Goal: Information Seeking & Learning: Compare options

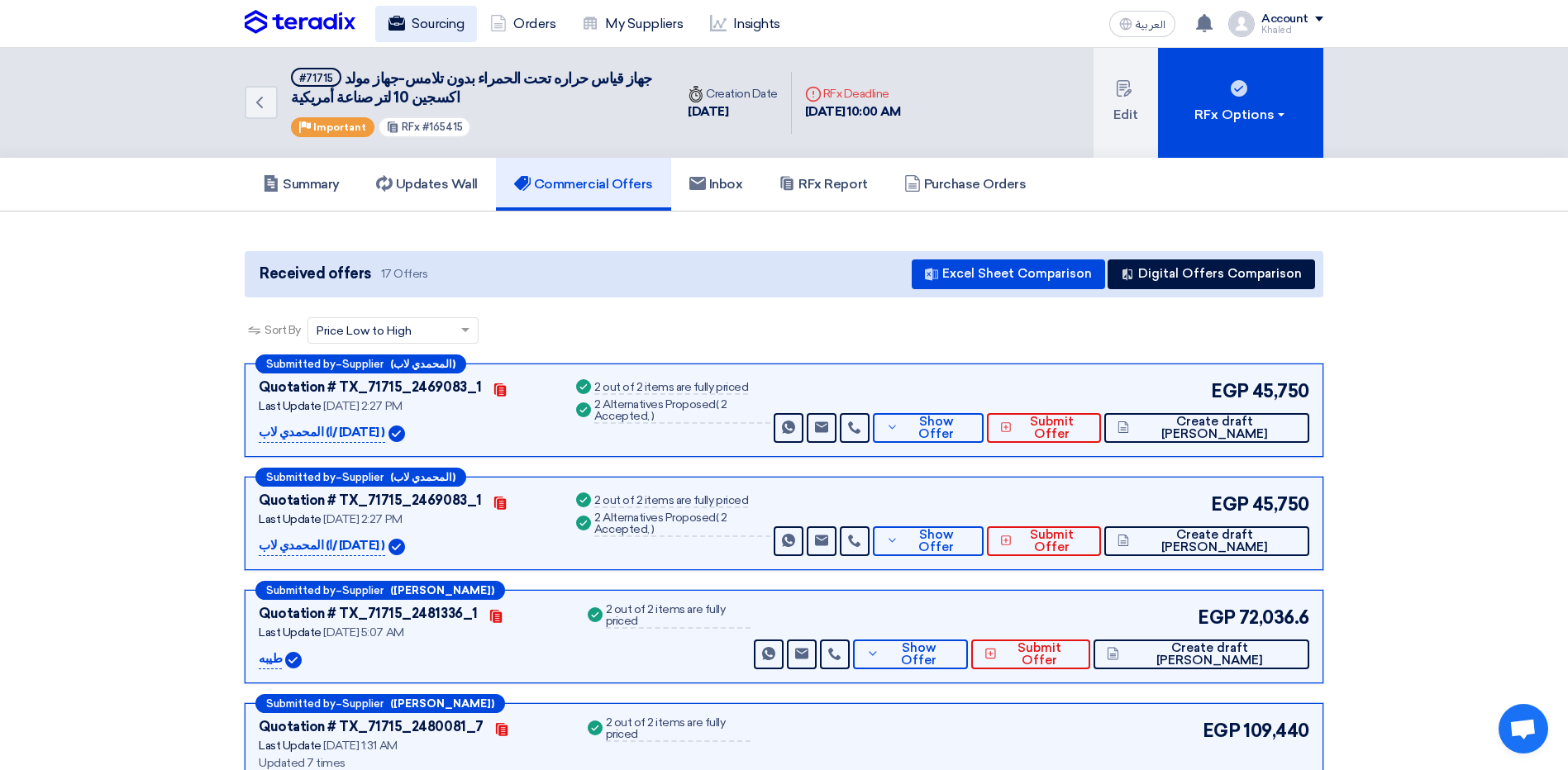
click at [441, 10] on link "Sourcing" at bounding box center [426, 24] width 101 height 36
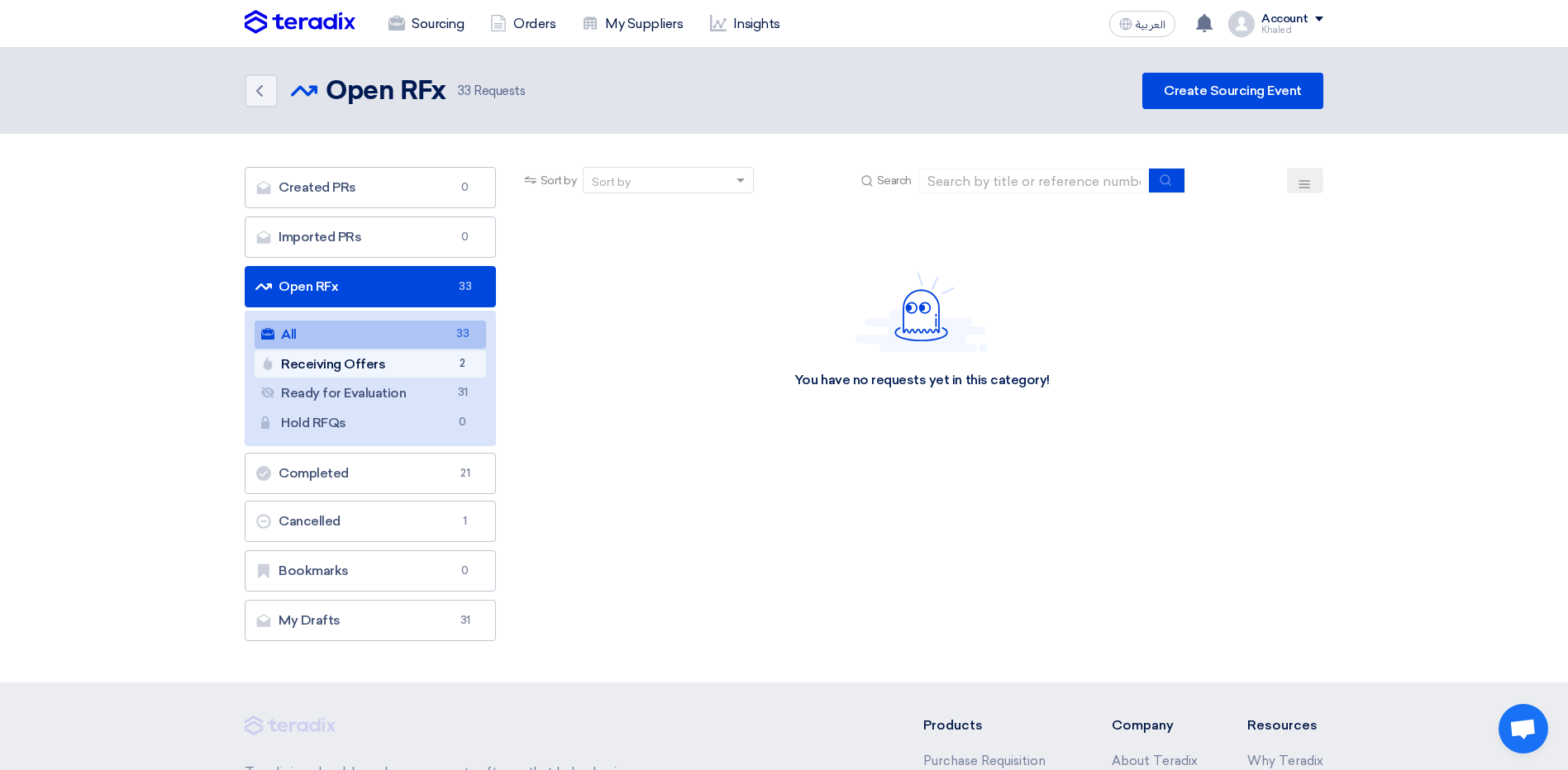
click at [372, 362] on link "Receiving Offers Receiving Offers 2" at bounding box center [370, 363] width 232 height 28
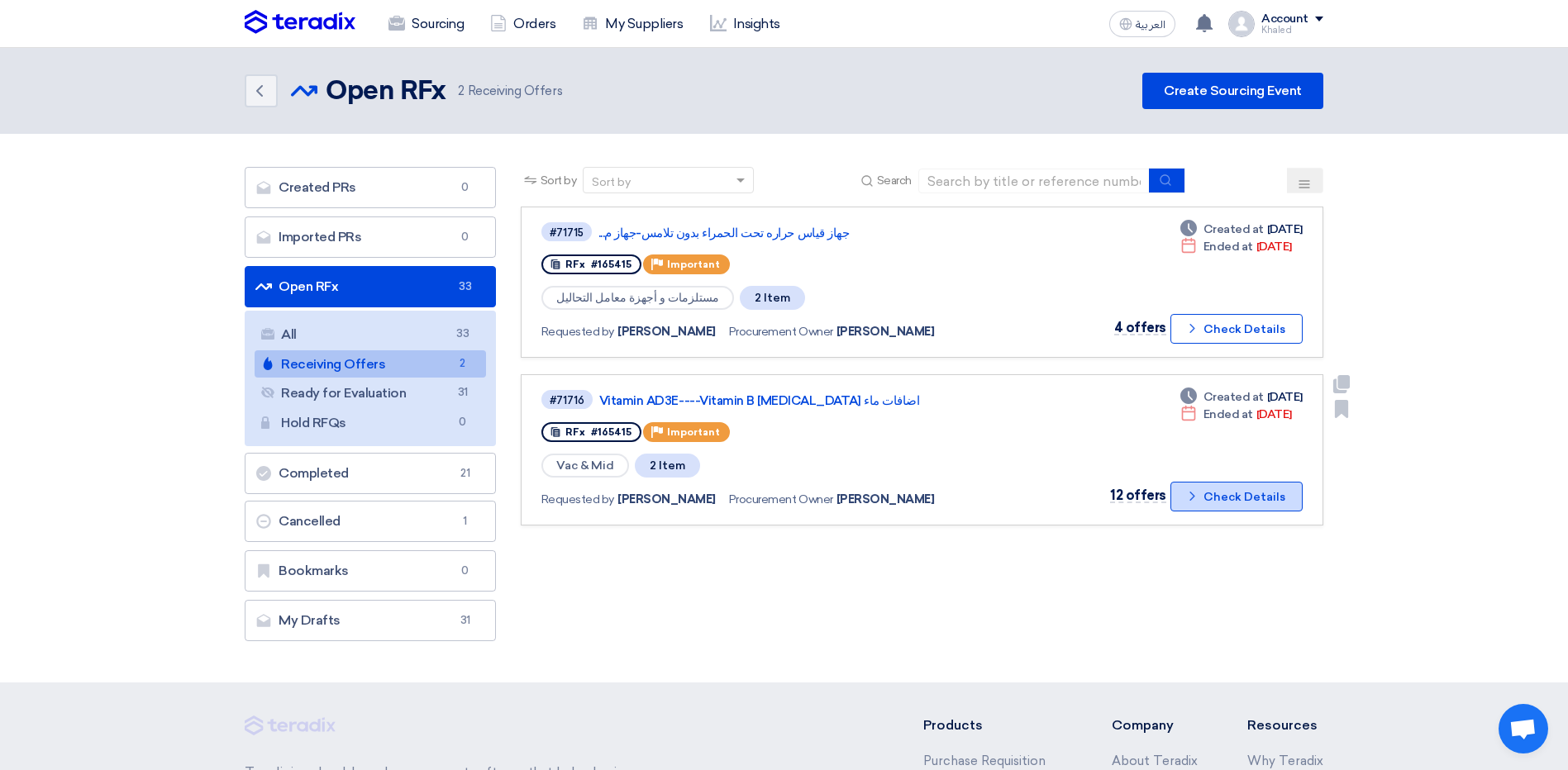
click at [1224, 495] on button "Check details Check Details" at bounding box center [1237, 496] width 132 height 30
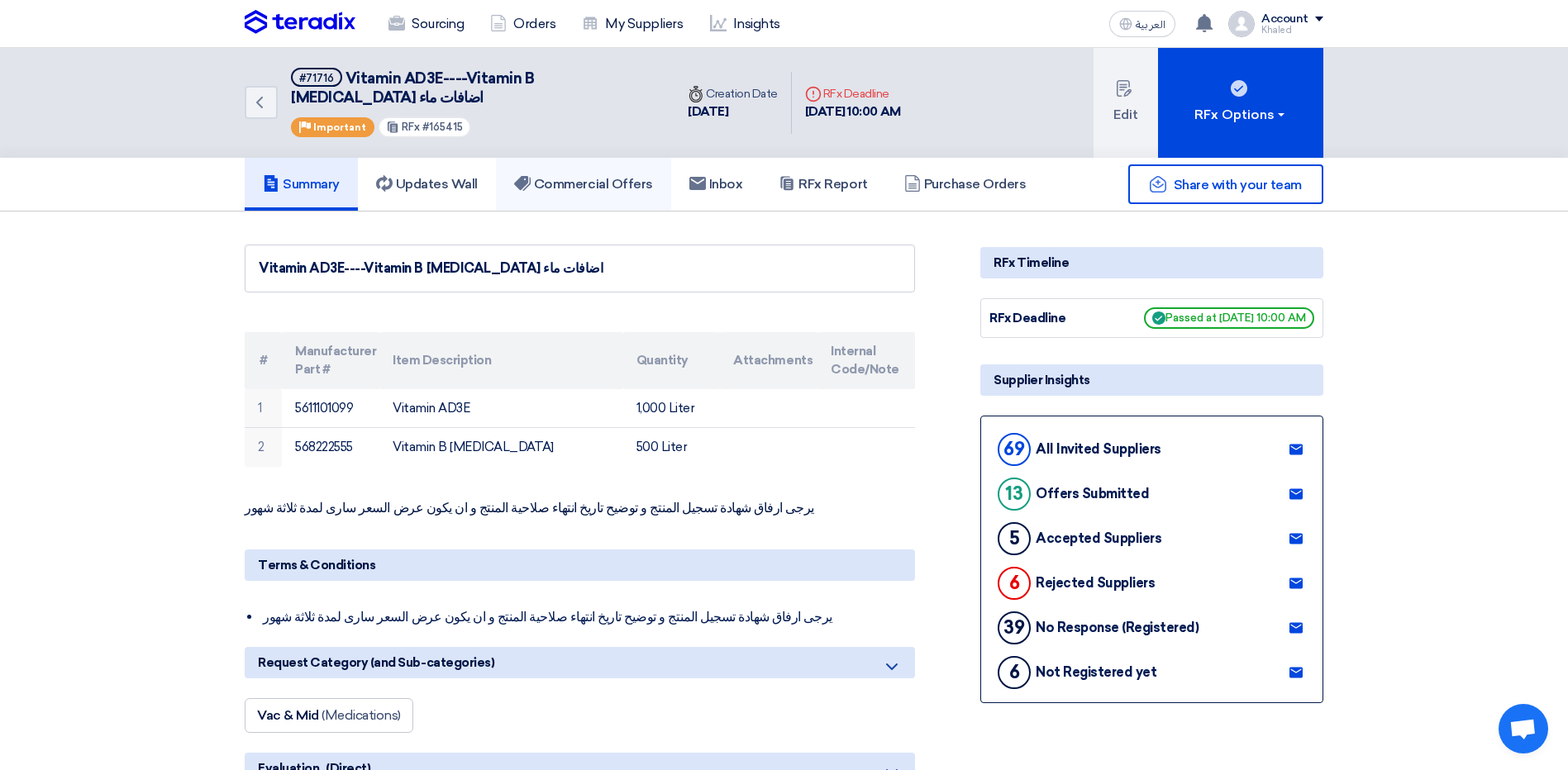
click at [593, 176] on h5 "Commercial Offers" at bounding box center [583, 184] width 139 height 16
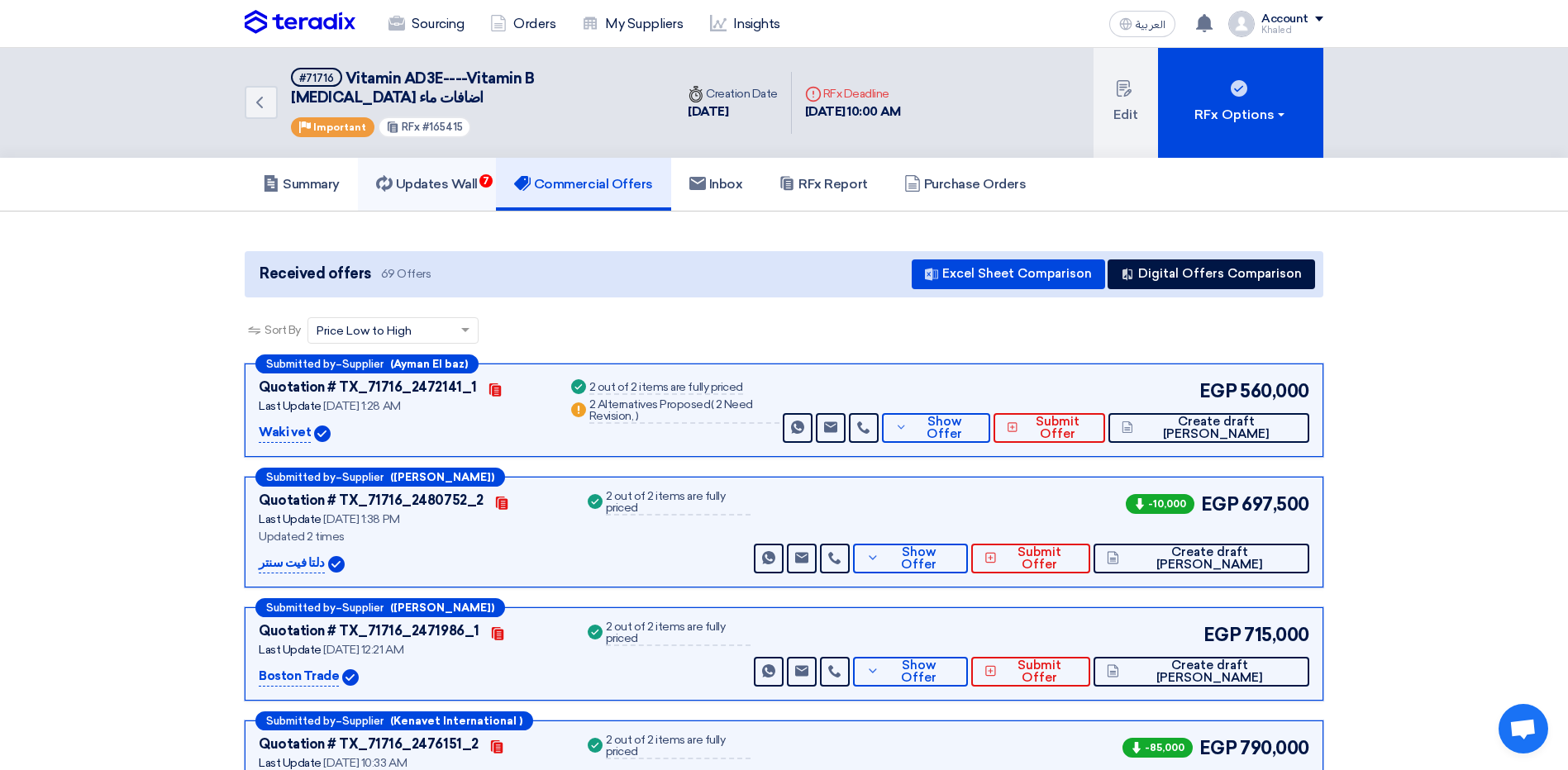
click at [477, 176] on h5 "Updates Wall 7" at bounding box center [427, 184] width 101 height 16
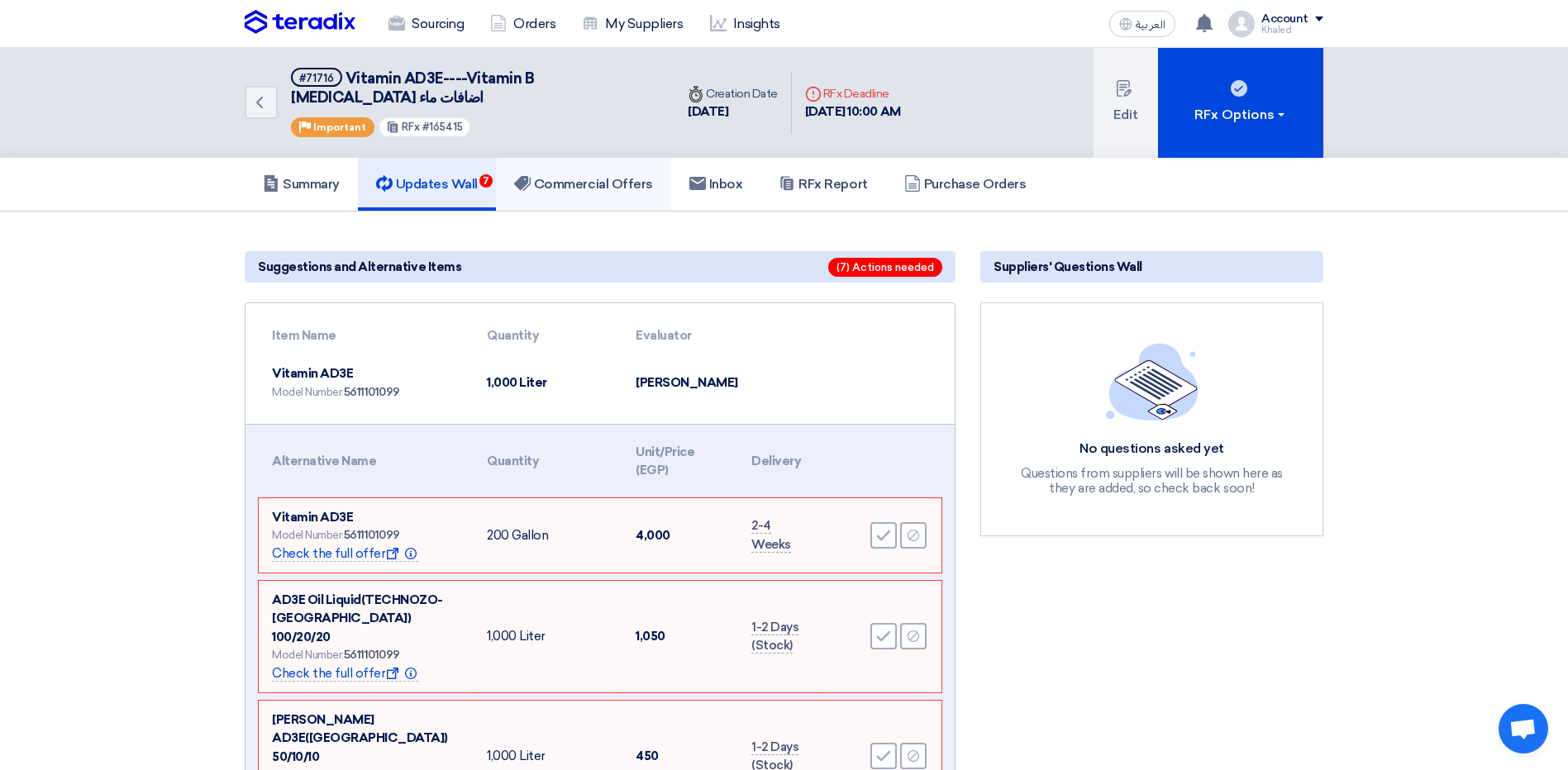
click at [552, 176] on h5 "Commercial Offers" at bounding box center [583, 184] width 139 height 16
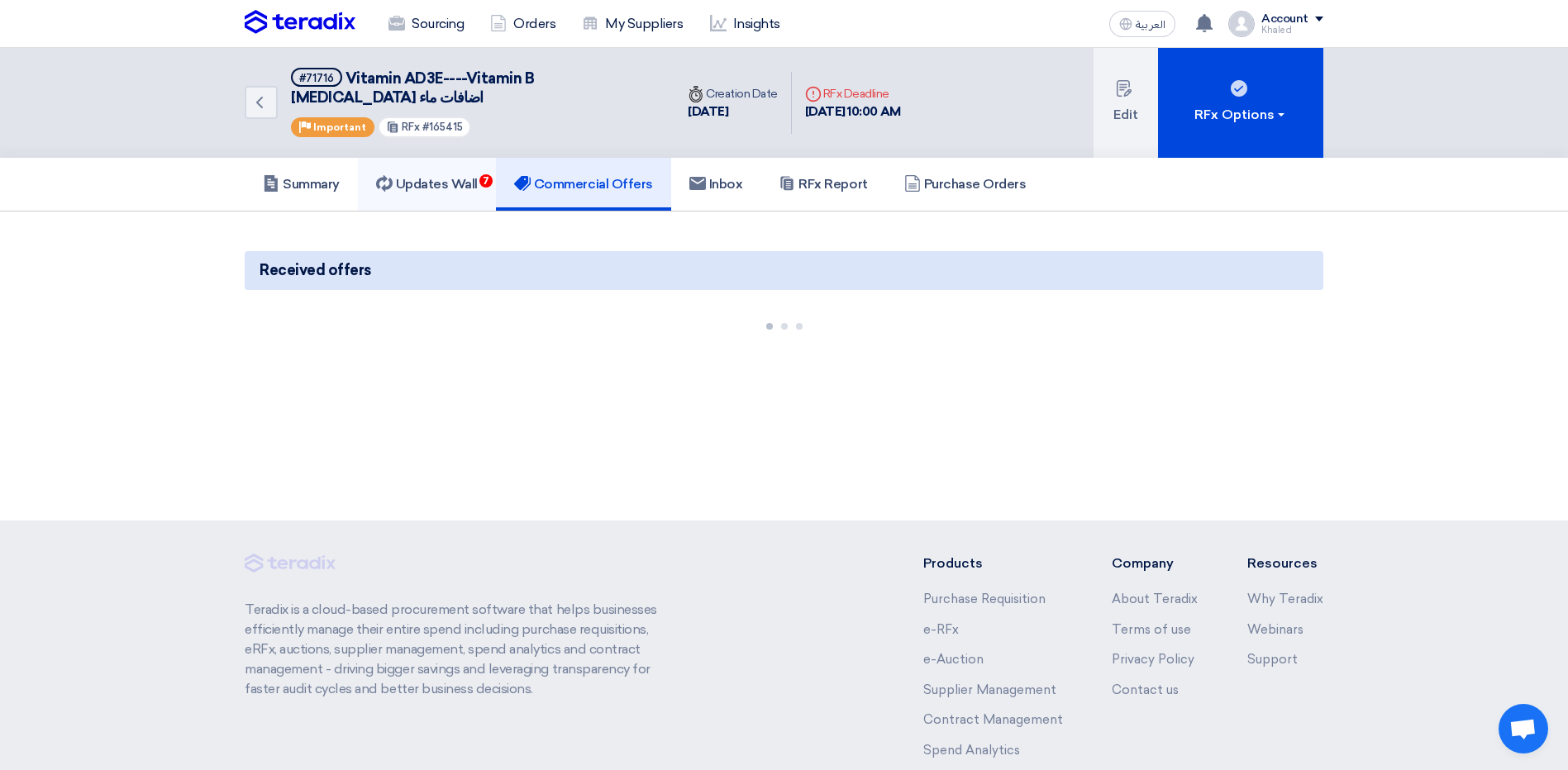
click at [447, 176] on h5 "Updates Wall 7" at bounding box center [427, 184] width 101 height 16
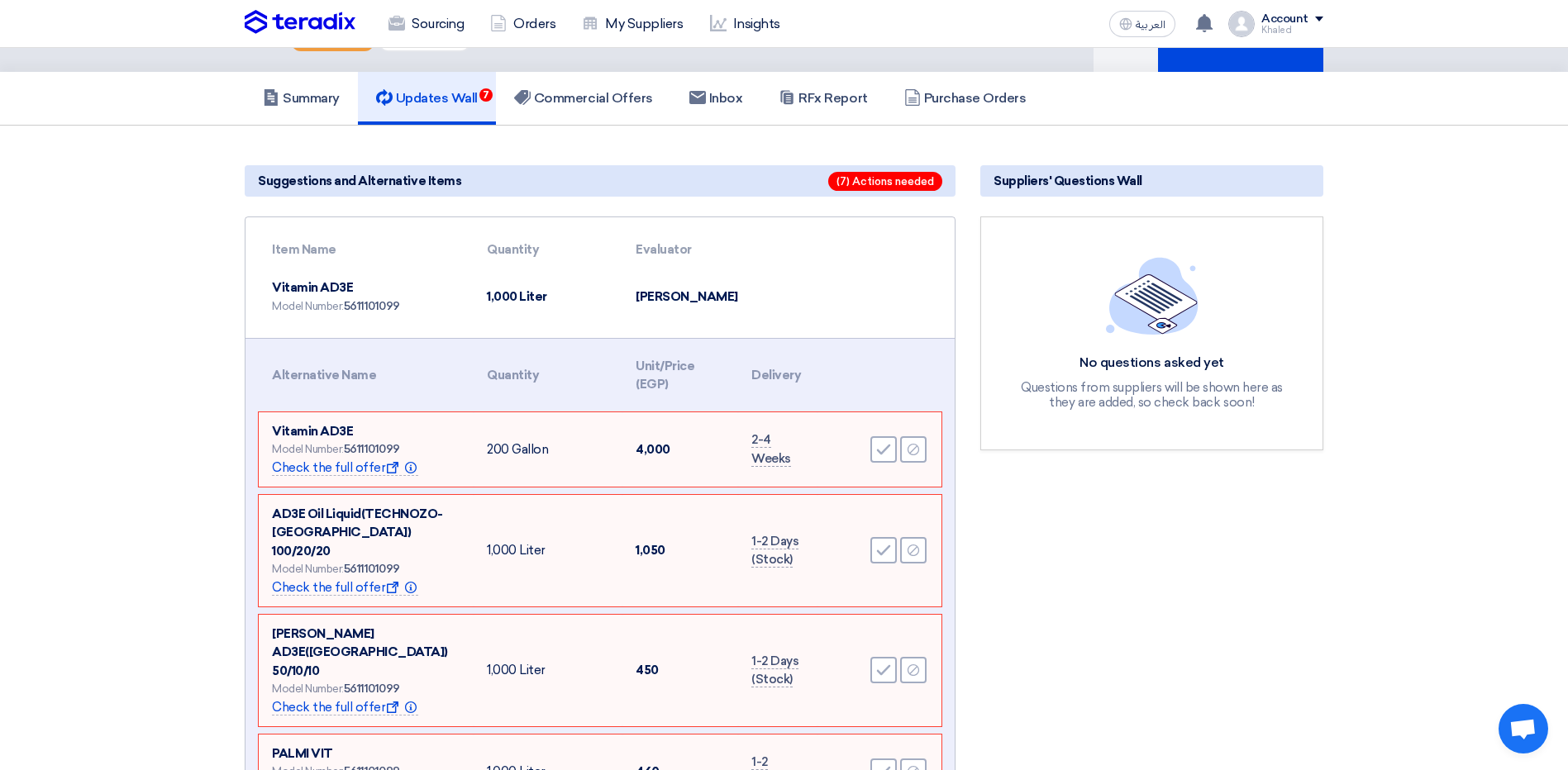
scroll to position [248, 0]
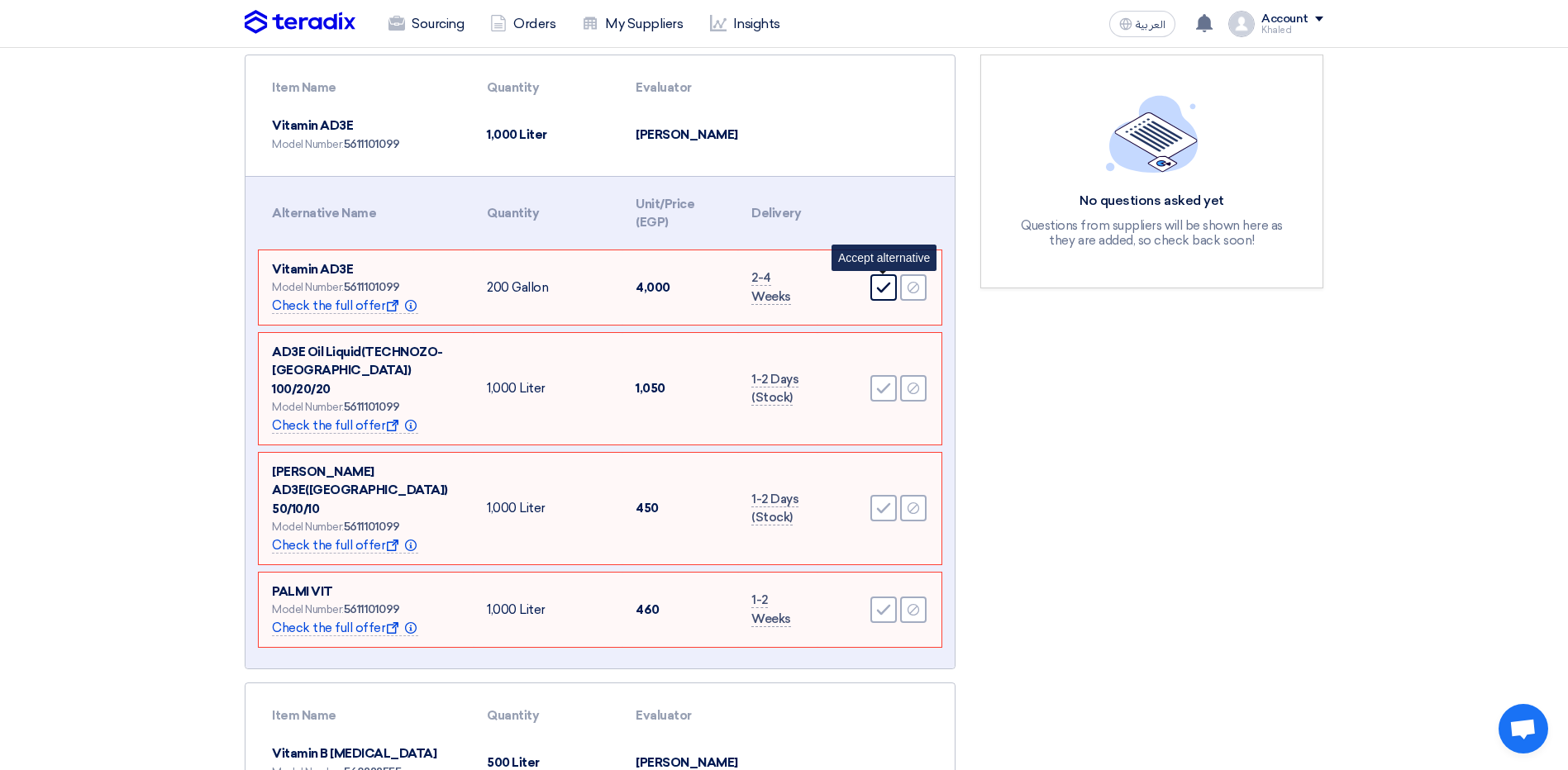
click at [891, 280] on icon "Accept" at bounding box center [884, 288] width 15 height 15
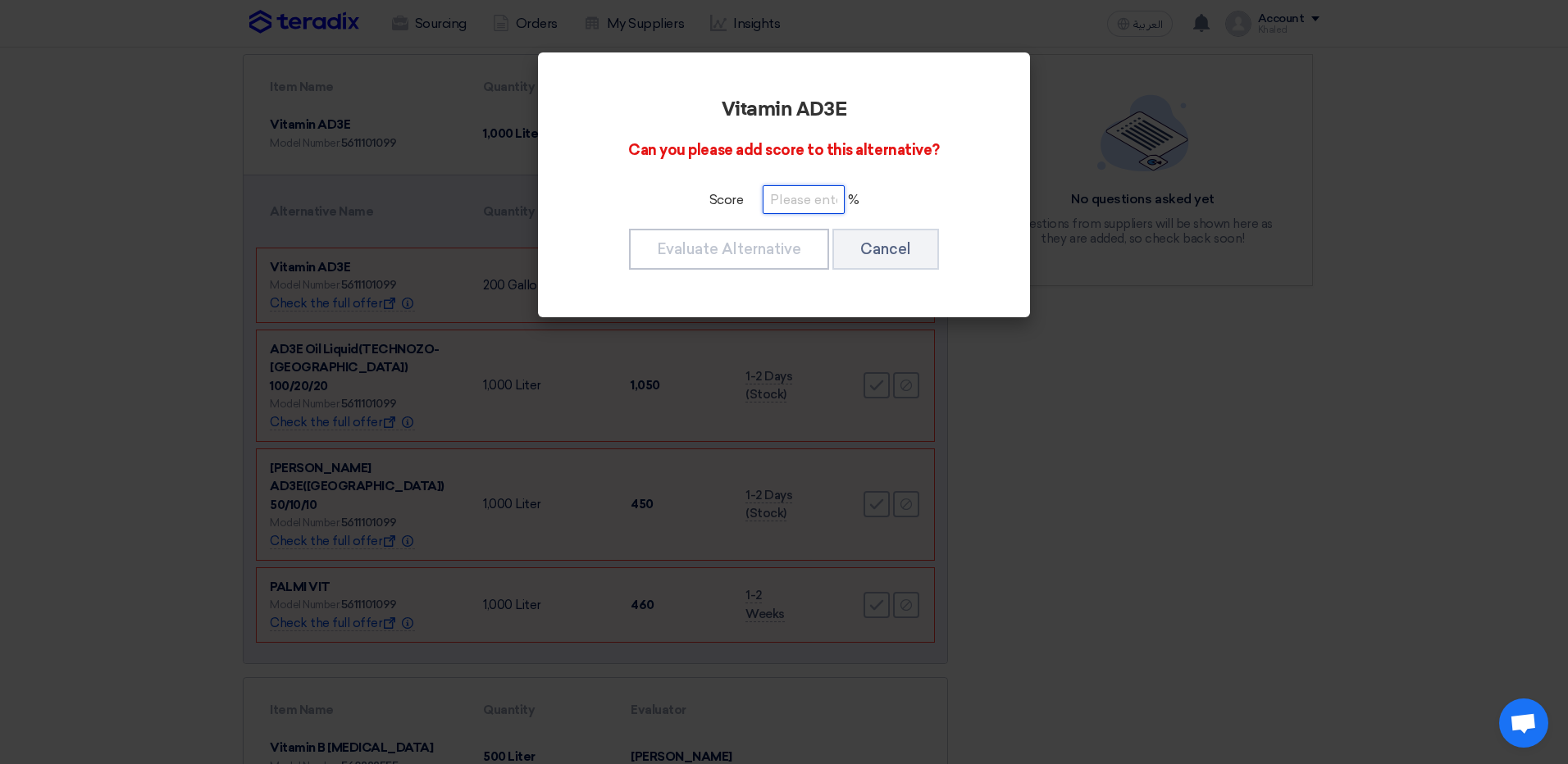
click at [813, 208] on input "number" at bounding box center [804, 199] width 82 height 28
type input "100"
click at [731, 249] on button "Evaluate Alternative" at bounding box center [729, 249] width 200 height 41
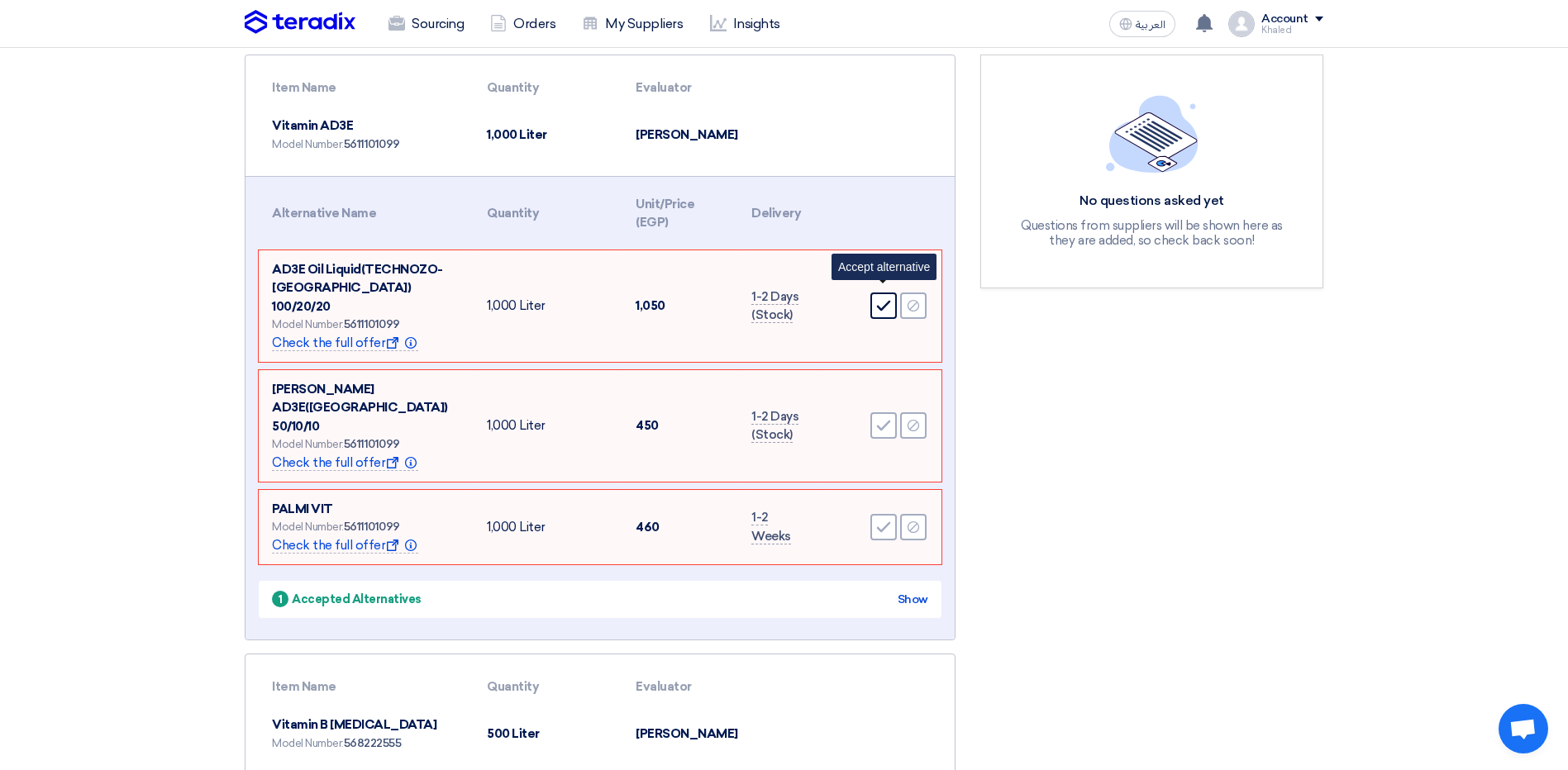
click at [874, 293] on div "Accept" at bounding box center [884, 306] width 27 height 27
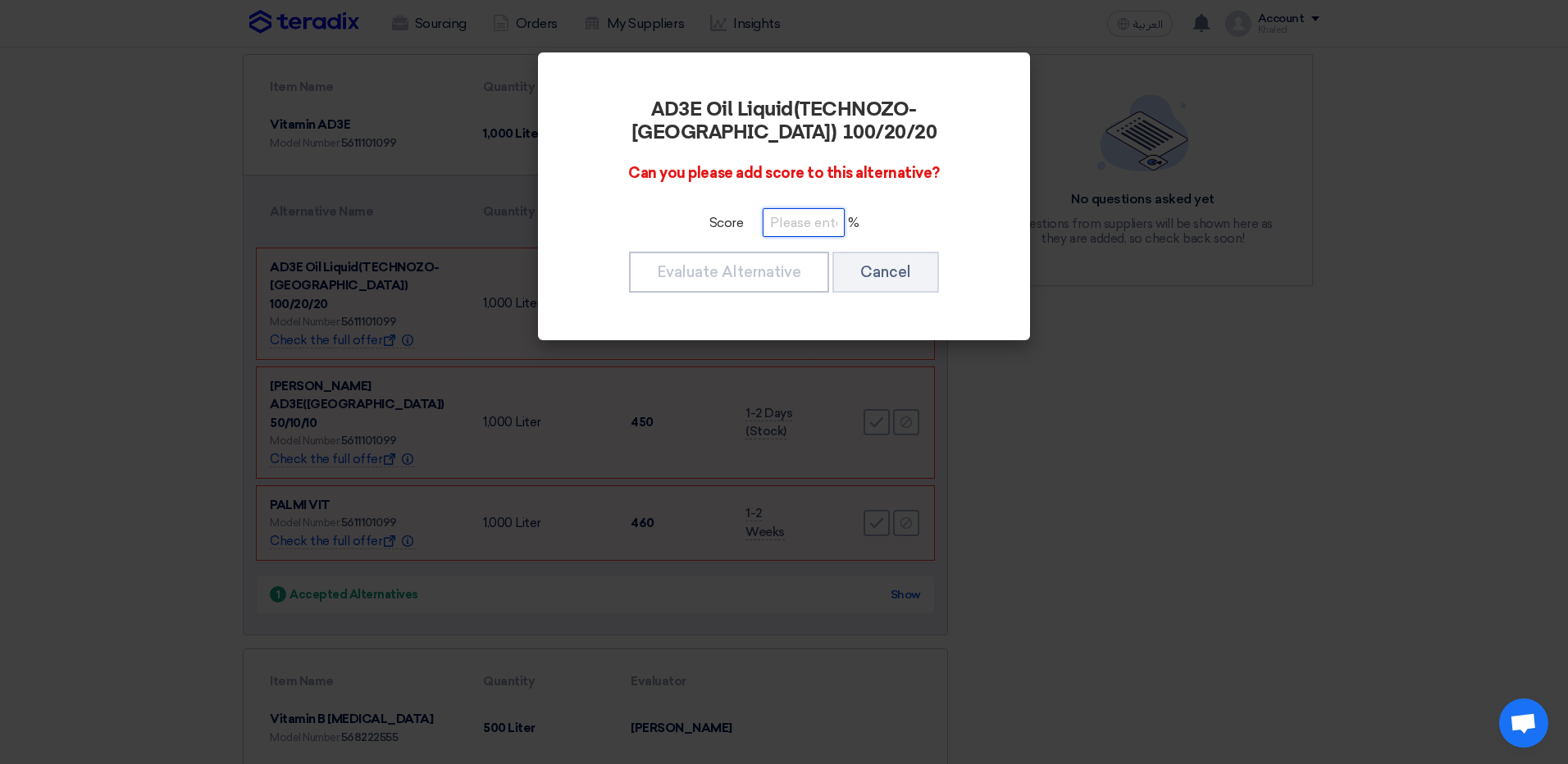
click at [789, 223] on input "number" at bounding box center [804, 222] width 82 height 28
type input "100"
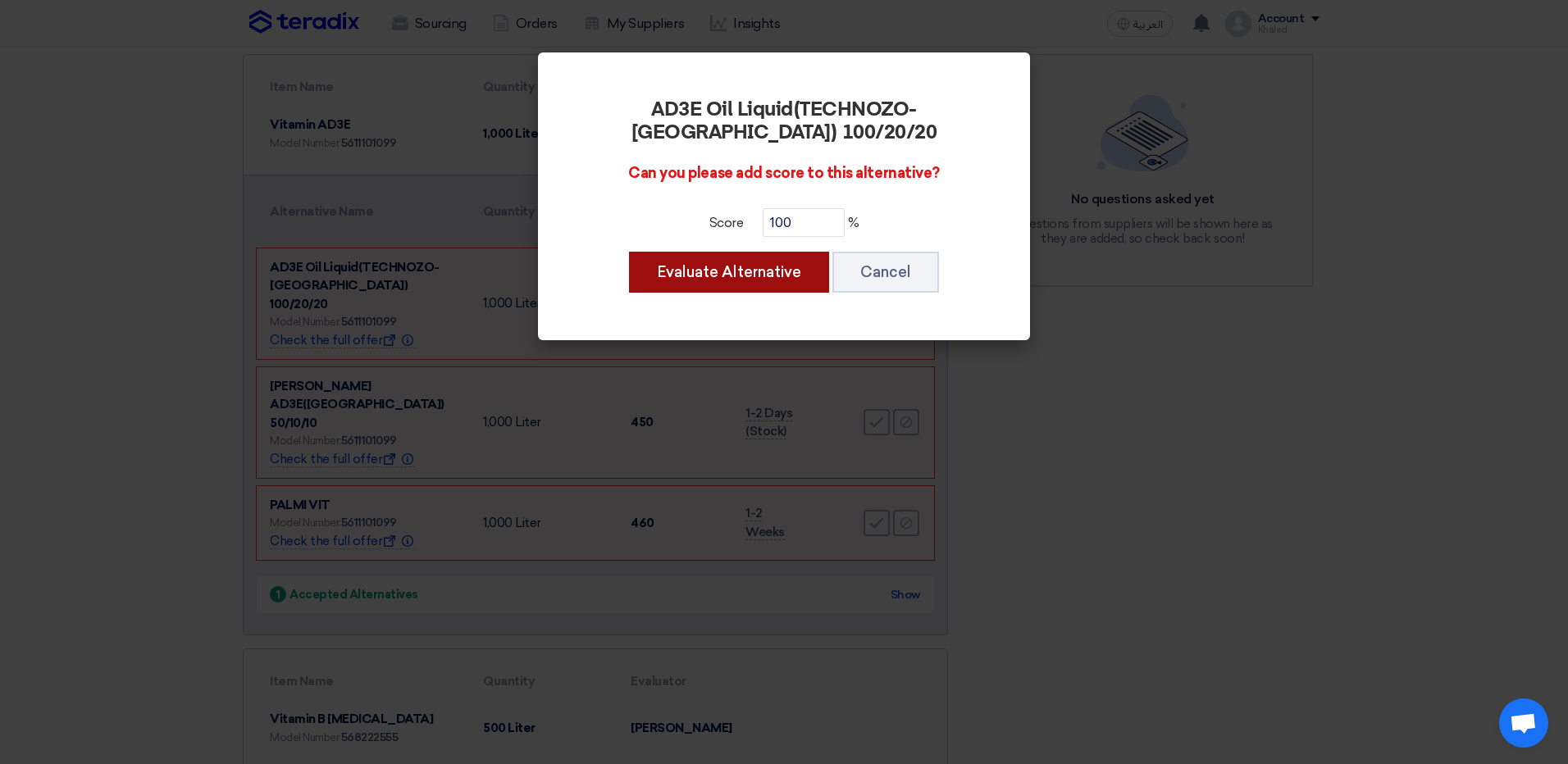
click at [766, 281] on button "Evaluate Alternative" at bounding box center [729, 271] width 200 height 41
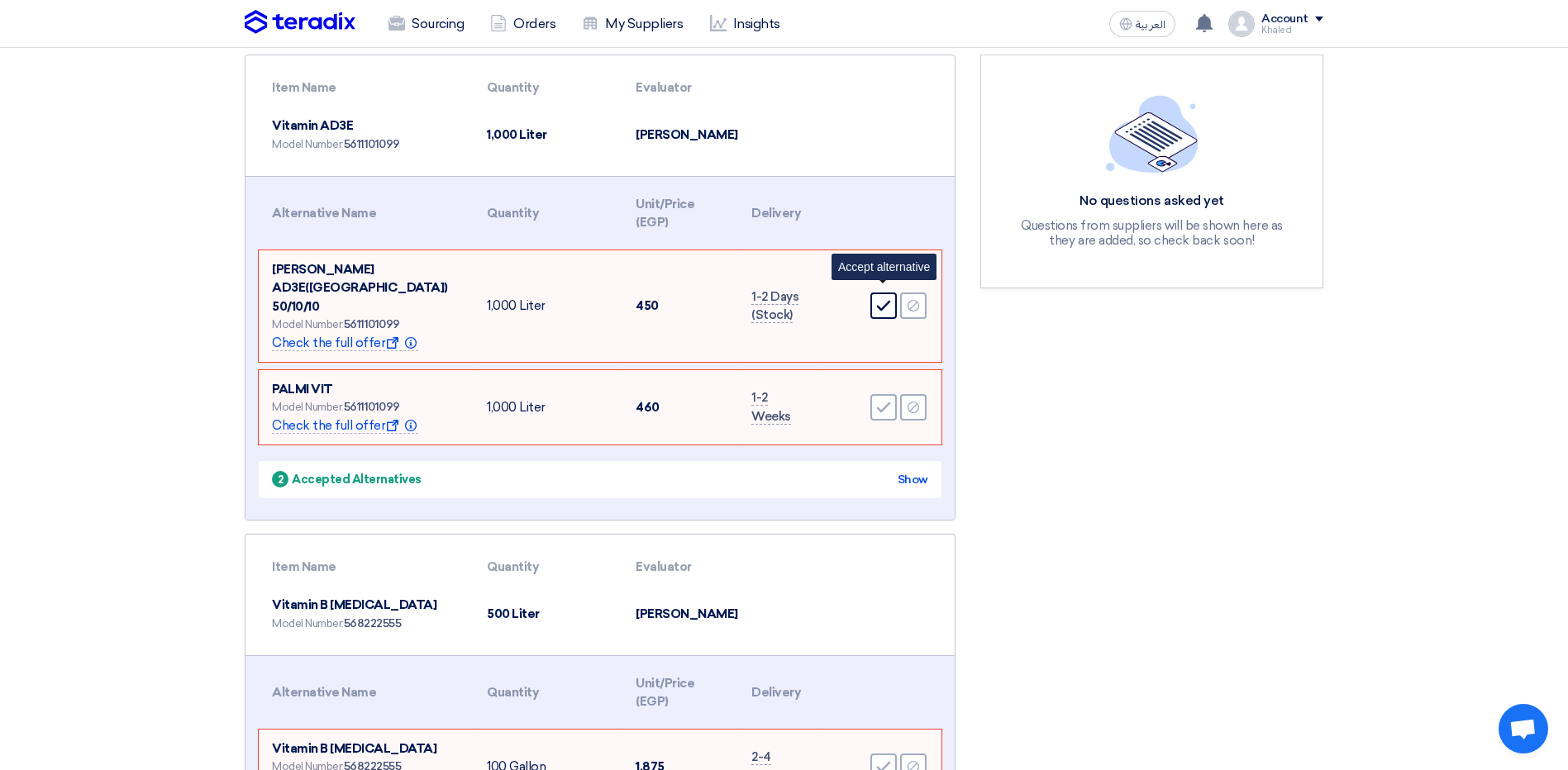
click at [881, 298] on icon "Accept" at bounding box center [884, 306] width 15 height 15
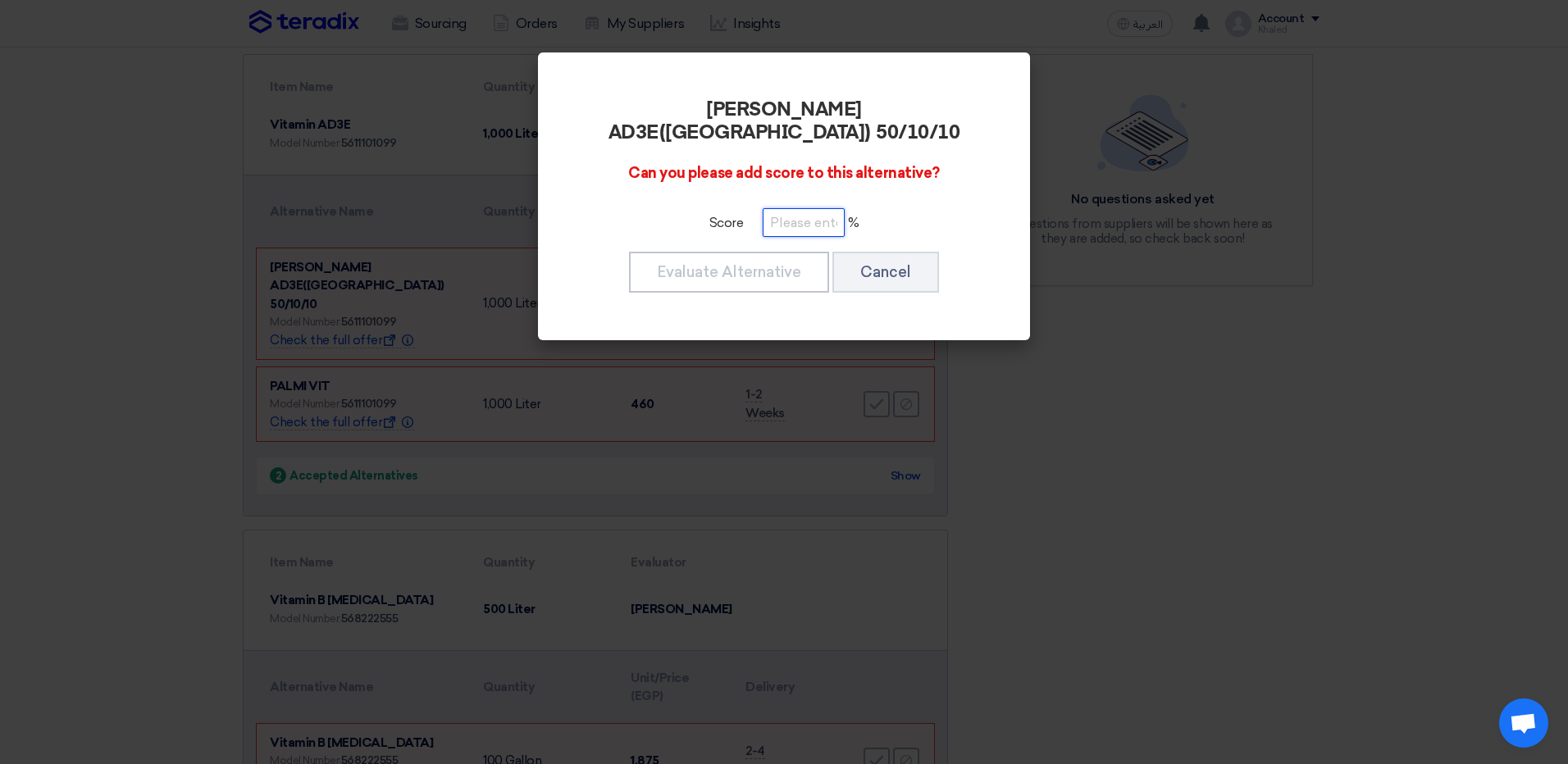
click at [792, 208] on input "number" at bounding box center [804, 222] width 82 height 28
type input "100"
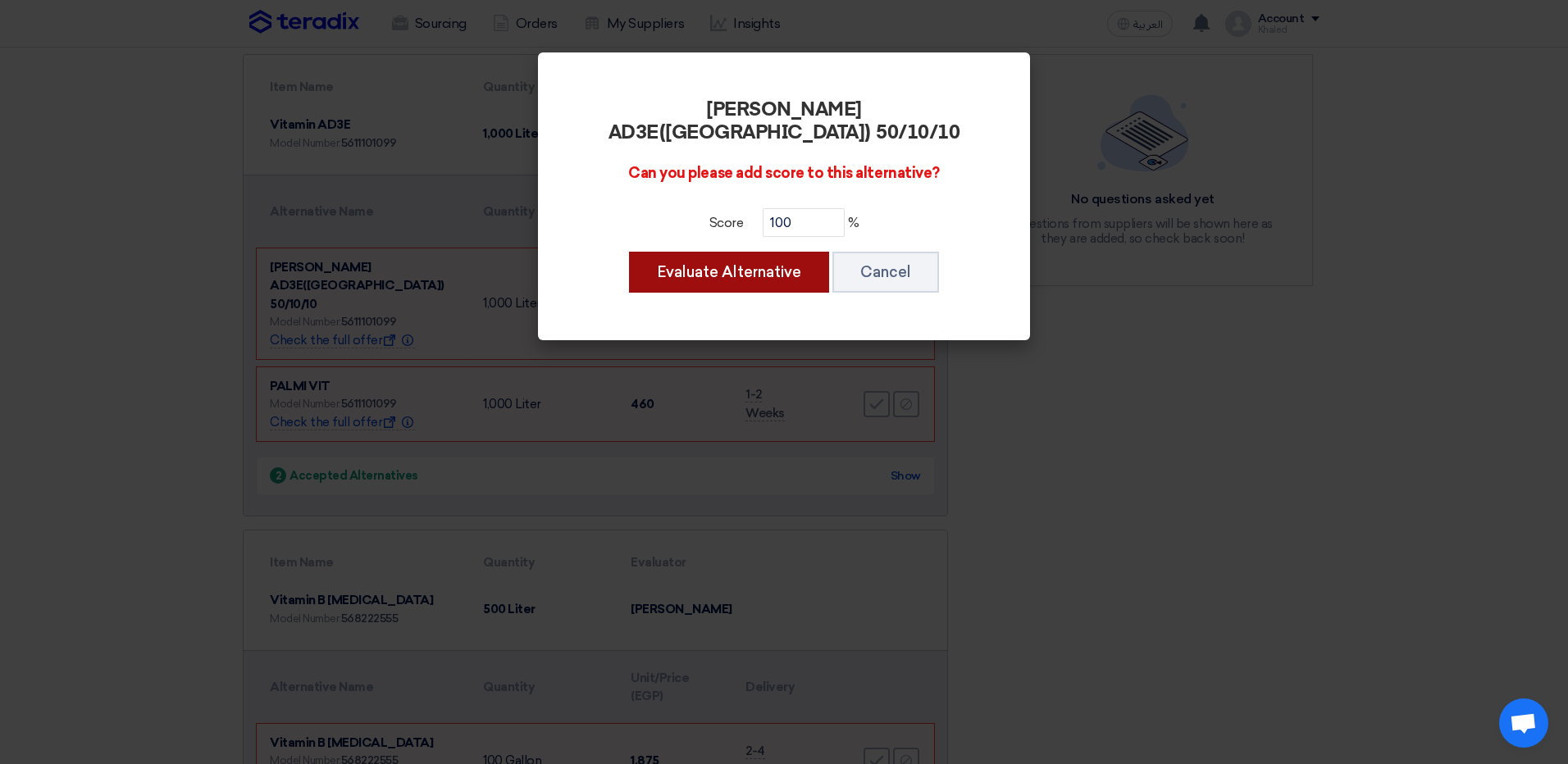
click at [707, 258] on button "Evaluate Alternative" at bounding box center [729, 271] width 200 height 41
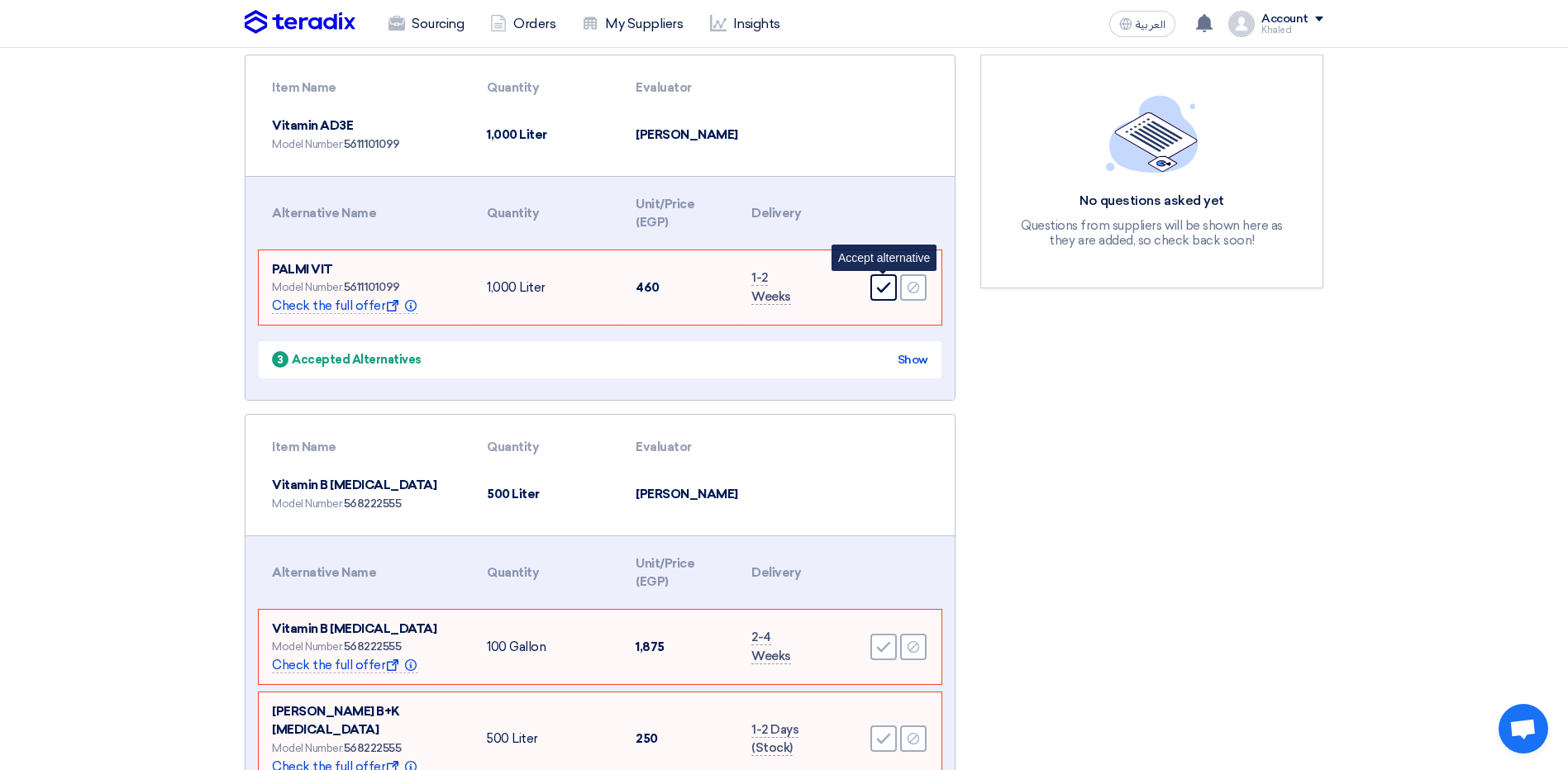
click at [876, 280] on icon "Accept" at bounding box center [884, 288] width 15 height 15
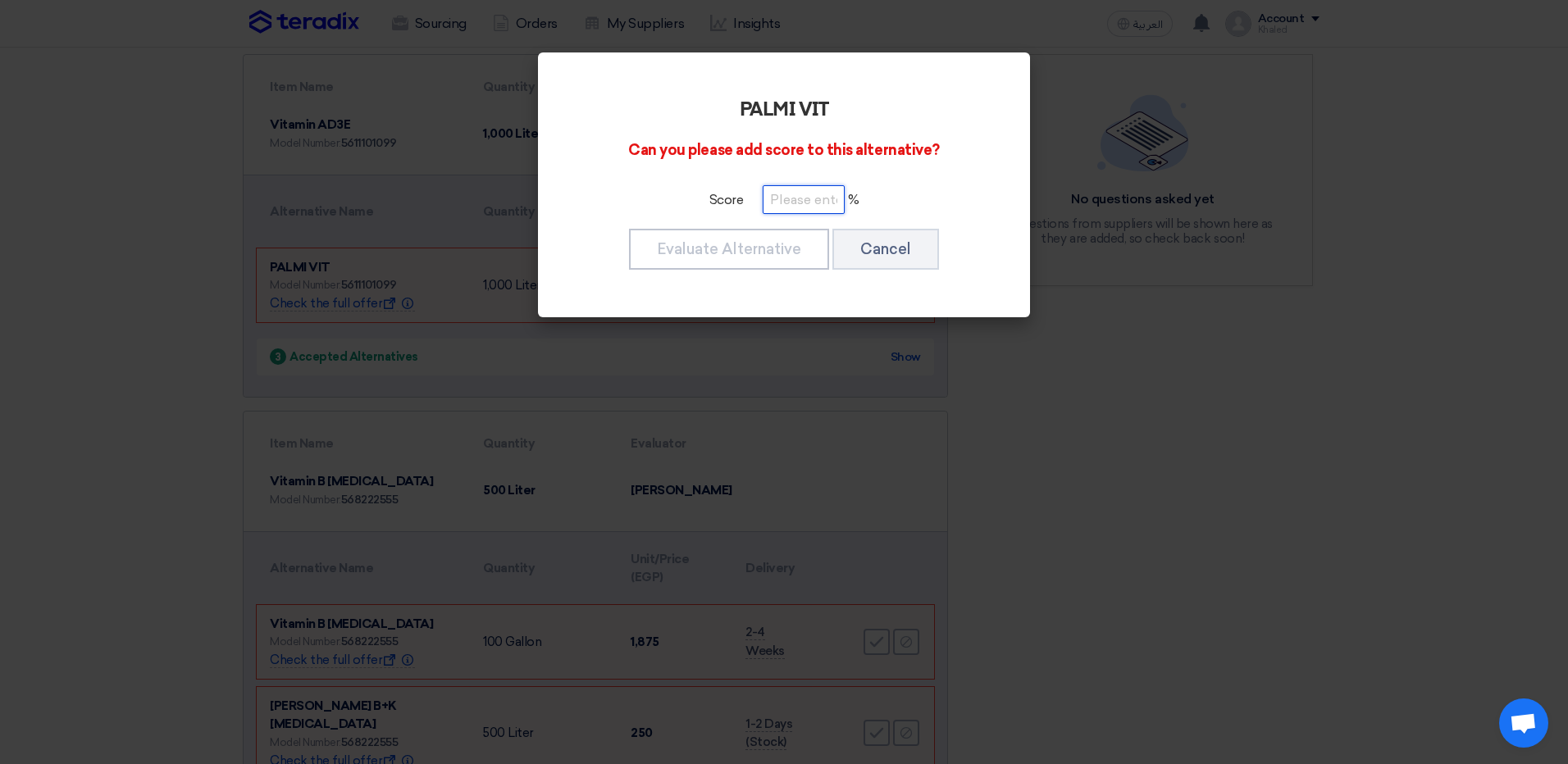
click at [799, 201] on input "number" at bounding box center [804, 199] width 82 height 28
type input "100"
click at [798, 248] on button "Evaluate Alternative" at bounding box center [729, 249] width 200 height 41
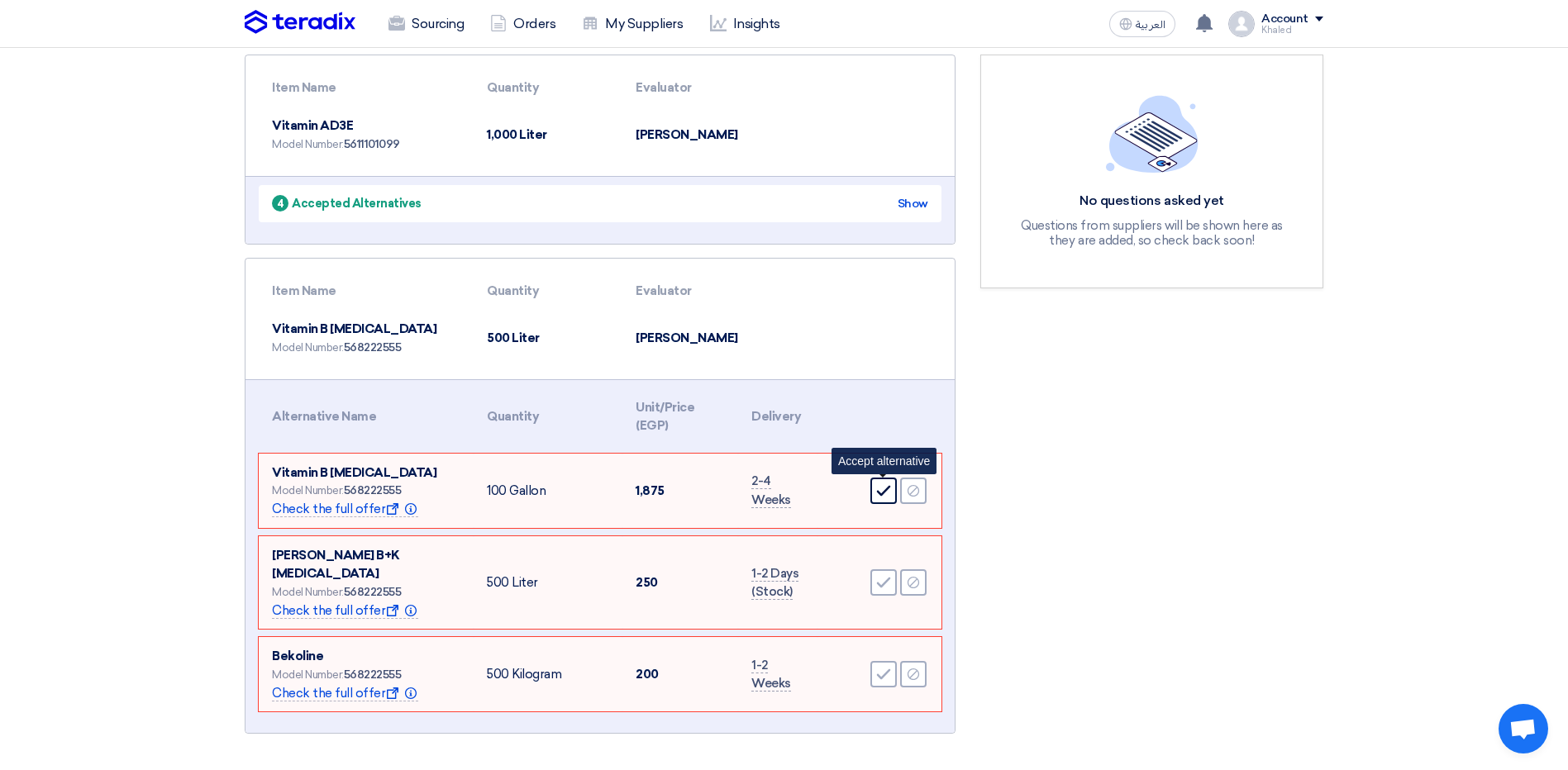
click at [879, 486] on use at bounding box center [884, 491] width 14 height 11
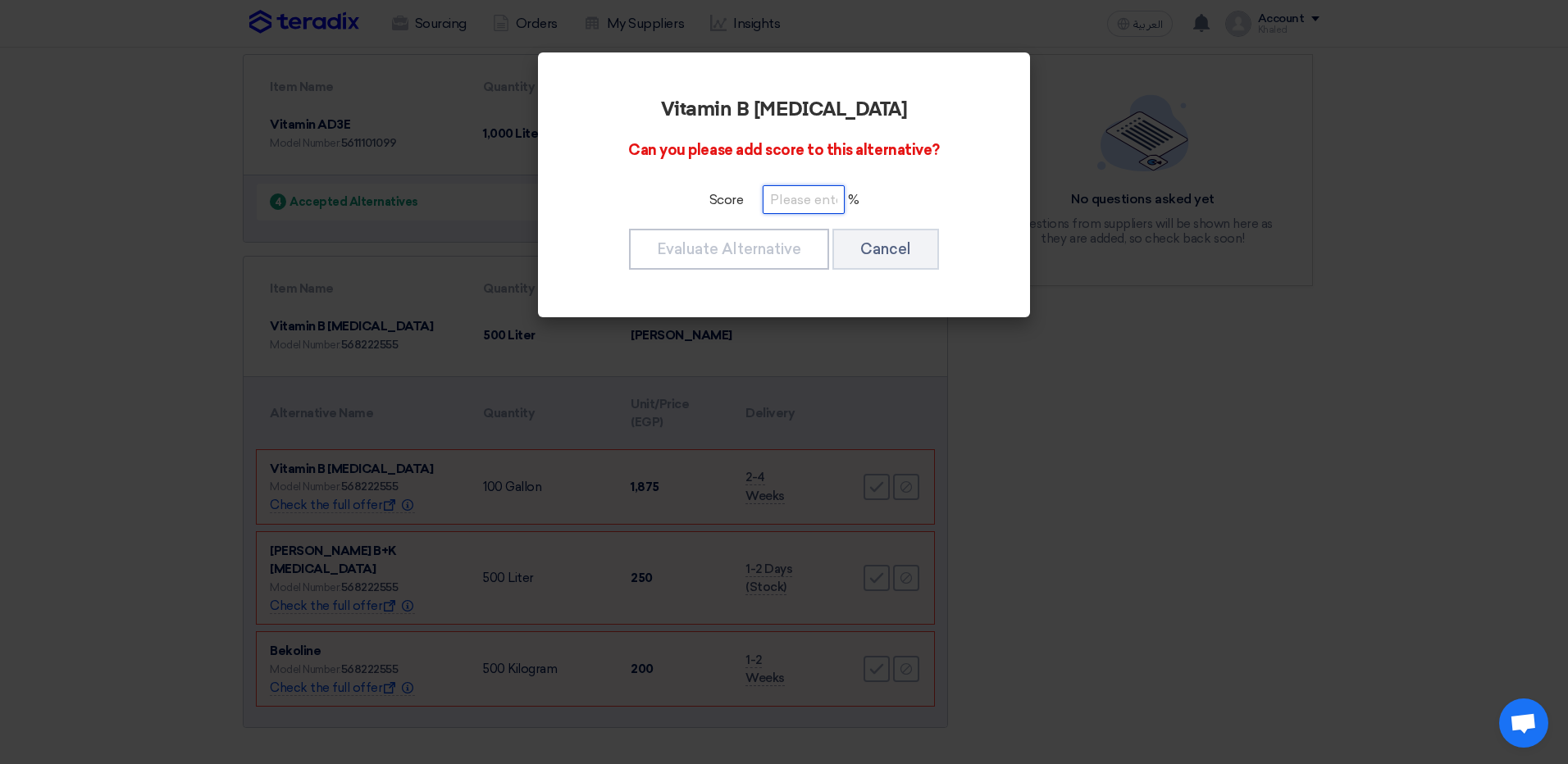
click at [788, 196] on input "number" at bounding box center [804, 199] width 82 height 28
type input "100"
click at [718, 259] on button "Evaluate Alternative" at bounding box center [729, 249] width 200 height 41
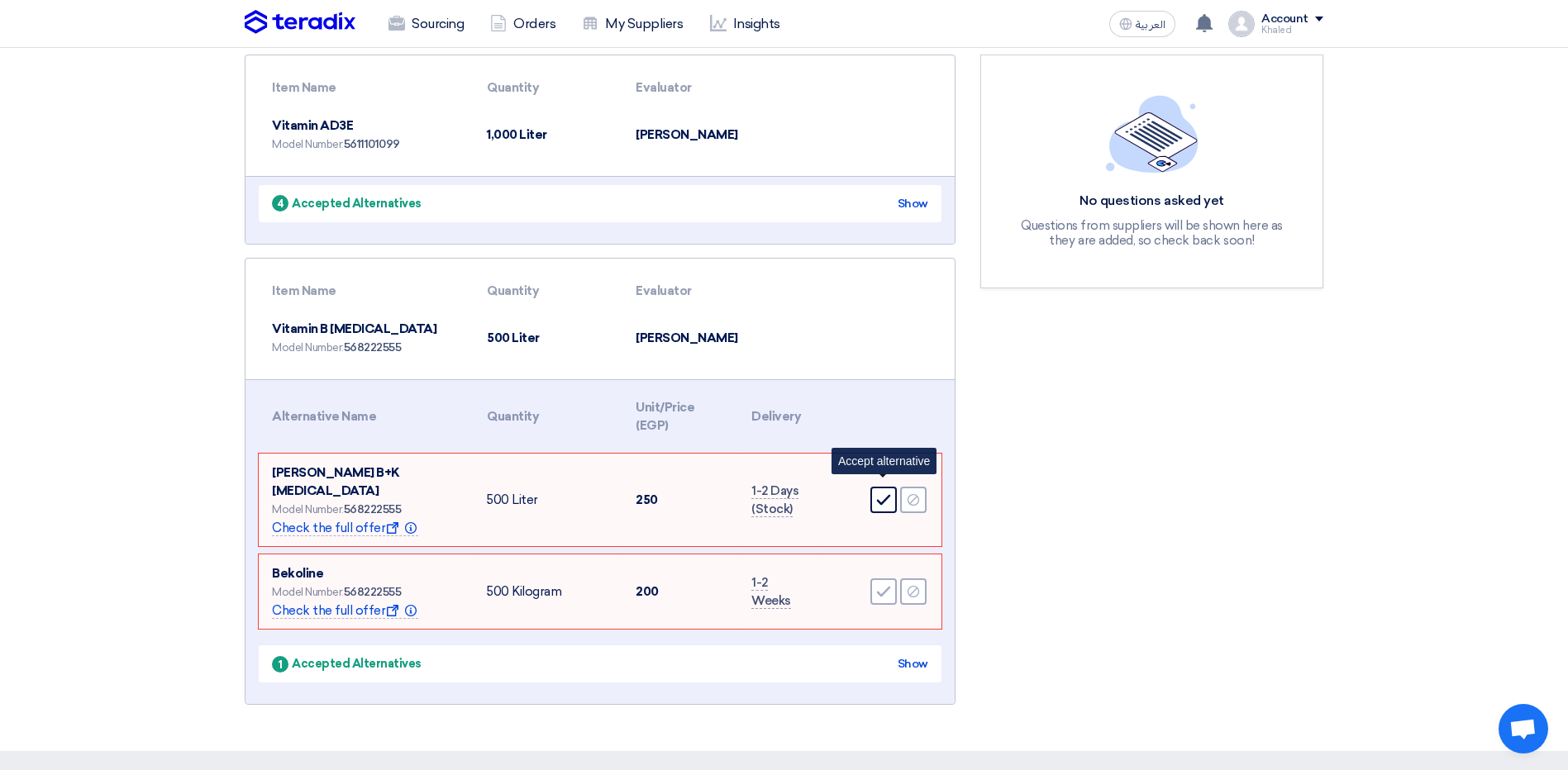
click at [883, 487] on div "Accept" at bounding box center [884, 500] width 27 height 27
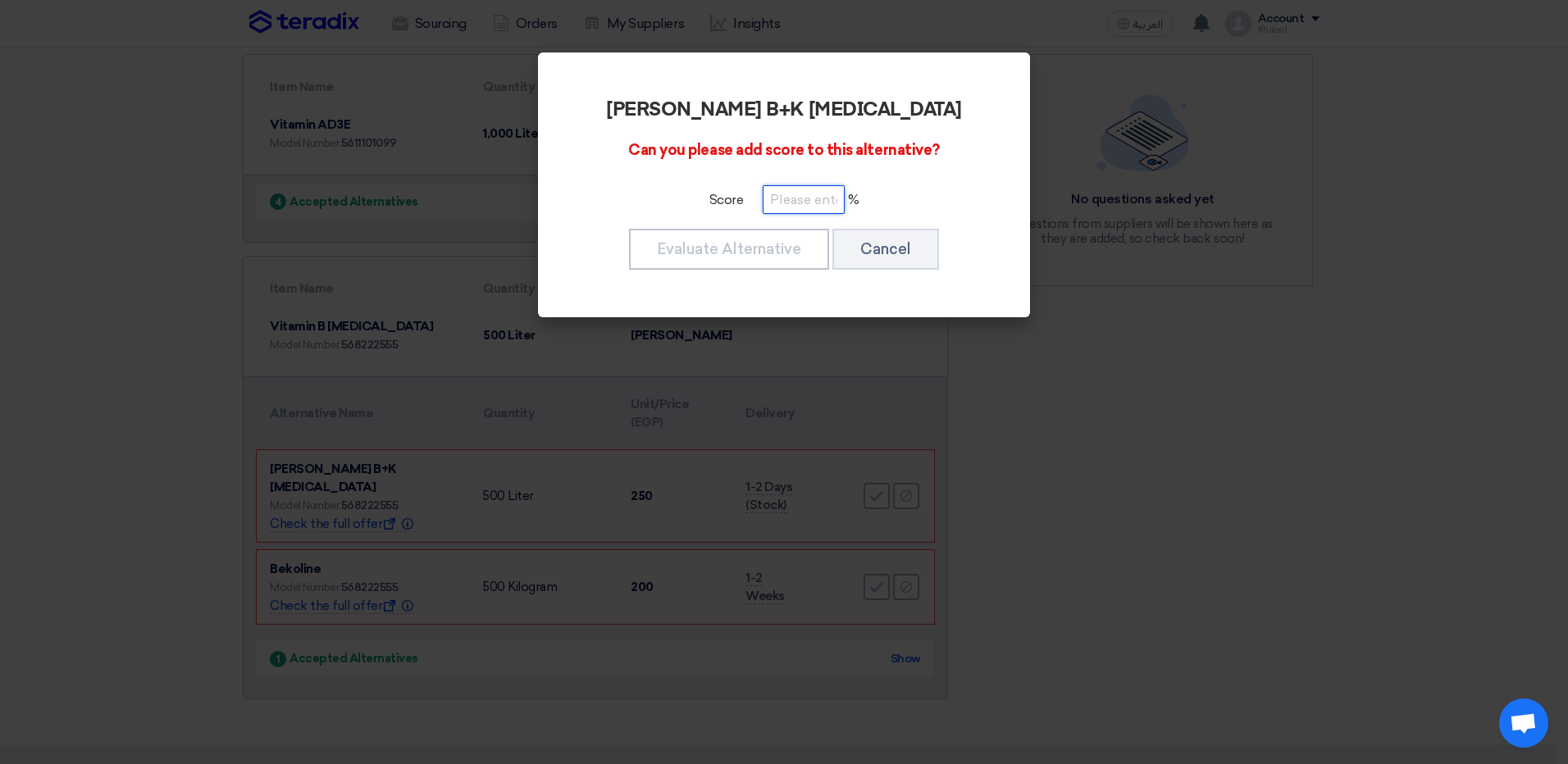
click at [811, 205] on input "number" at bounding box center [804, 199] width 82 height 28
type input "100"
click at [755, 253] on button "Evaluate Alternative" at bounding box center [729, 249] width 200 height 41
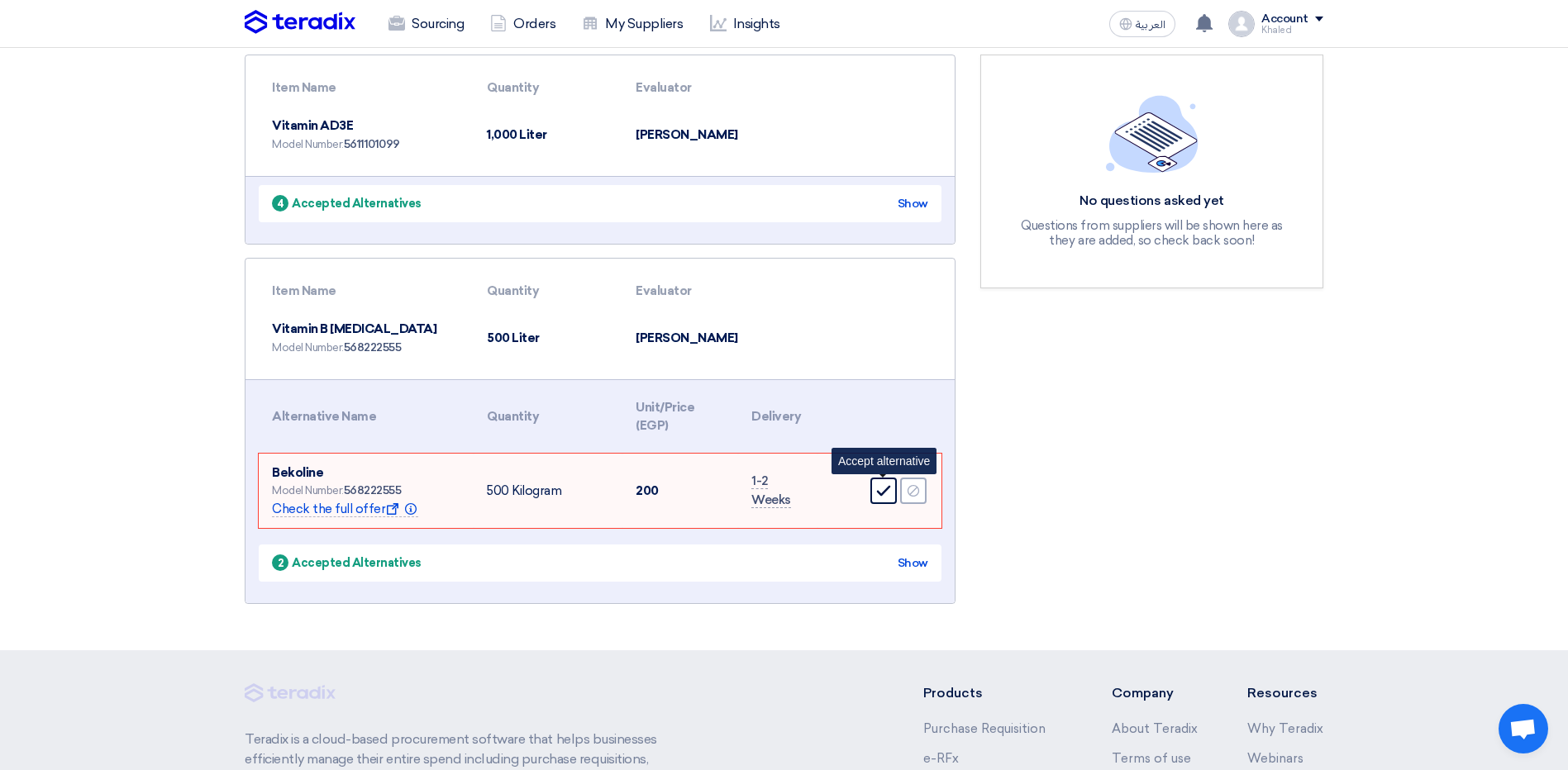
click at [885, 483] on icon "Accept" at bounding box center [884, 491] width 15 height 15
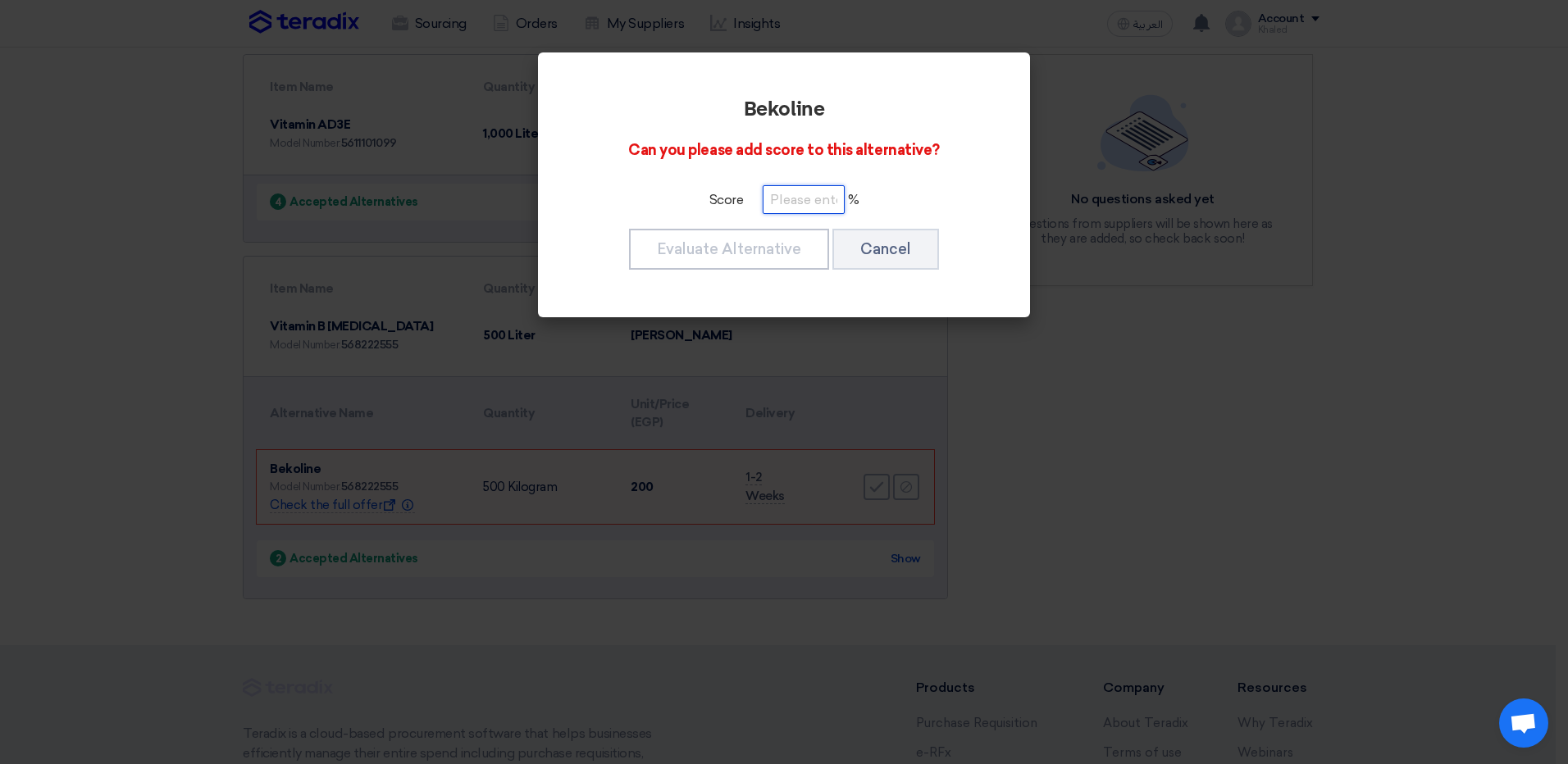
click at [806, 204] on input "number" at bounding box center [804, 199] width 82 height 28
type input "100"
click at [740, 240] on button "Evaluate Alternative" at bounding box center [729, 249] width 200 height 41
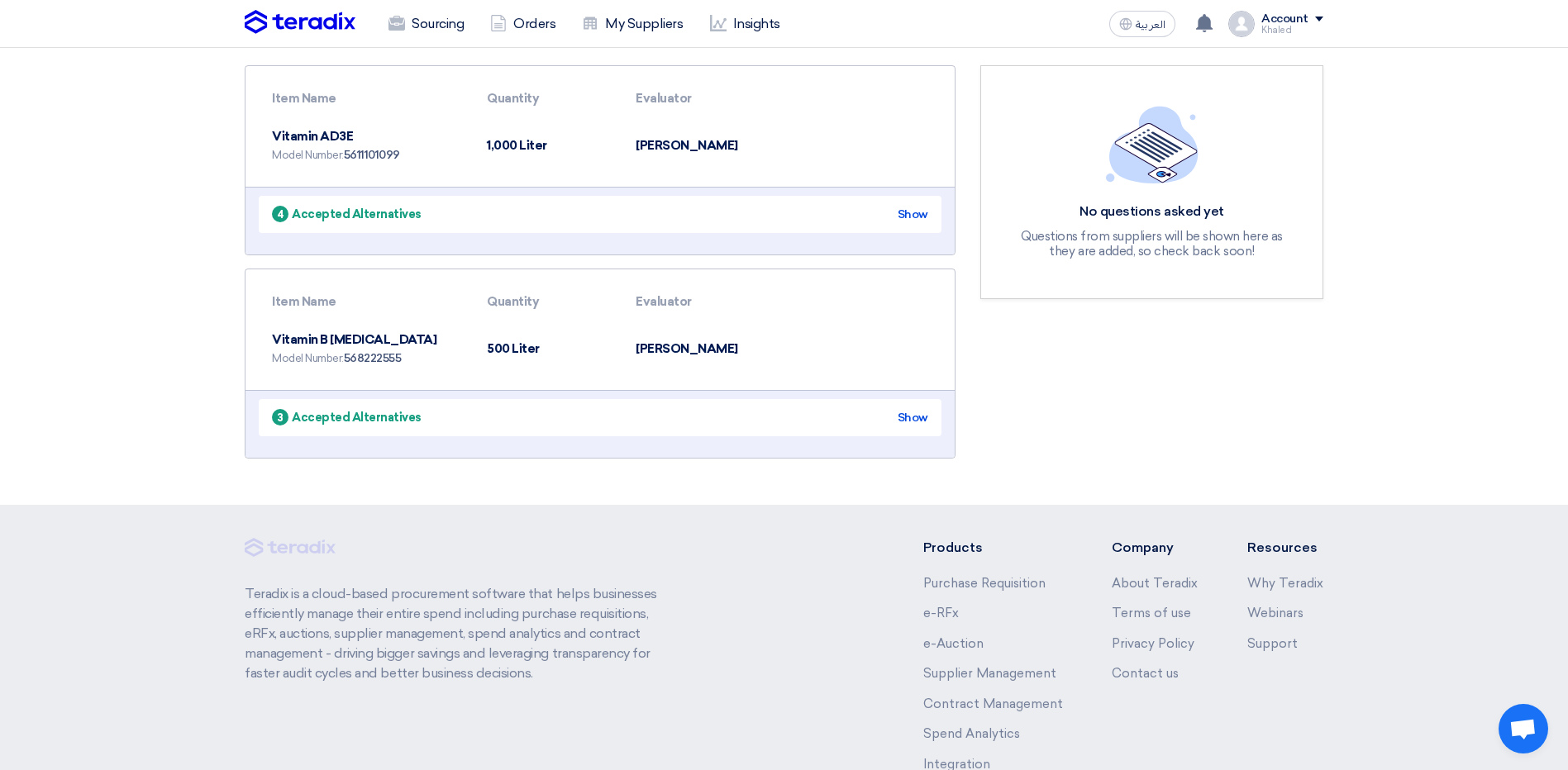
scroll to position [0, 0]
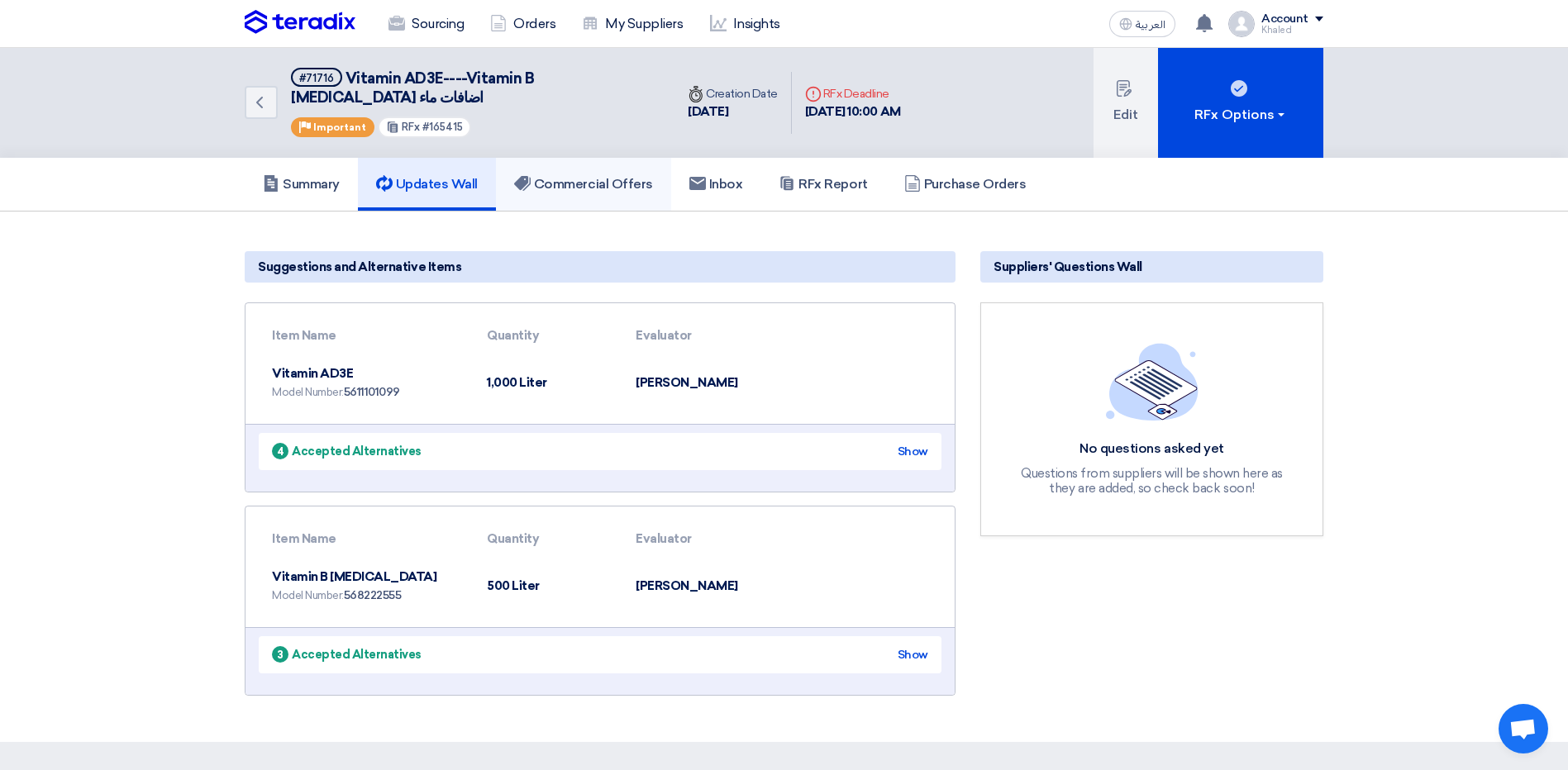
click at [581, 173] on link "Commercial Offers" at bounding box center [583, 184] width 175 height 53
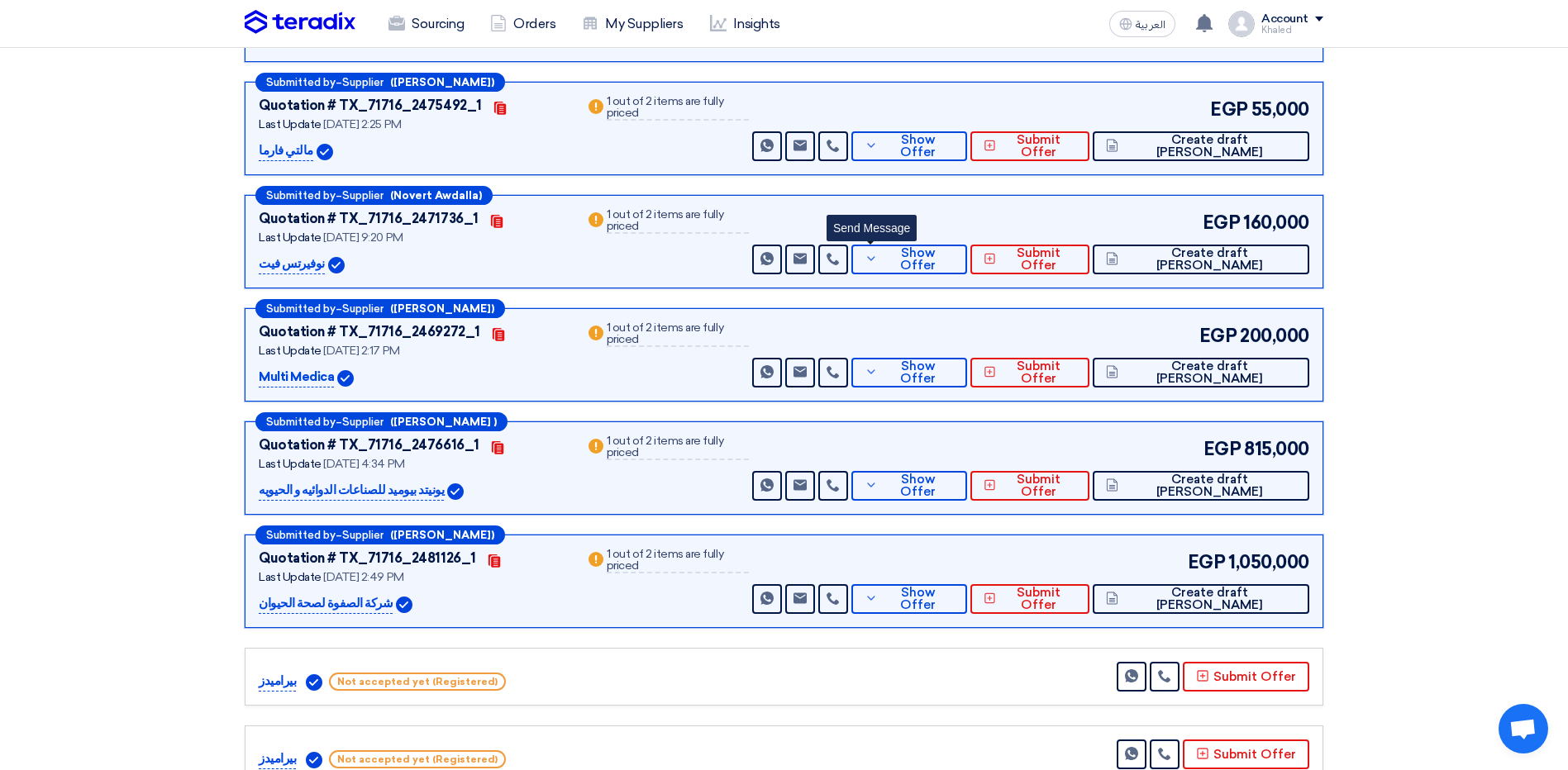
scroll to position [992, 0]
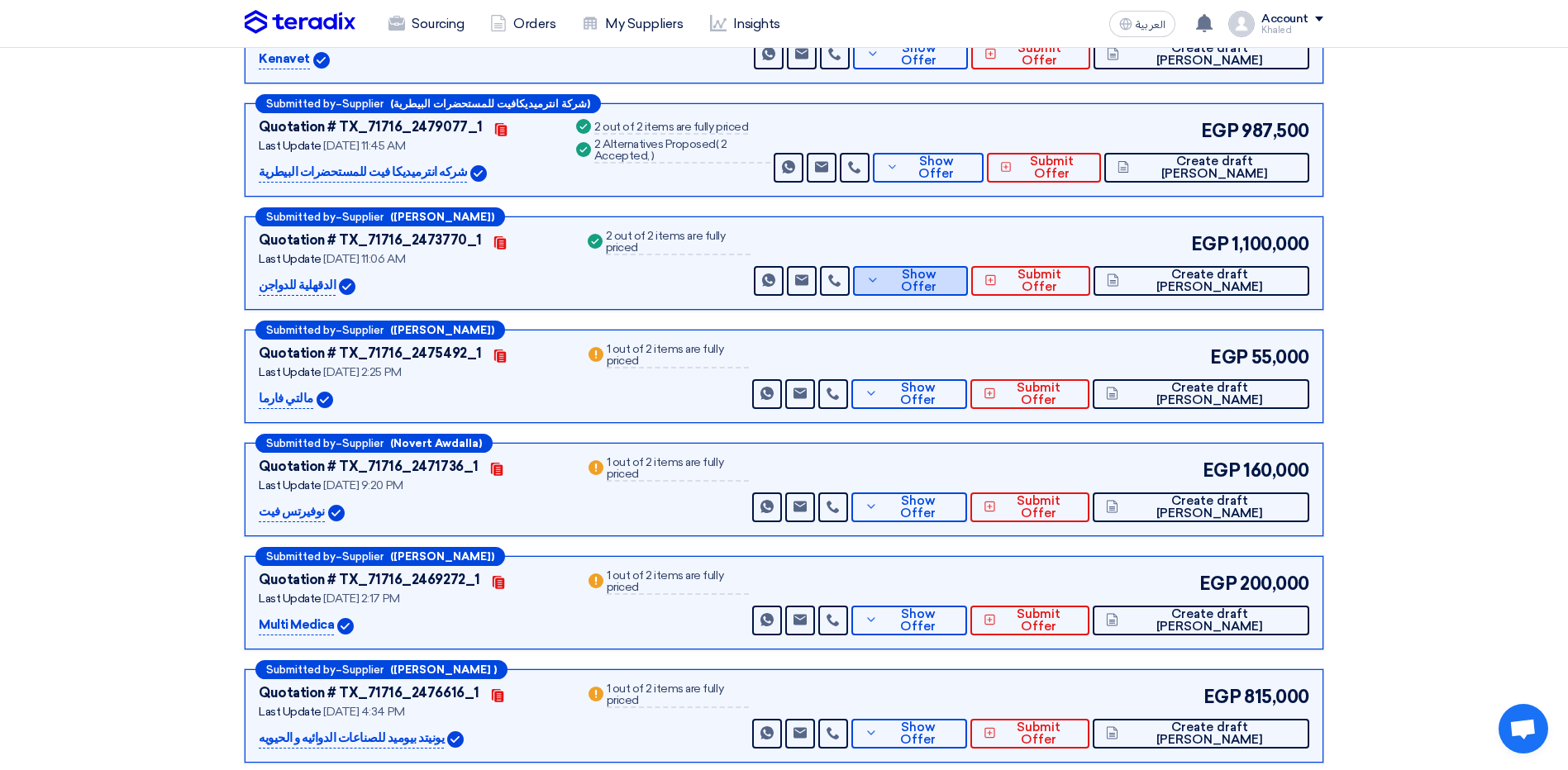
click at [955, 266] on button "Show Offer" at bounding box center [911, 280] width 115 height 30
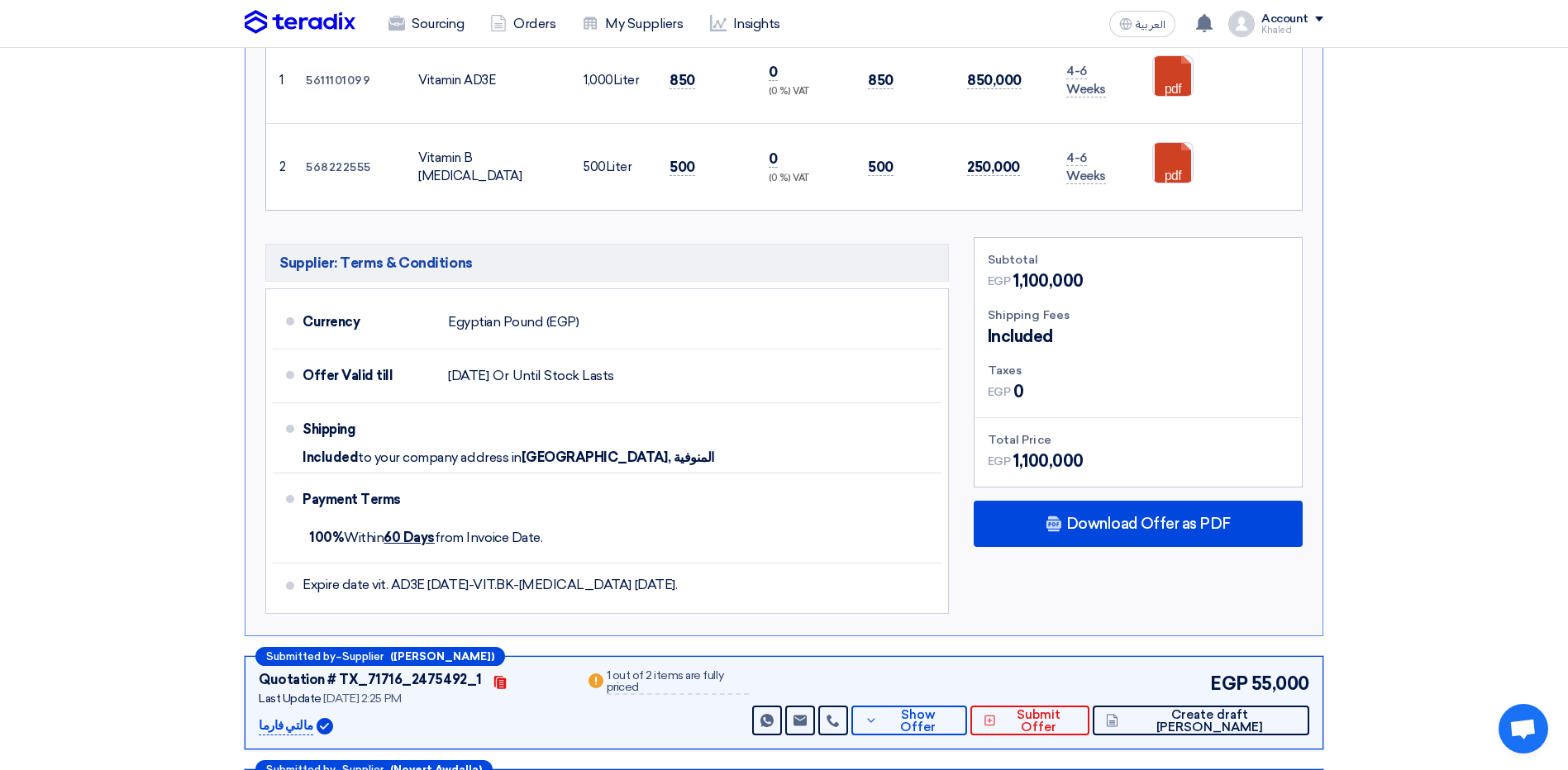
scroll to position [1405, 0]
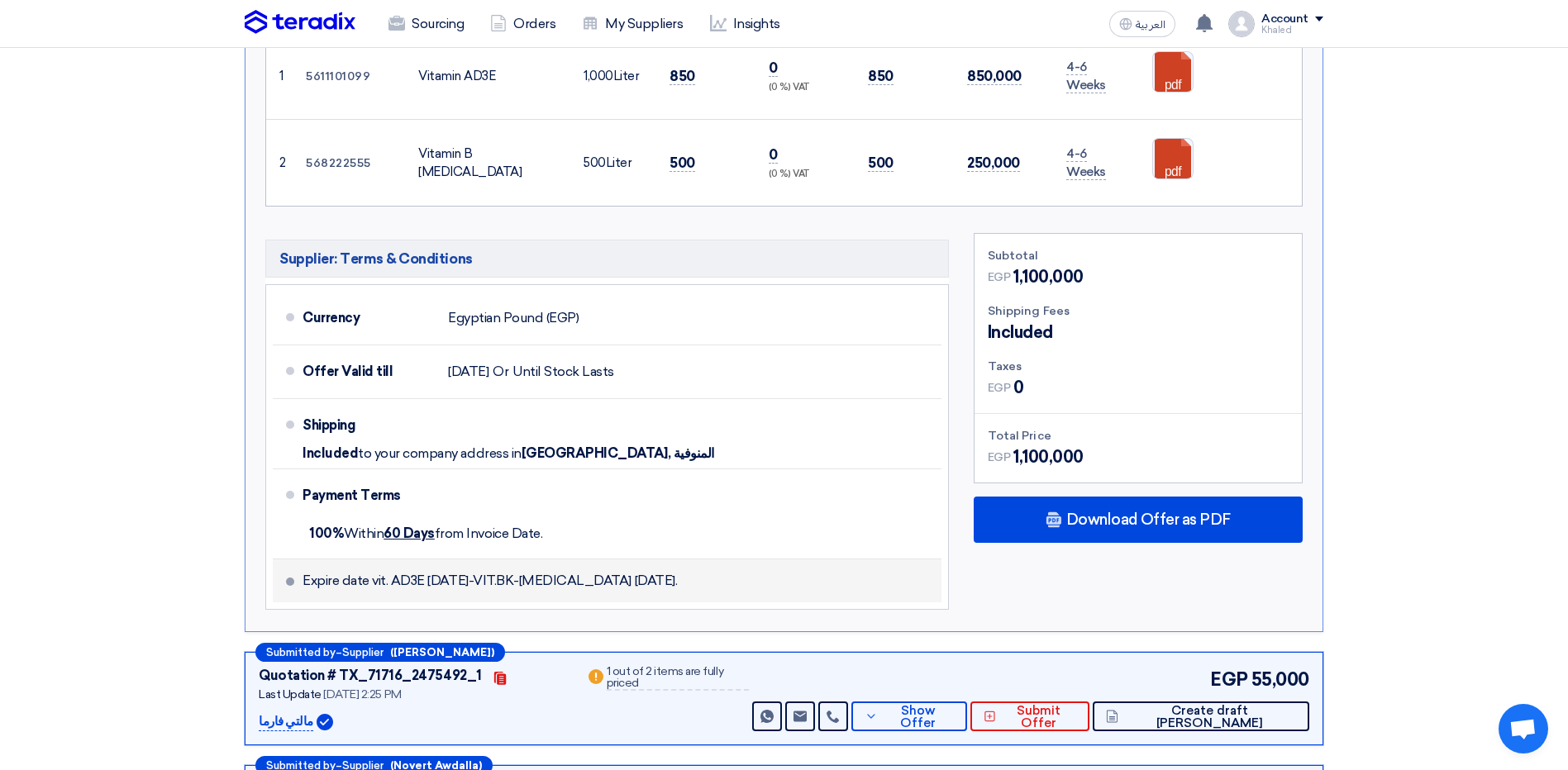
drag, startPoint x: 644, startPoint y: 560, endPoint x: 490, endPoint y: 568, distance: 154.2
click at [490, 568] on li "Expire date vit. AD3E [DATE]-VIT.BK-[MEDICAL_DATA] [DATE]." at bounding box center [607, 581] width 669 height 43
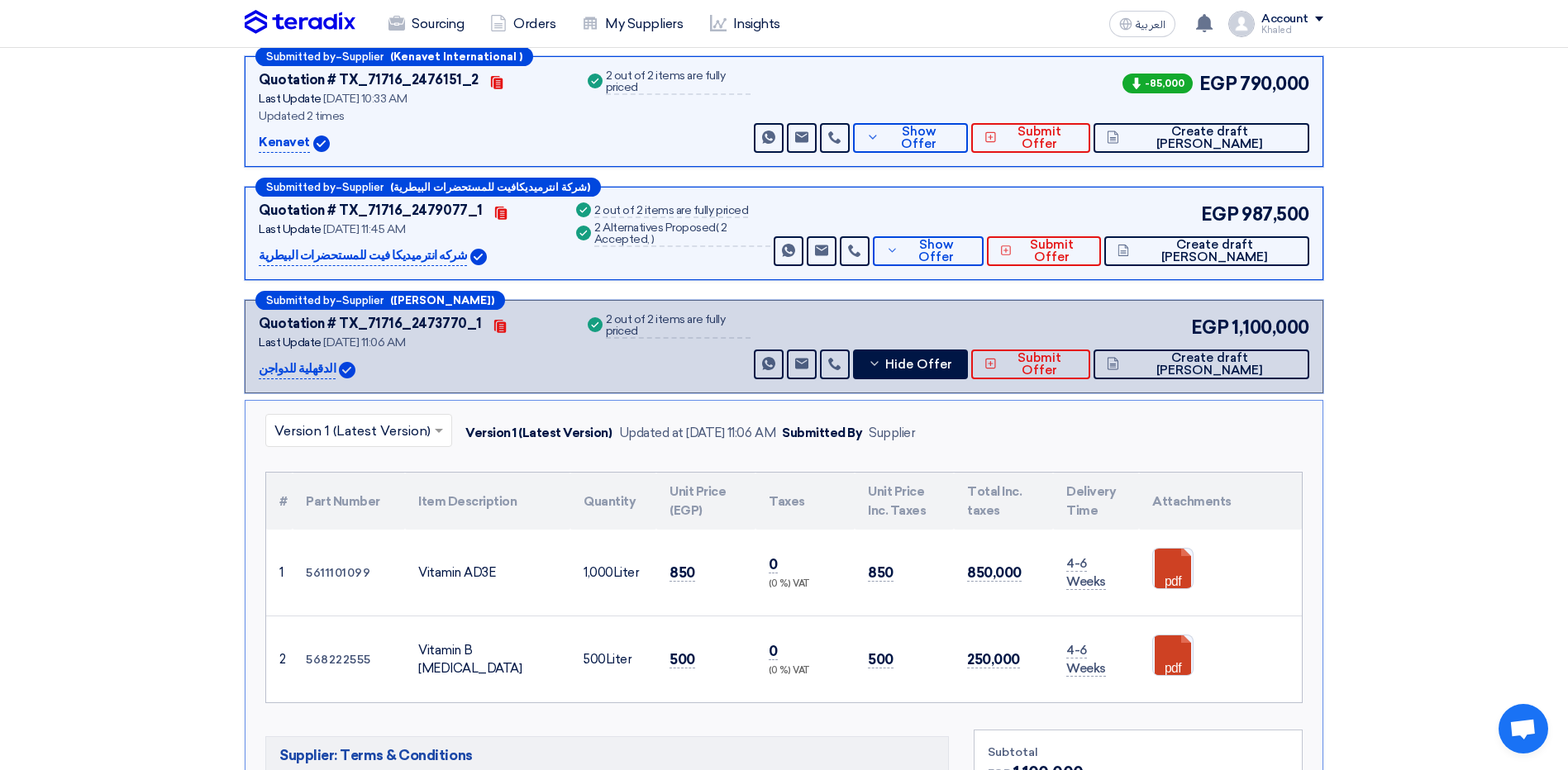
scroll to position [910, 0]
click at [933, 349] on button "Hide Offer" at bounding box center [911, 363] width 115 height 30
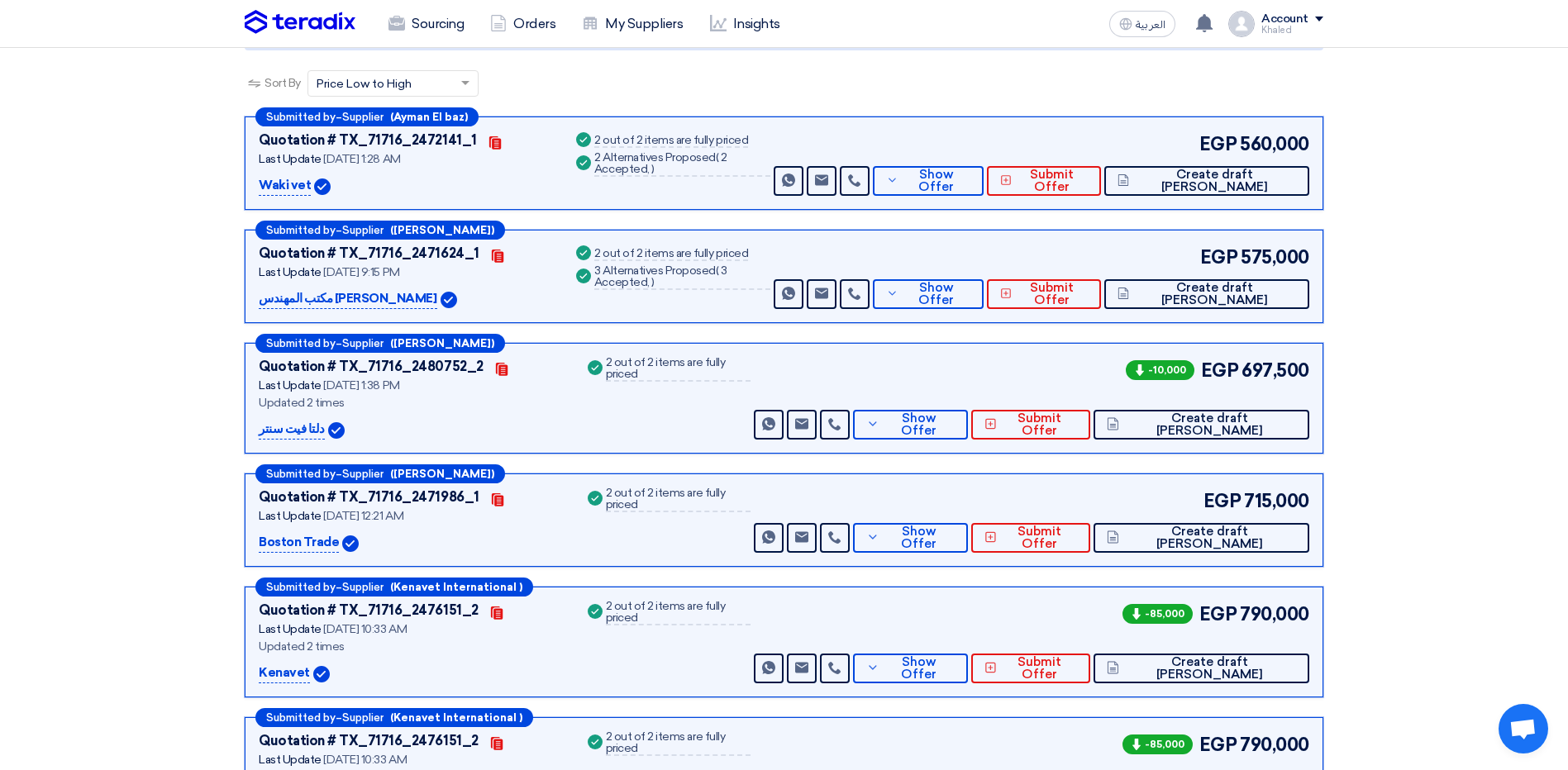
scroll to position [0, 0]
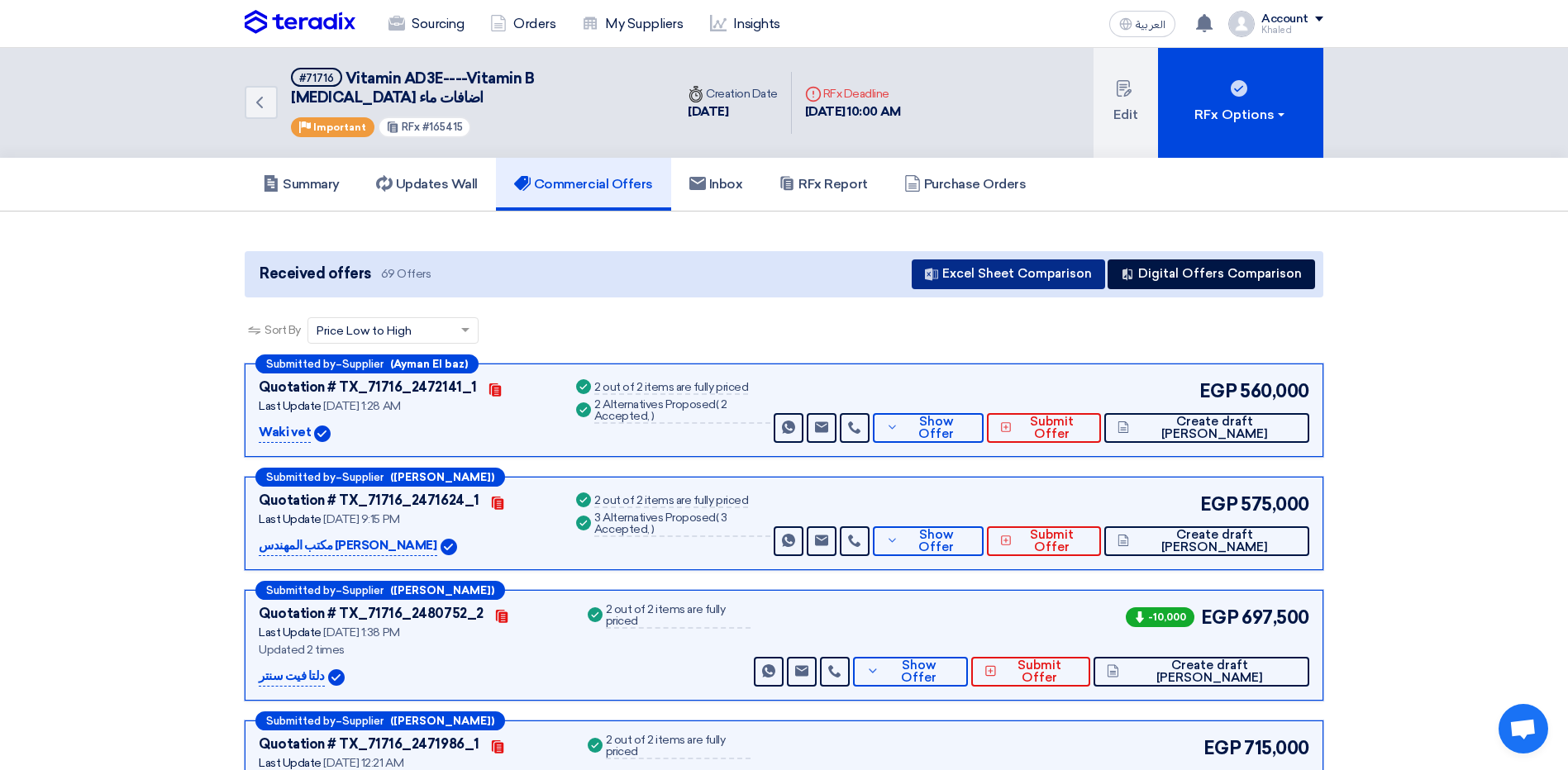
click at [993, 259] on button "Excel Sheet Comparison" at bounding box center [1008, 274] width 193 height 30
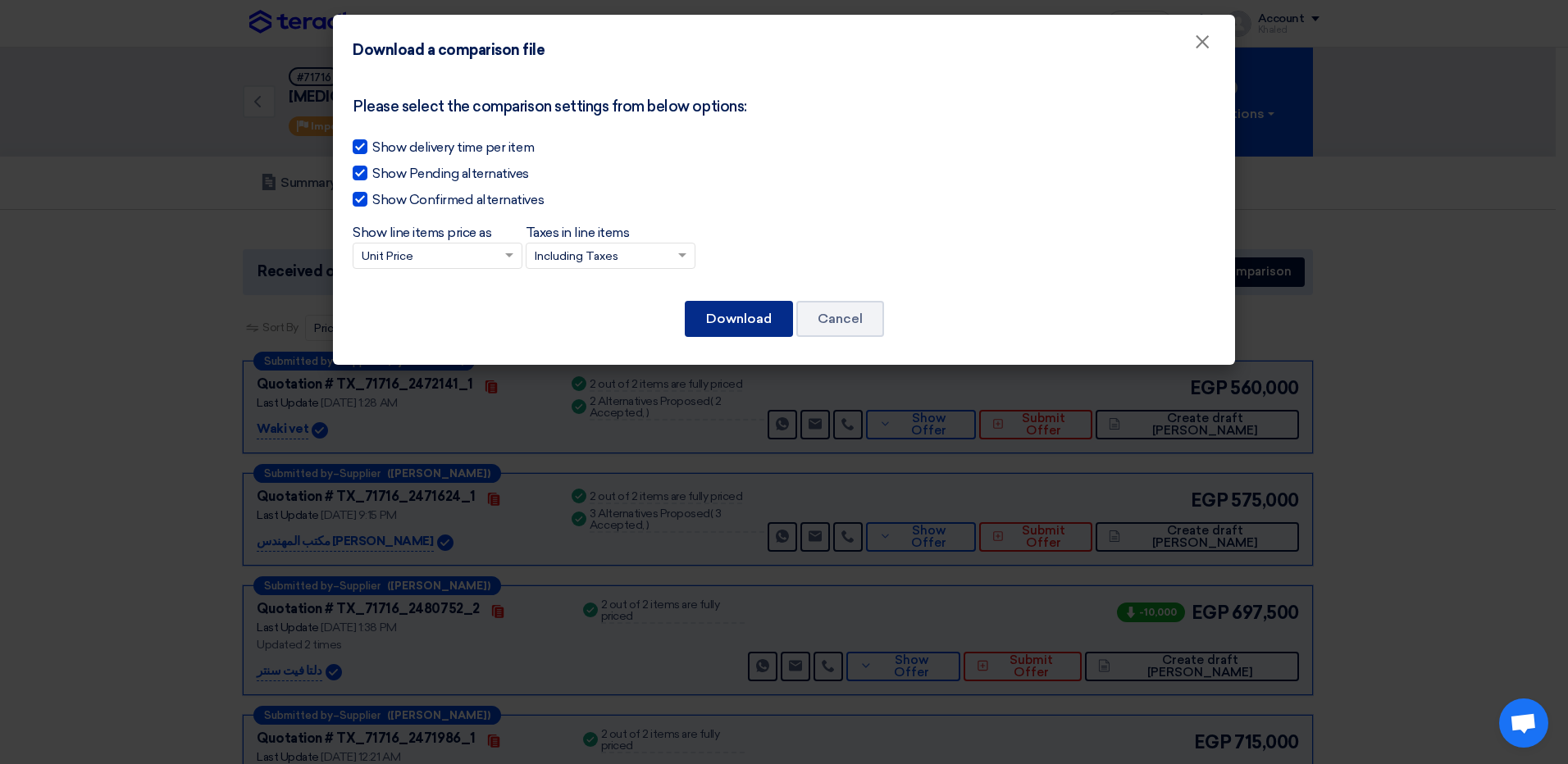
click at [738, 319] on button "Download" at bounding box center [739, 319] width 108 height 36
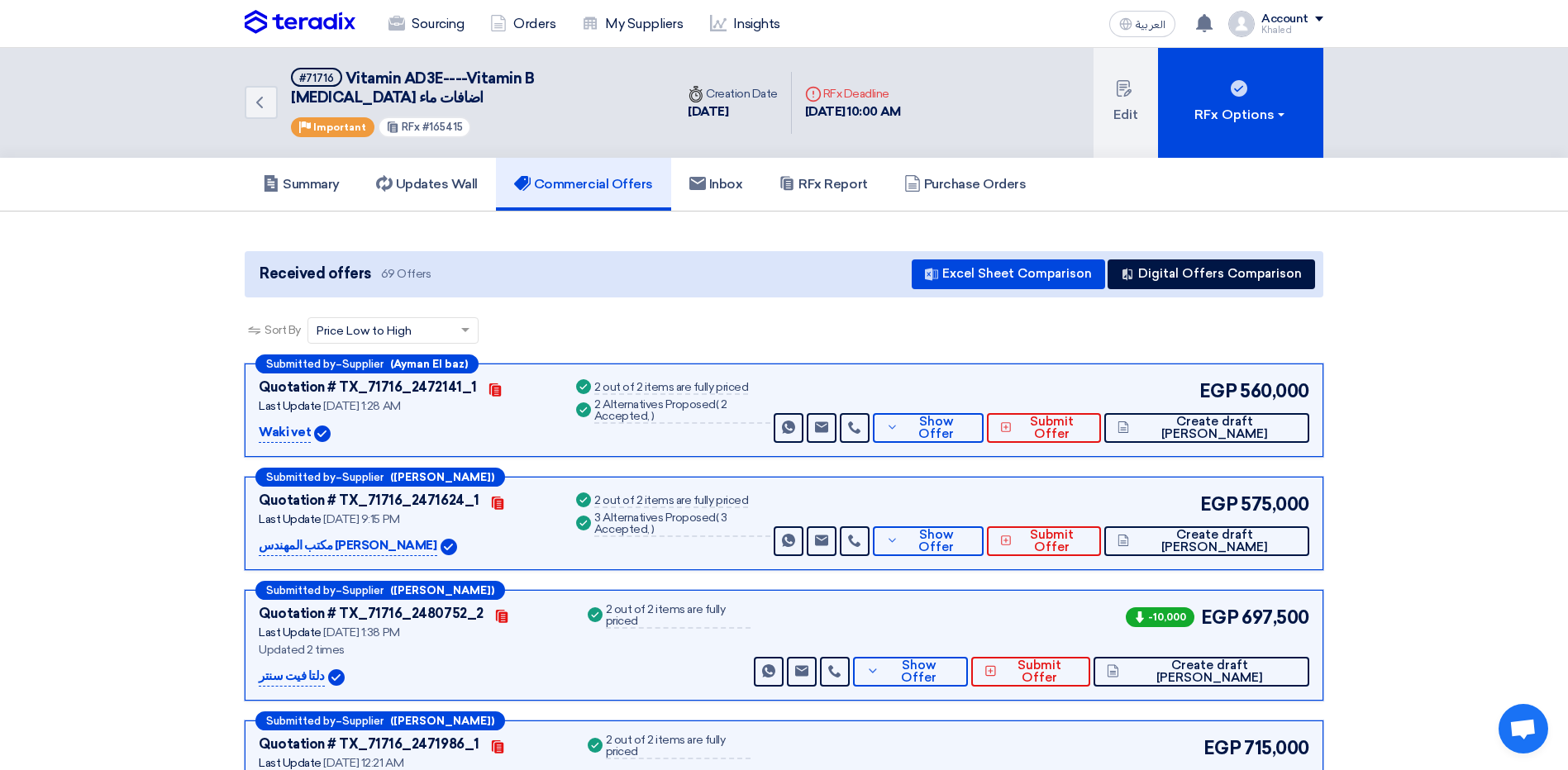
click at [970, 416] on span "Show Offer" at bounding box center [937, 429] width 68 height 25
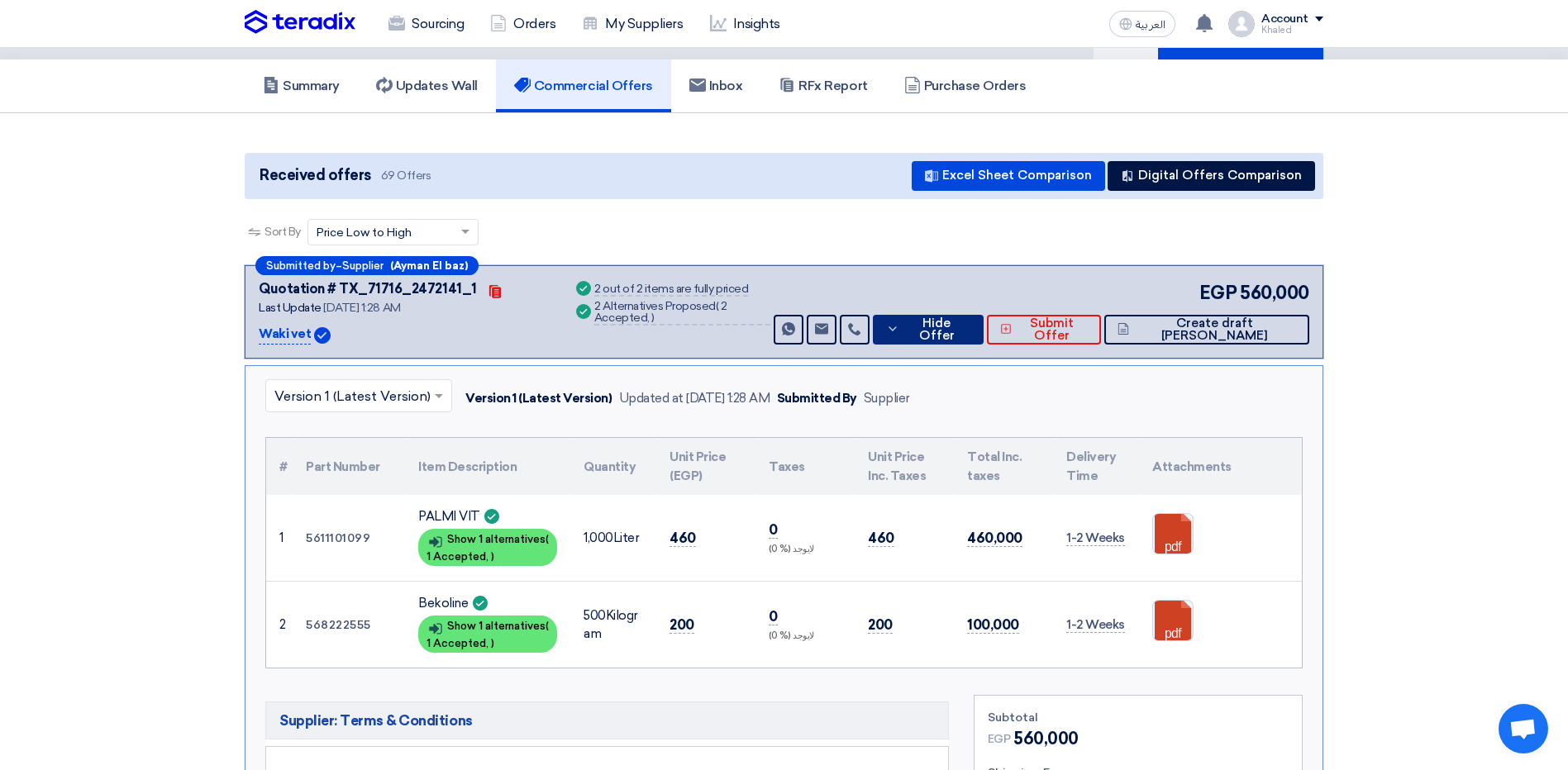
scroll to position [248, 0]
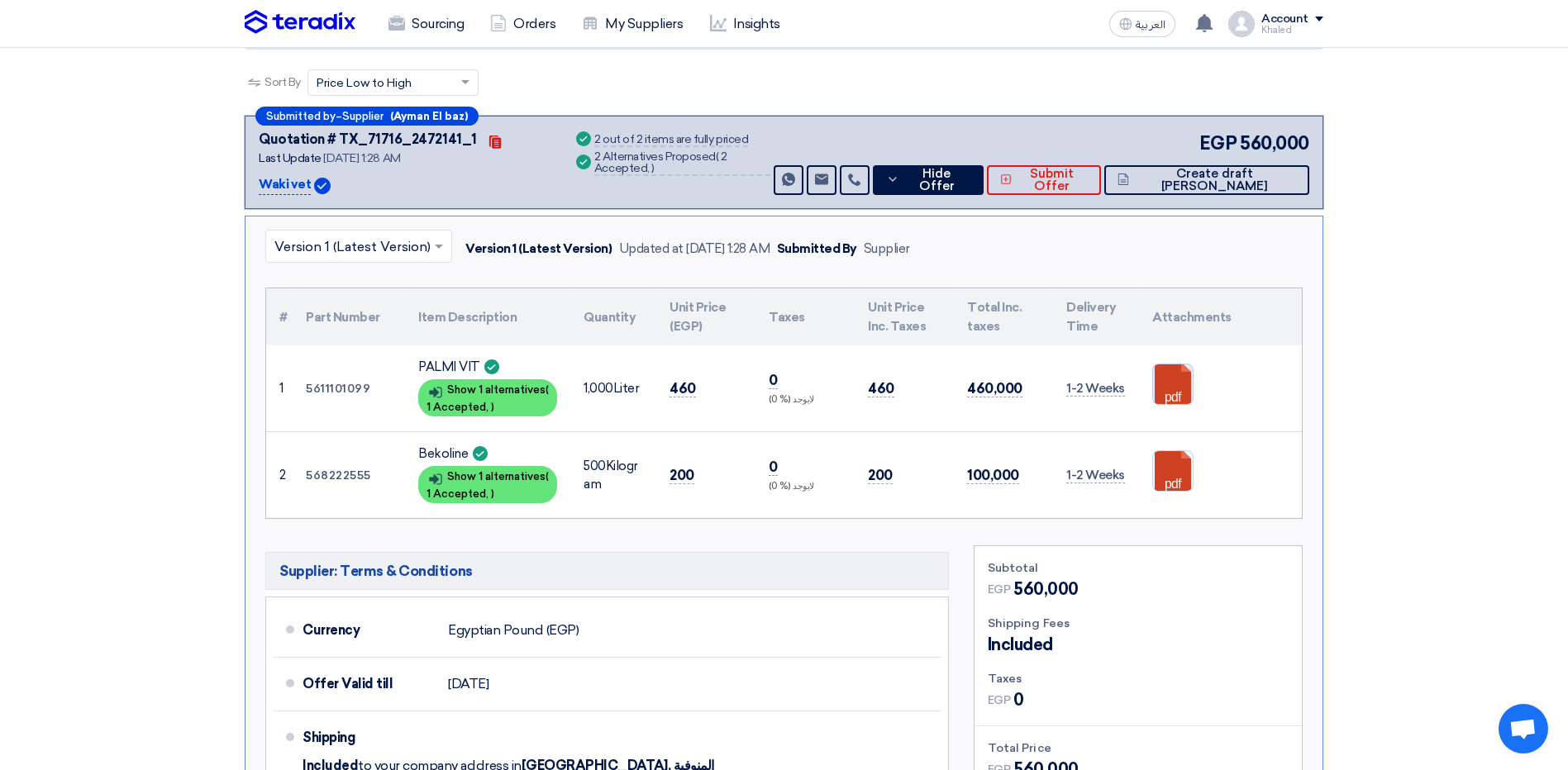
click at [1179, 364] on link at bounding box center [1219, 414] width 132 height 99
click at [970, 167] on span "Hide Offer" at bounding box center [937, 180] width 67 height 25
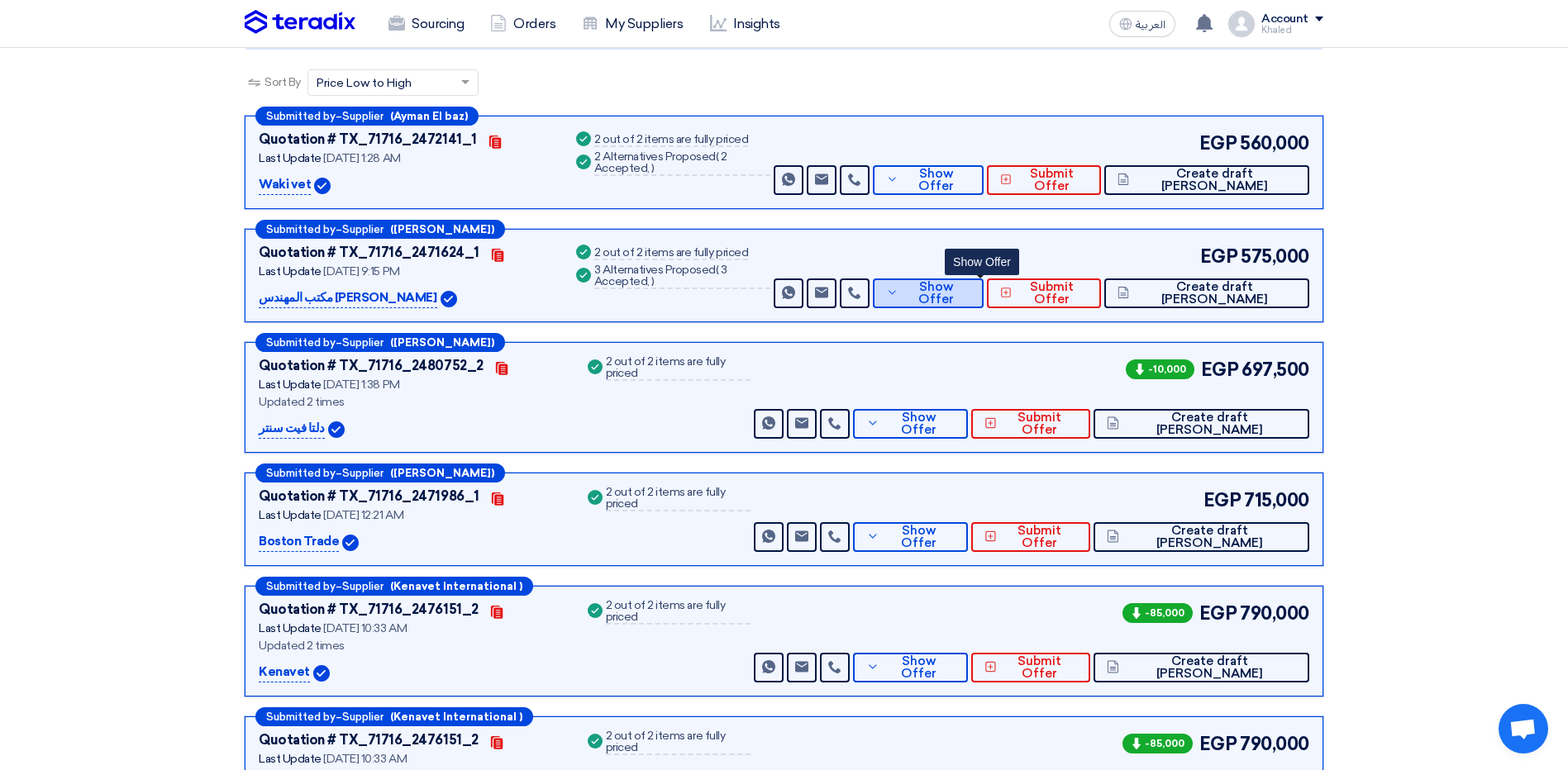
click at [970, 281] on span "Show Offer" at bounding box center [937, 294] width 68 height 25
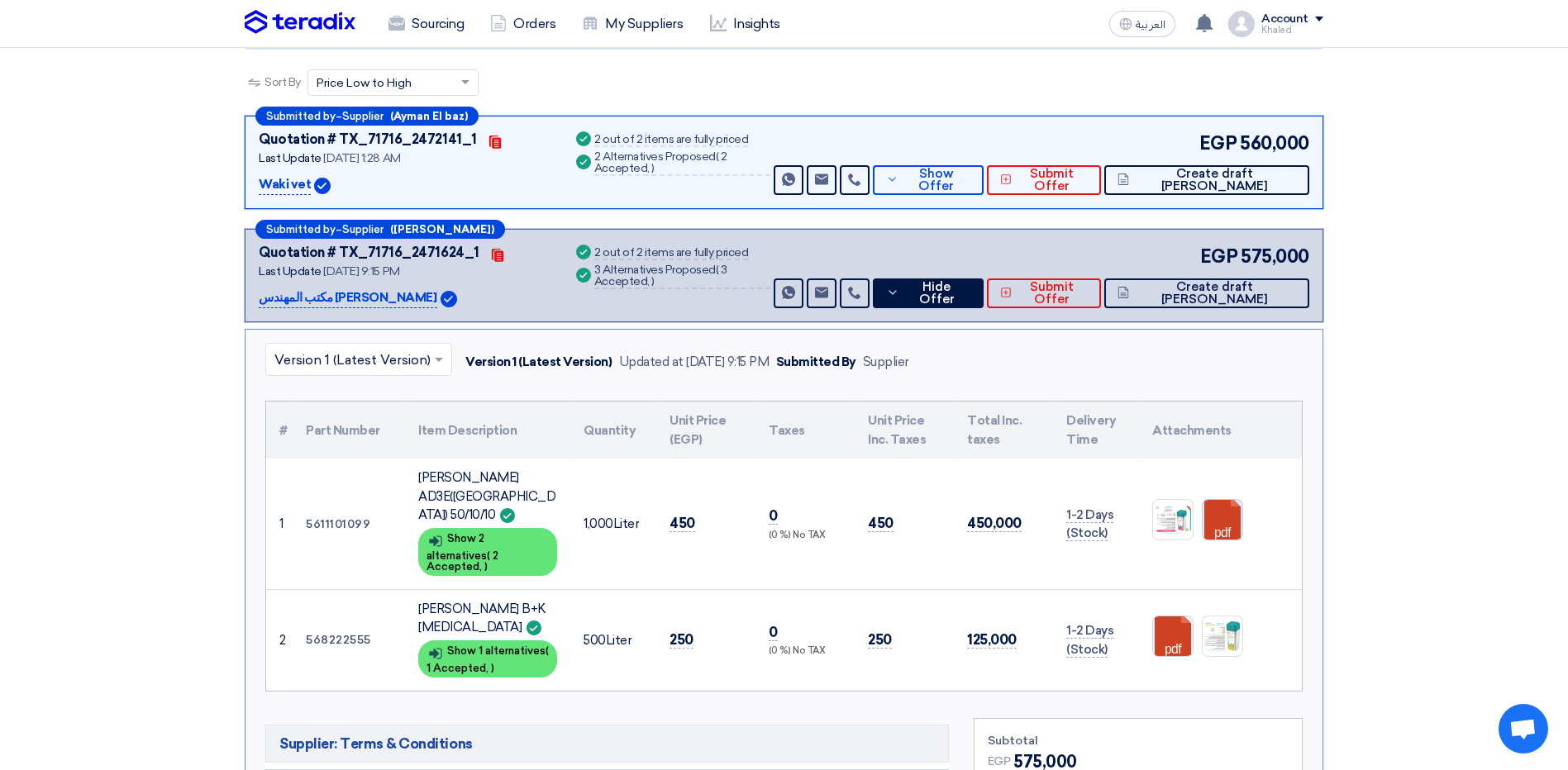
click at [1230, 504] on link at bounding box center [1269, 550] width 132 height 99
click at [965, 281] on span "Hide Offer" at bounding box center [937, 294] width 67 height 25
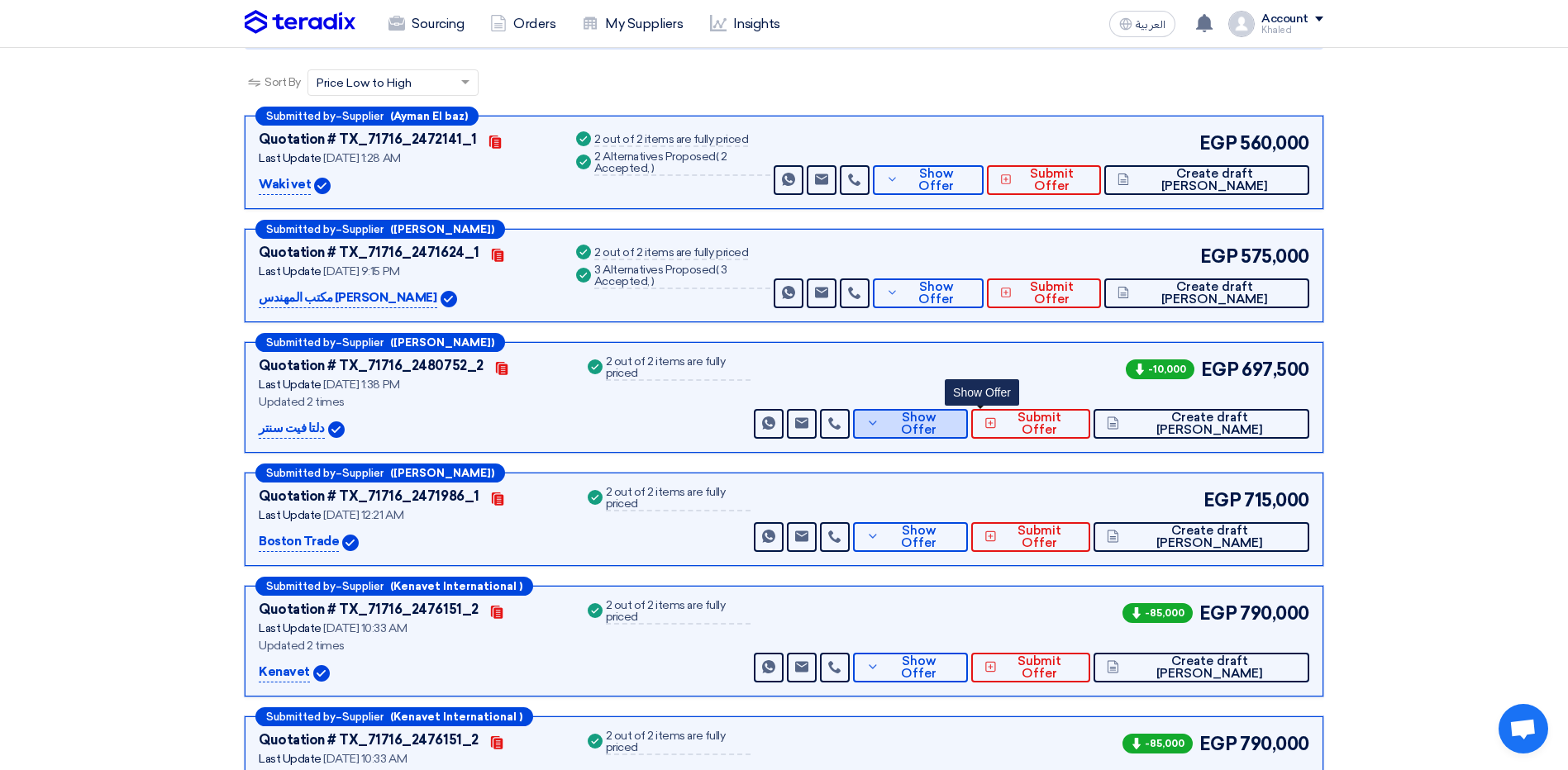
click at [956, 411] on span "Show Offer" at bounding box center [919, 424] width 72 height 25
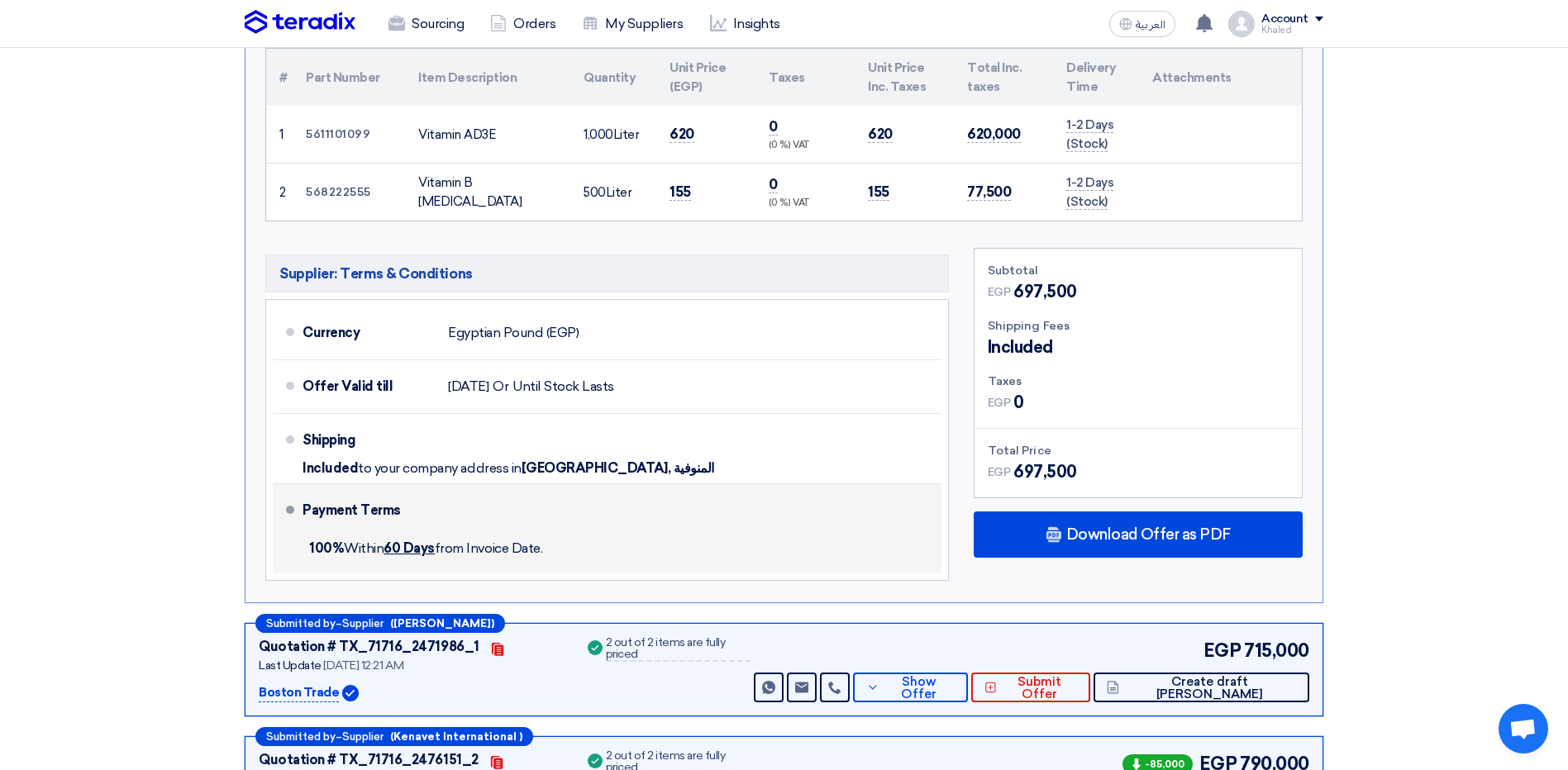
scroll to position [579, 0]
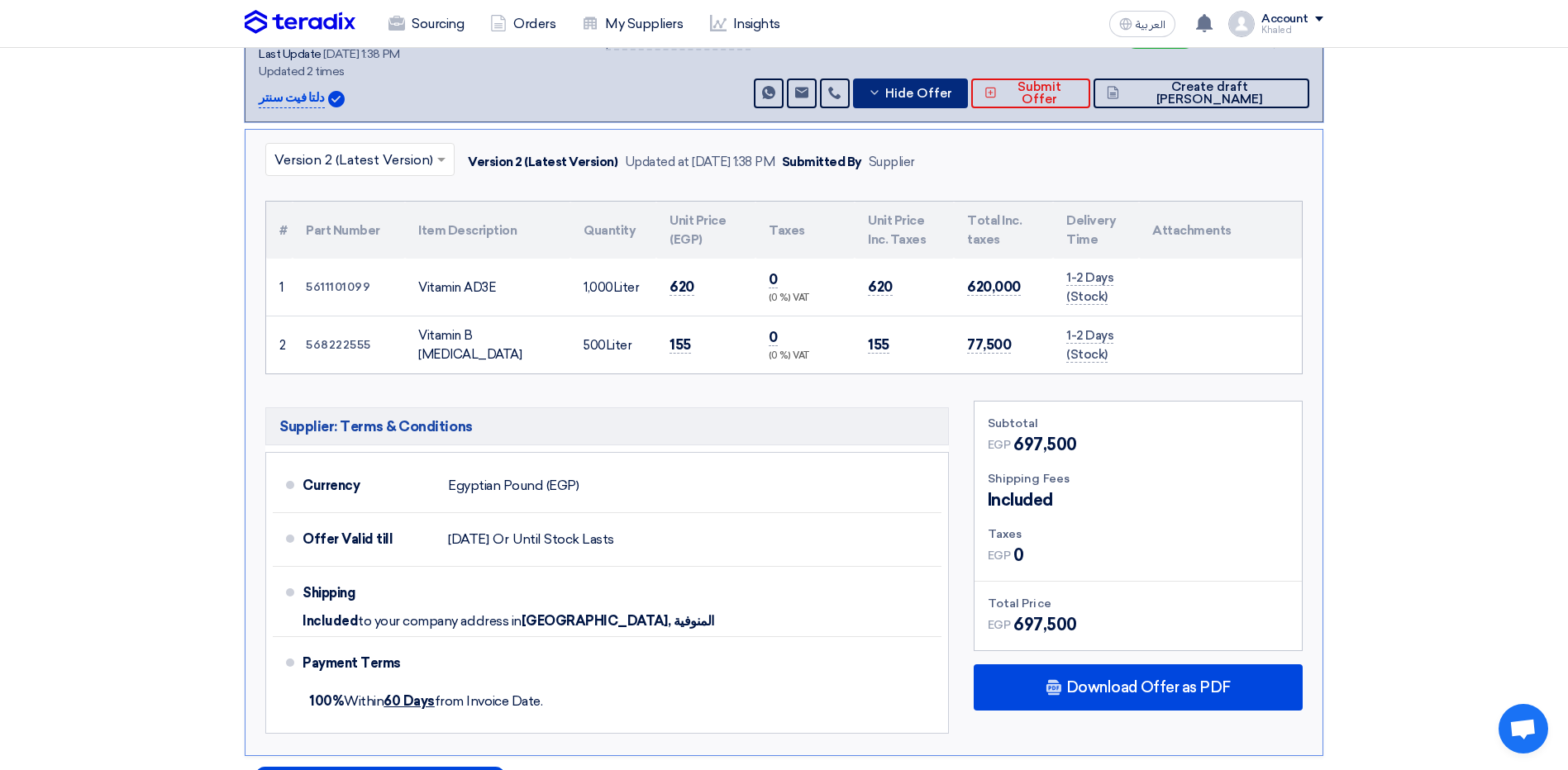
click at [881, 86] on icon at bounding box center [874, 93] width 13 height 13
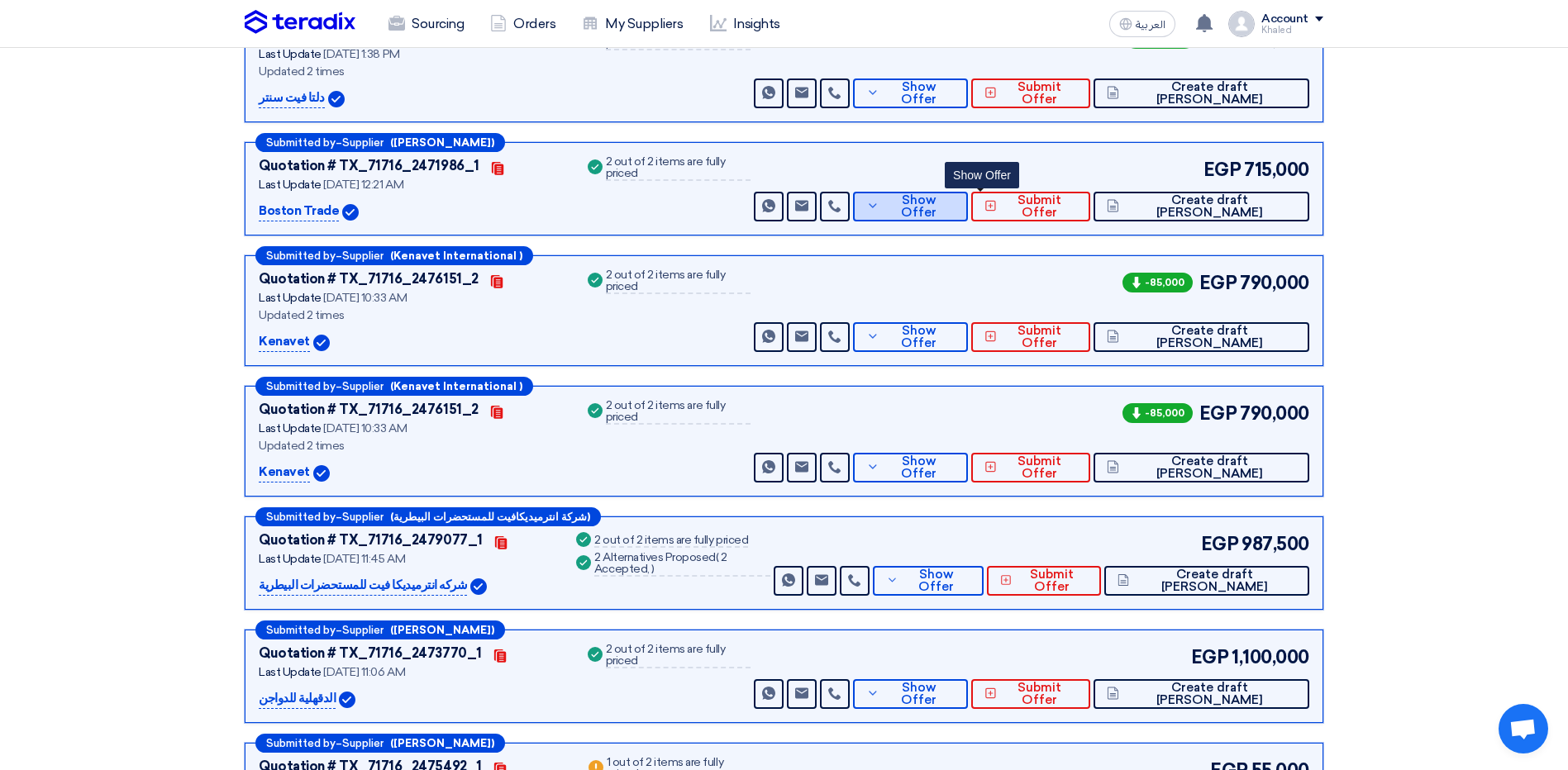
click at [956, 194] on span "Show Offer" at bounding box center [919, 207] width 72 height 25
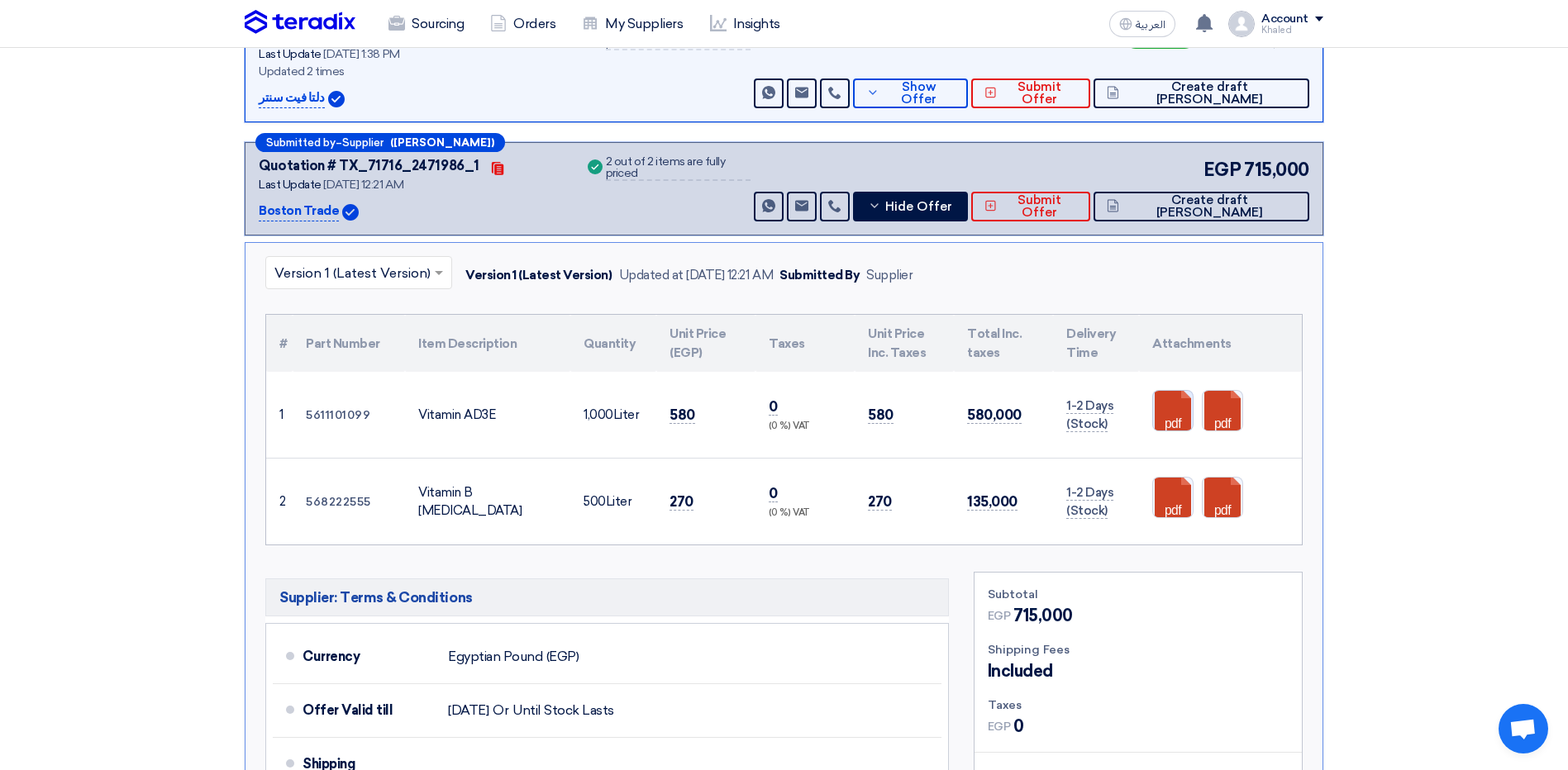
click at [1183, 404] on link at bounding box center [1219, 441] width 132 height 99
click at [881, 199] on icon at bounding box center [874, 206] width 13 height 13
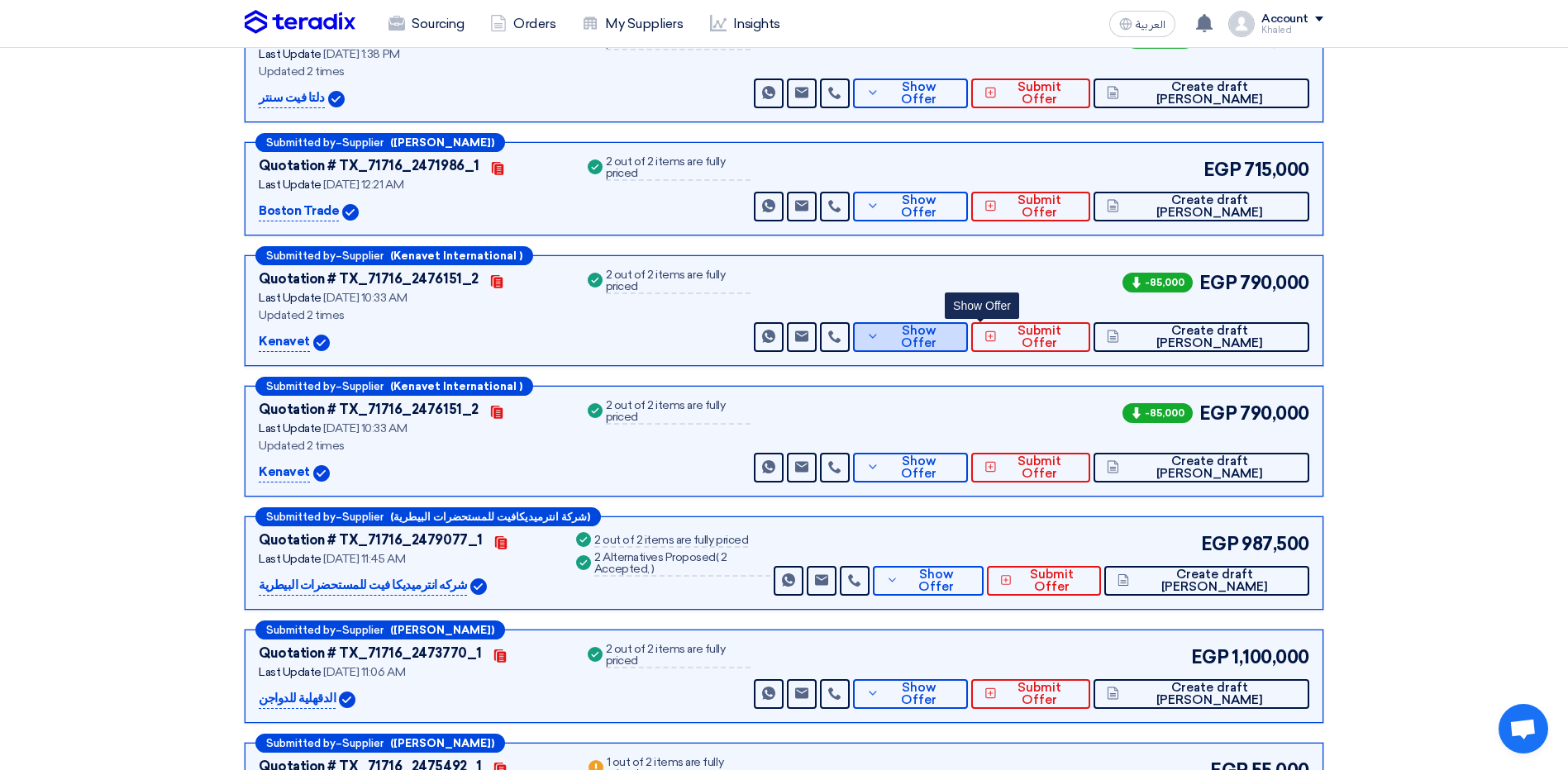
click at [946, 324] on button "Show Offer" at bounding box center [911, 337] width 115 height 30
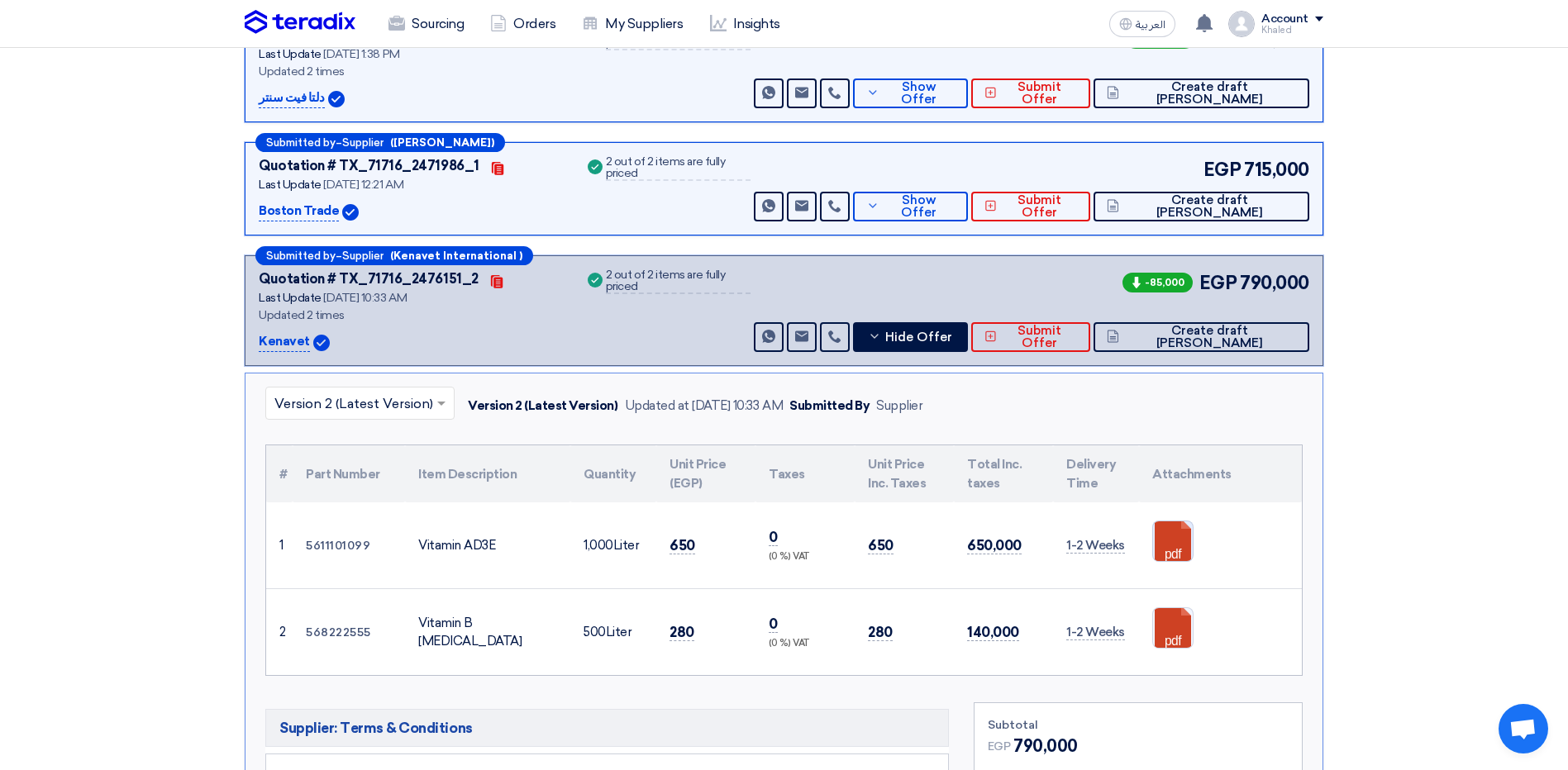
drag, startPoint x: 1189, startPoint y: 534, endPoint x: 1174, endPoint y: 536, distance: 15.1
click at [1189, 534] on link at bounding box center [1219, 571] width 132 height 99
click at [935, 322] on button "Hide Offer" at bounding box center [911, 337] width 115 height 30
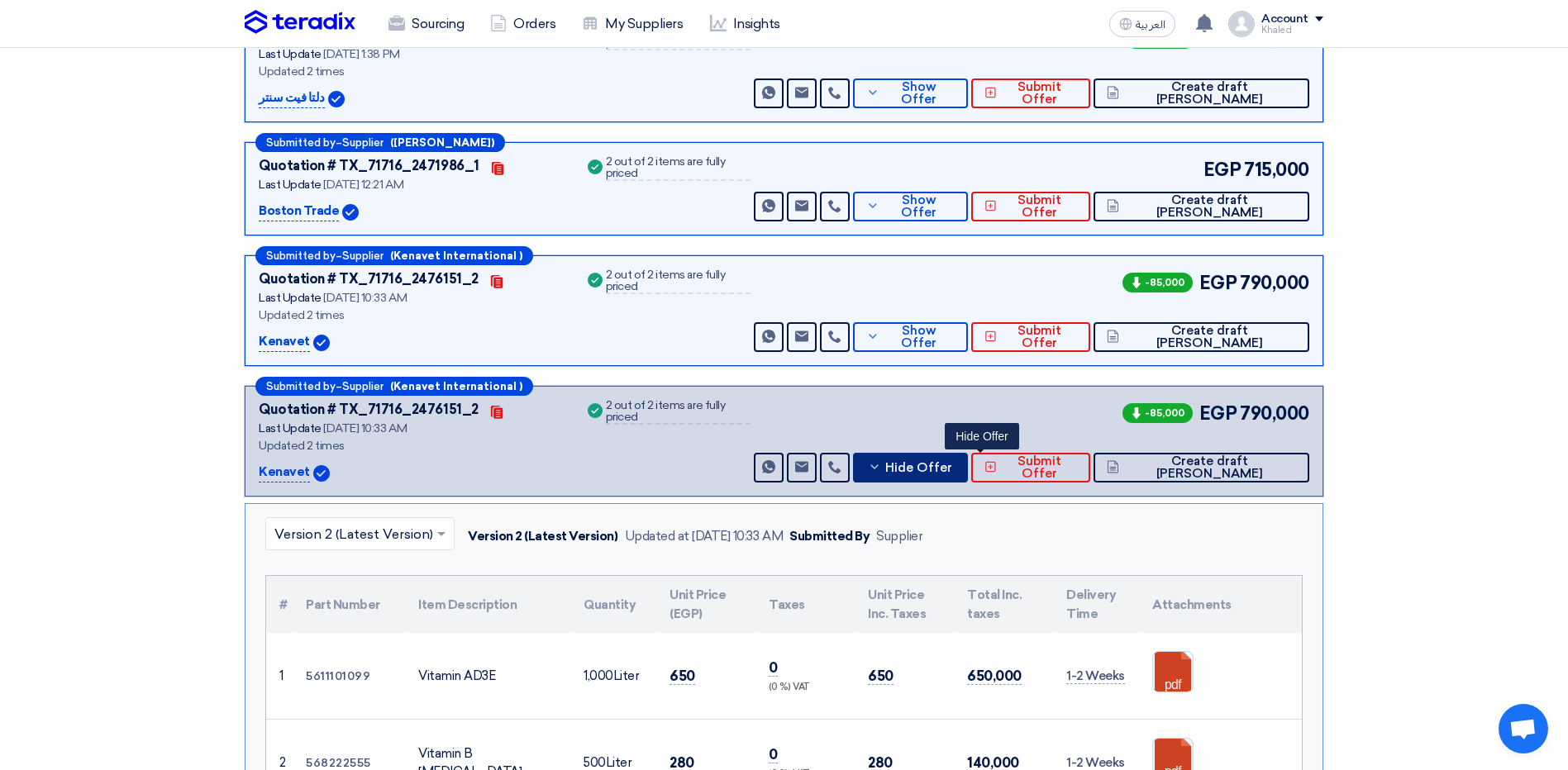
click at [952, 462] on span "Hide Offer" at bounding box center [918, 468] width 67 height 12
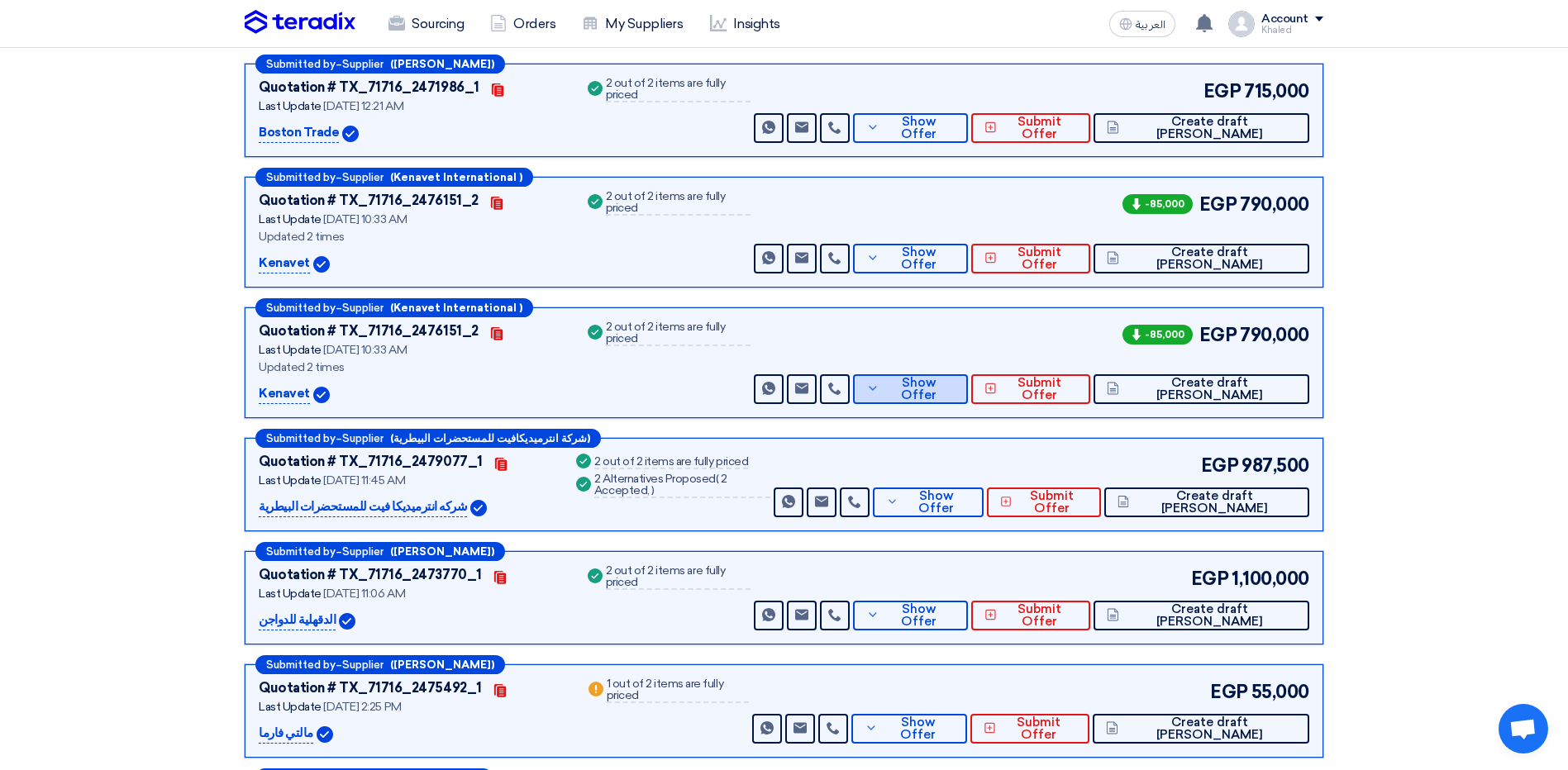
scroll to position [661, 0]
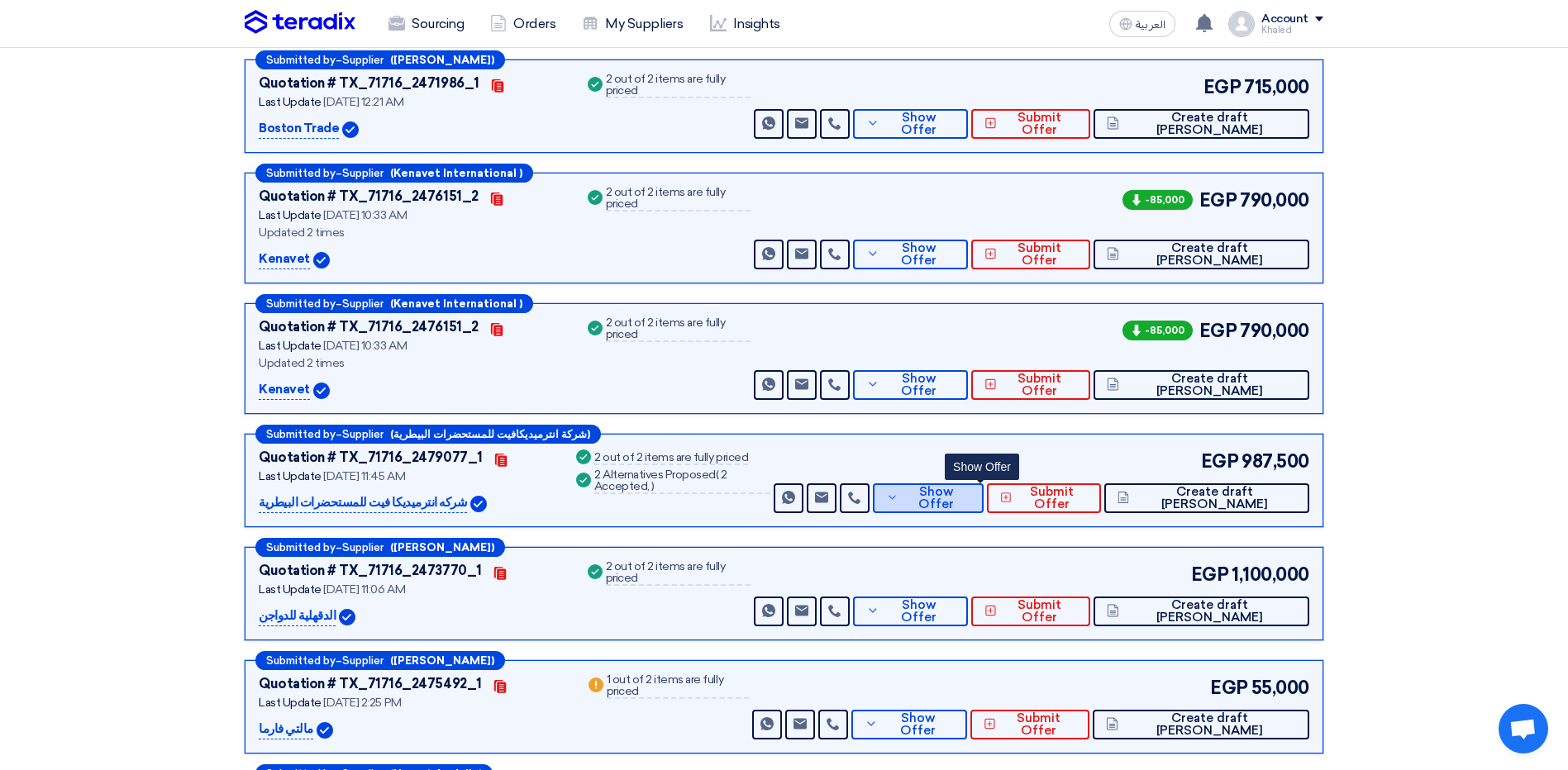
click at [969, 490] on button "Show Offer" at bounding box center [928, 497] width 111 height 30
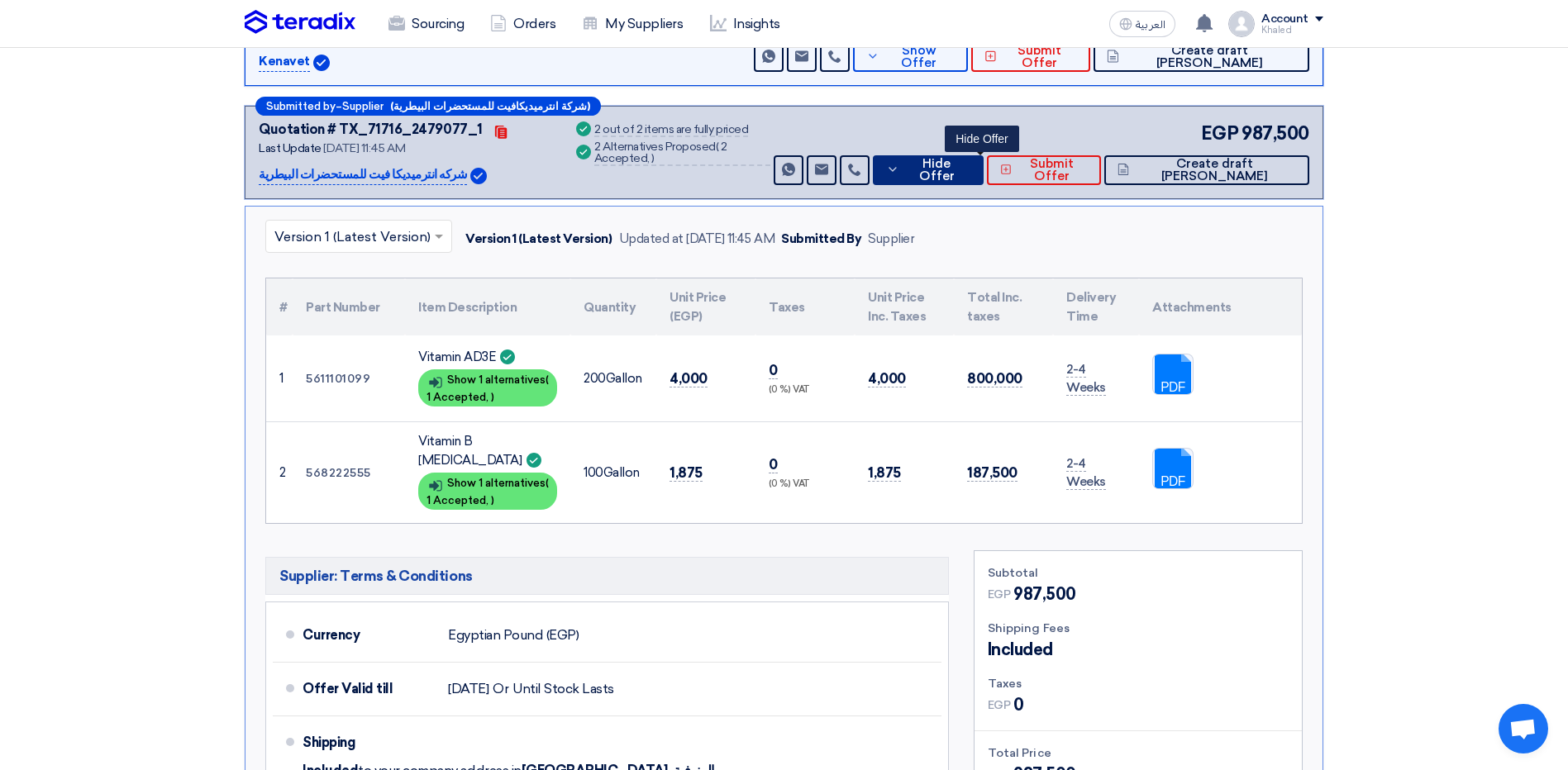
scroll to position [992, 0]
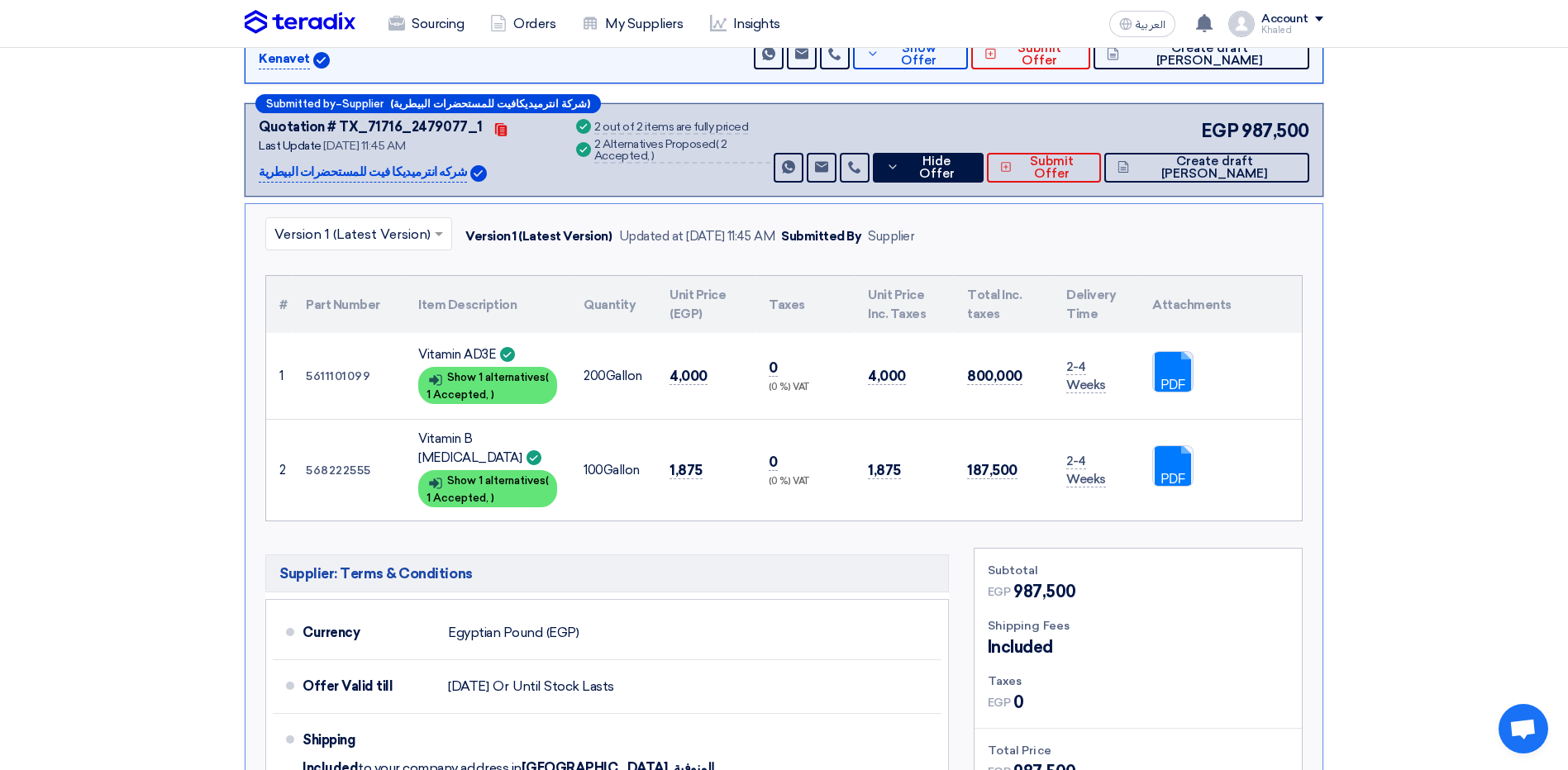
click at [1179, 353] on link at bounding box center [1219, 402] width 132 height 99
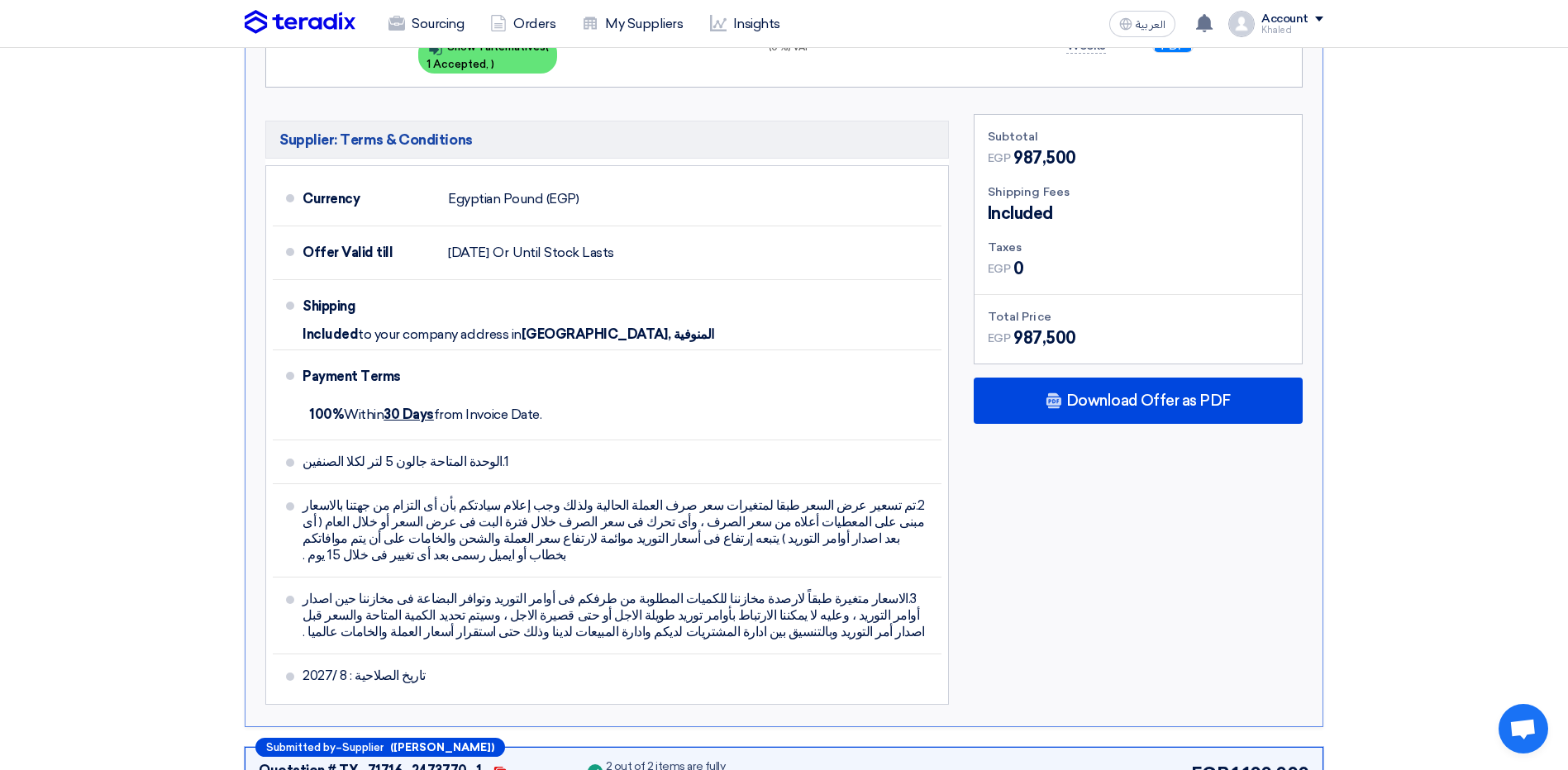
scroll to position [1653, 0]
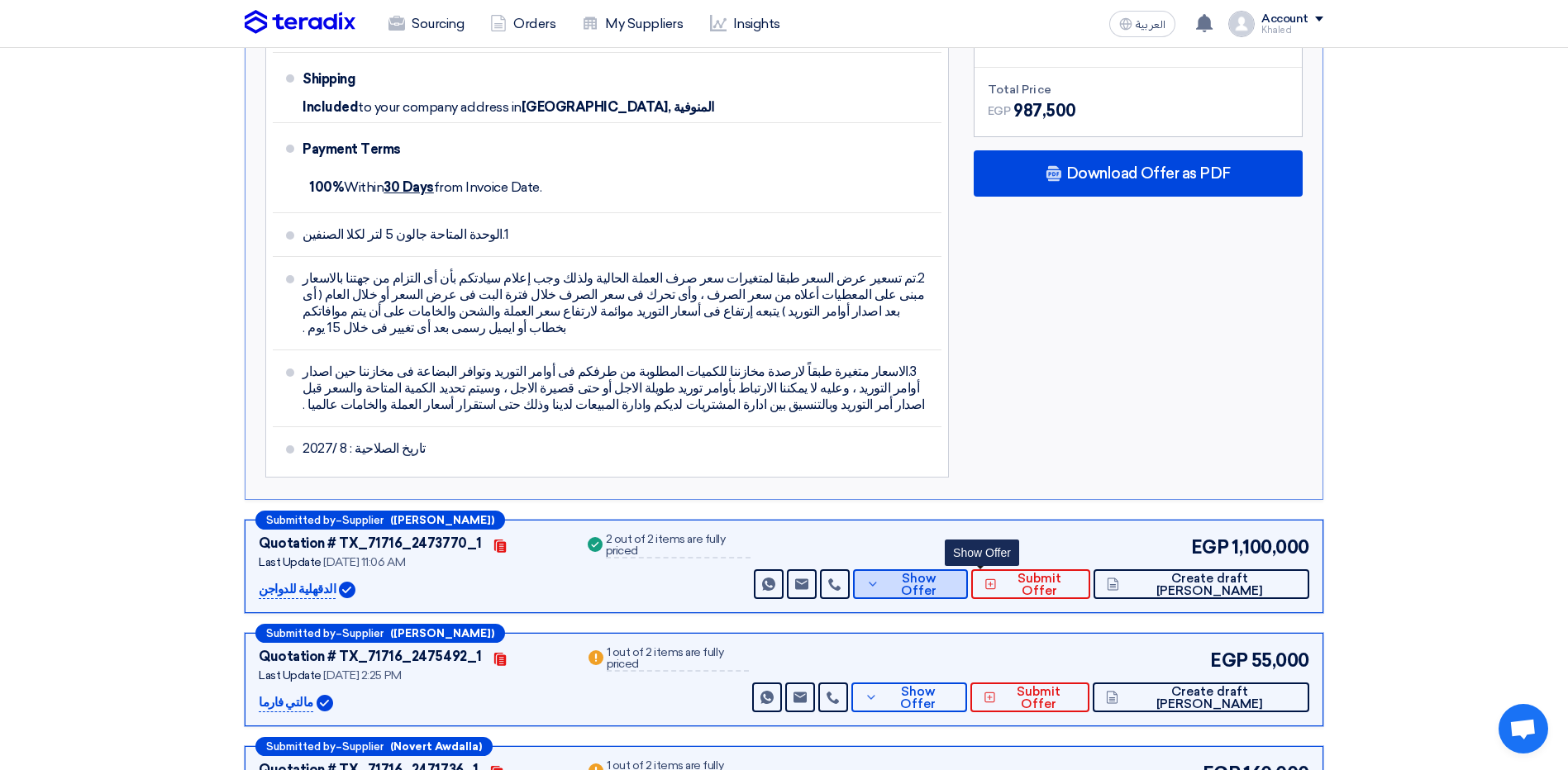
click at [968, 569] on button "Show Offer" at bounding box center [911, 583] width 115 height 30
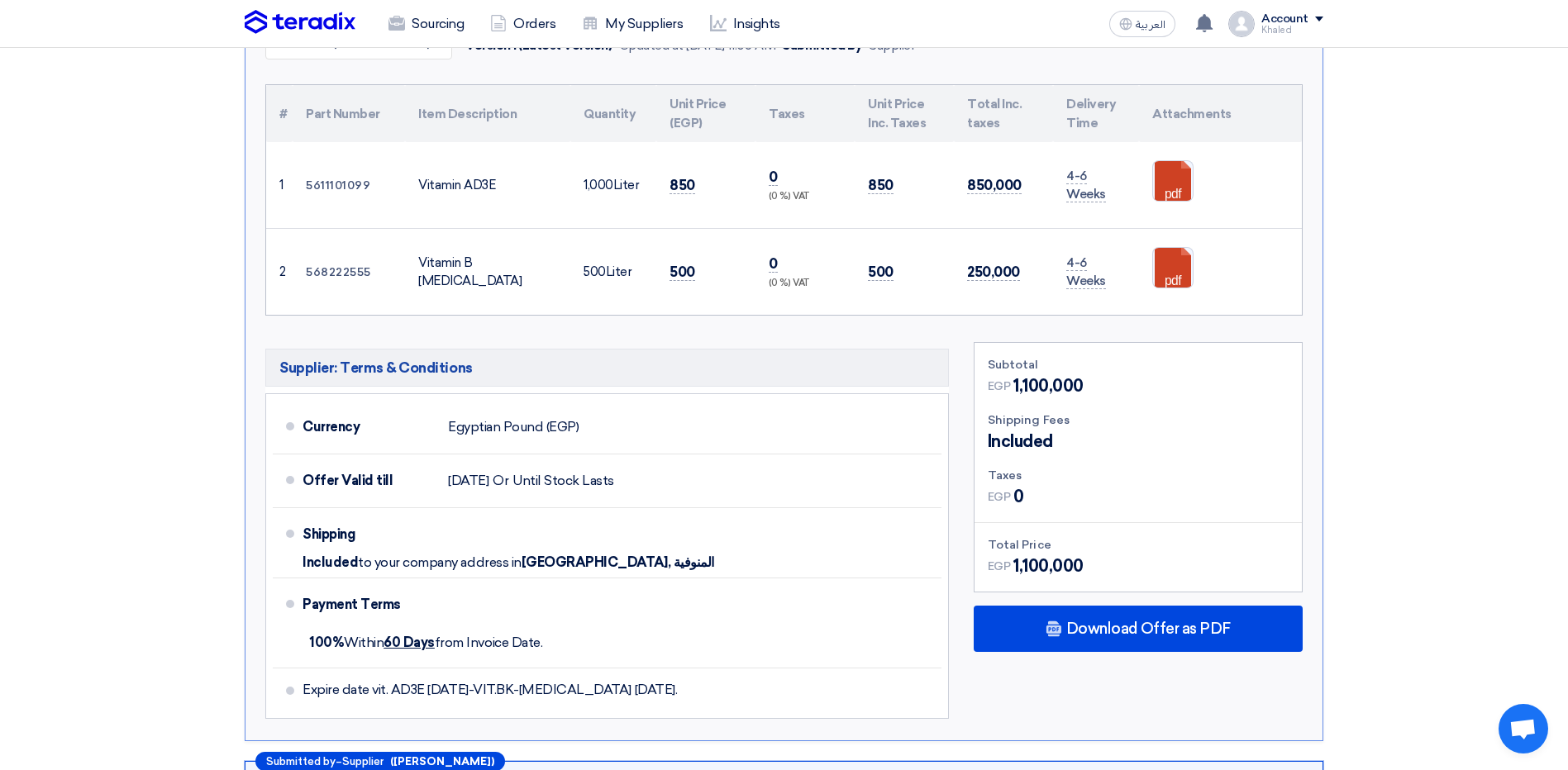
scroll to position [1157, 0]
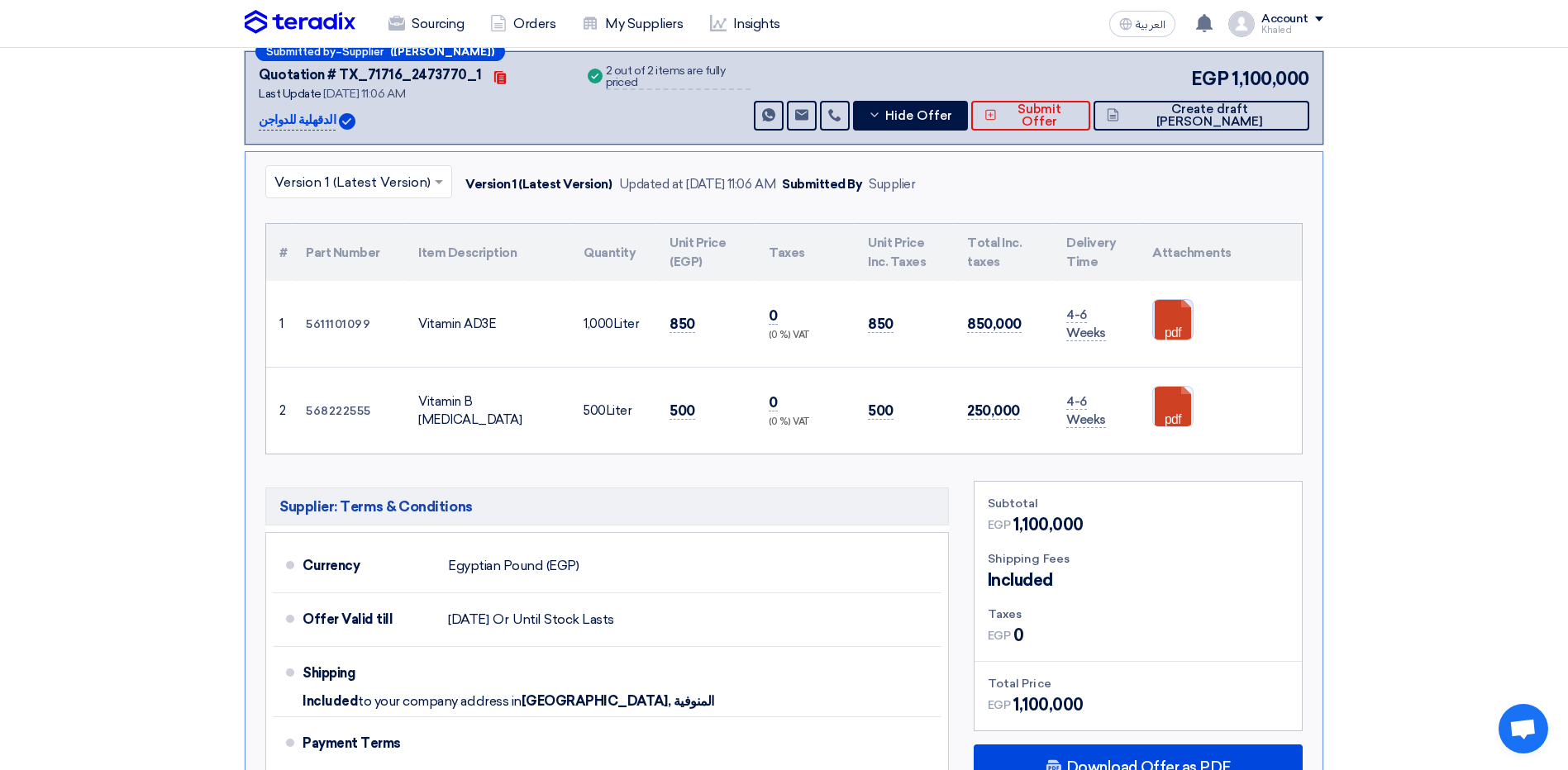
click at [1167, 310] on link at bounding box center [1219, 350] width 132 height 99
click at [949, 100] on button "Hide Offer" at bounding box center [911, 115] width 115 height 30
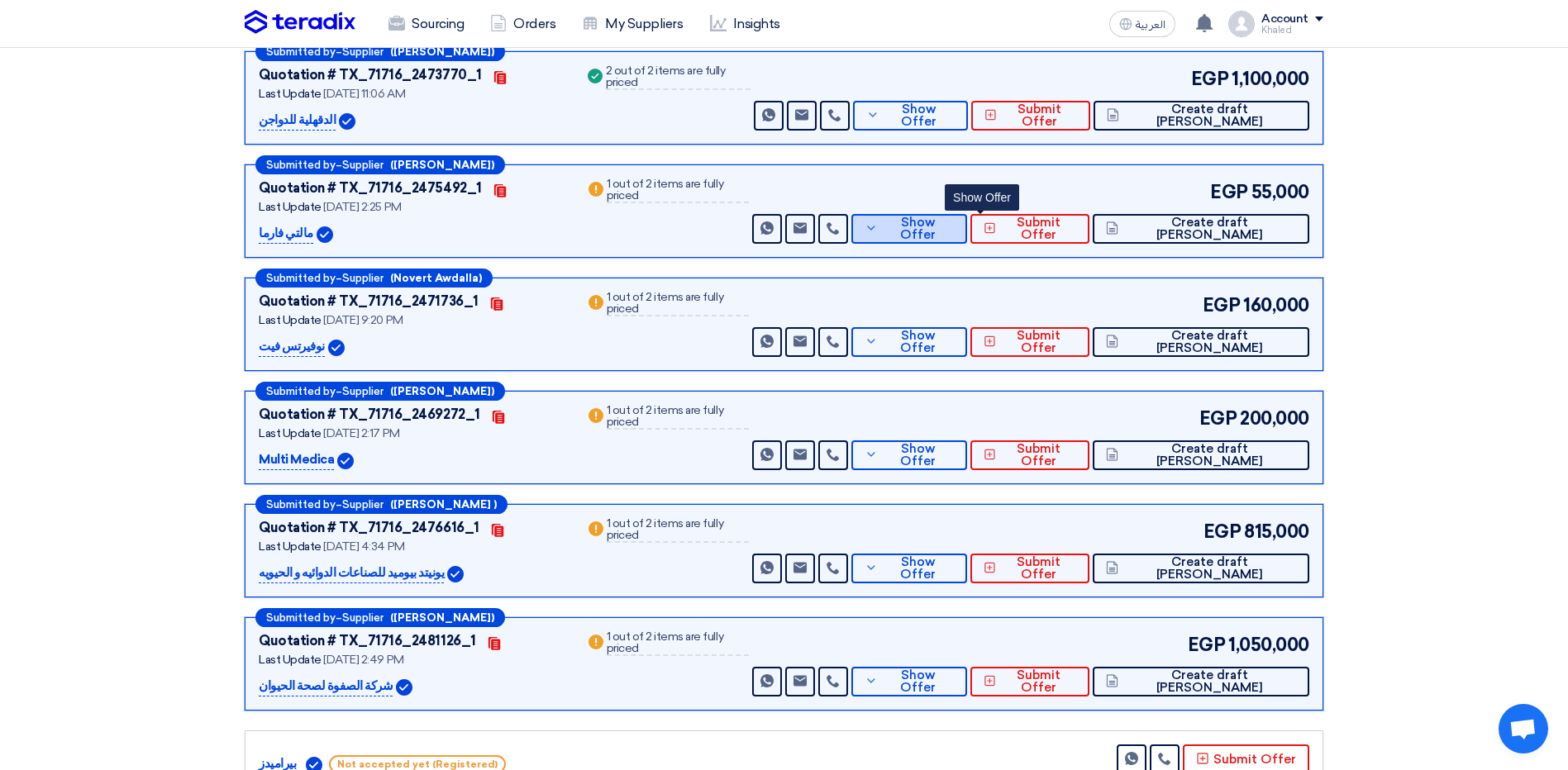
click at [954, 216] on span "Show Offer" at bounding box center [917, 229] width 72 height 25
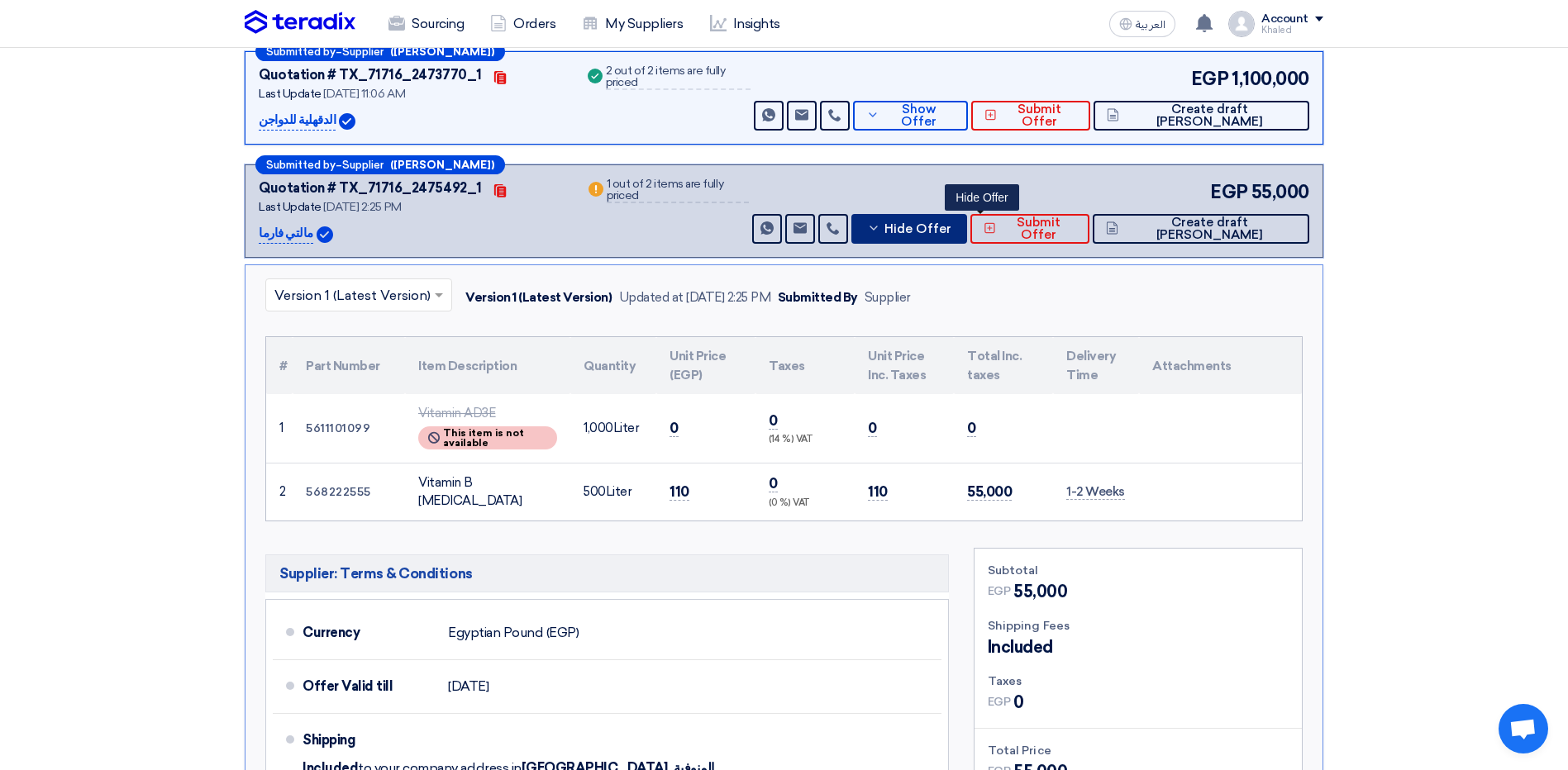
click at [952, 223] on span "Hide Offer" at bounding box center [918, 229] width 67 height 12
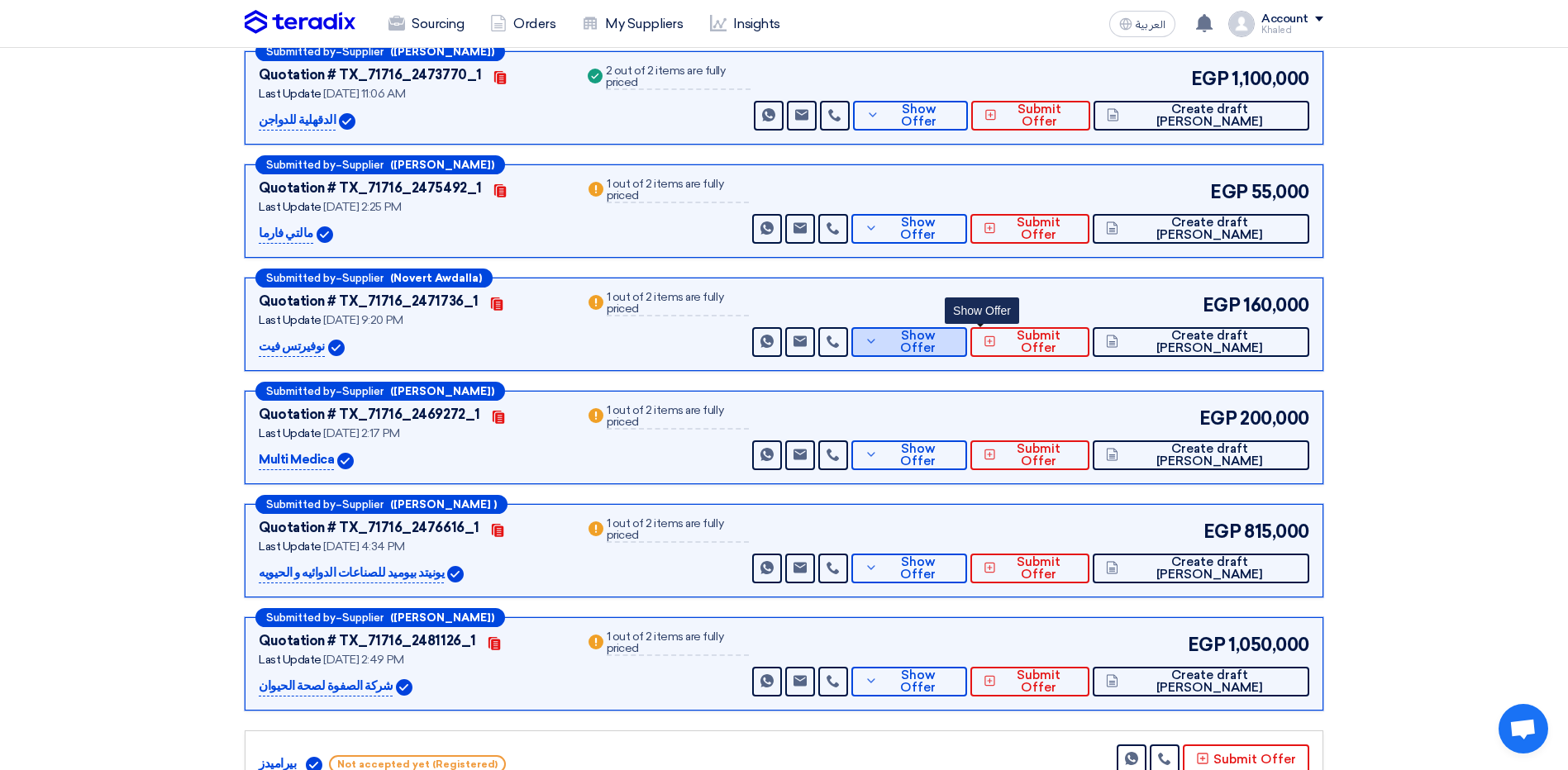
click at [954, 330] on span "Show Offer" at bounding box center [917, 342] width 72 height 25
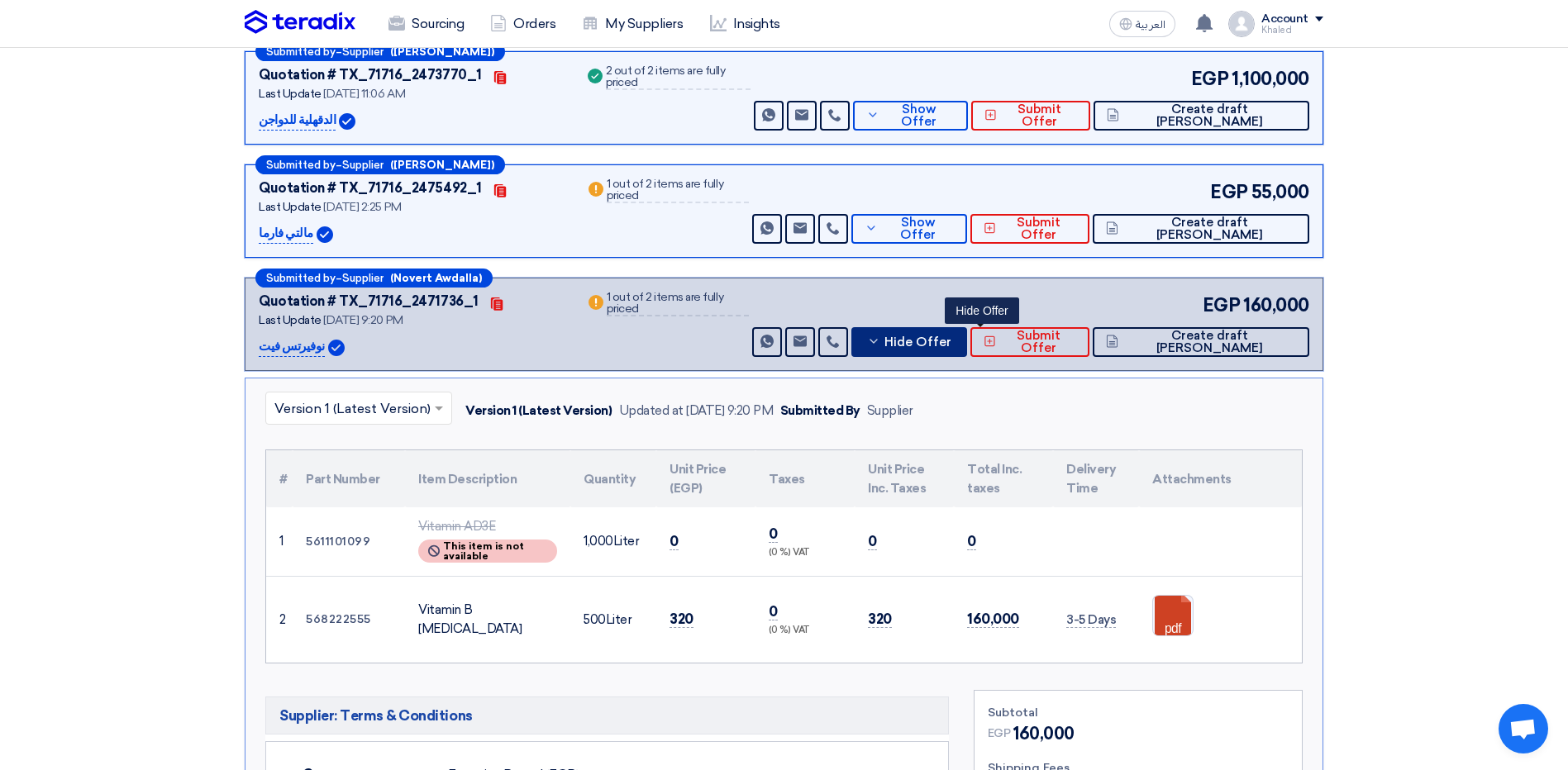
click at [952, 337] on span "Hide Offer" at bounding box center [918, 342] width 67 height 12
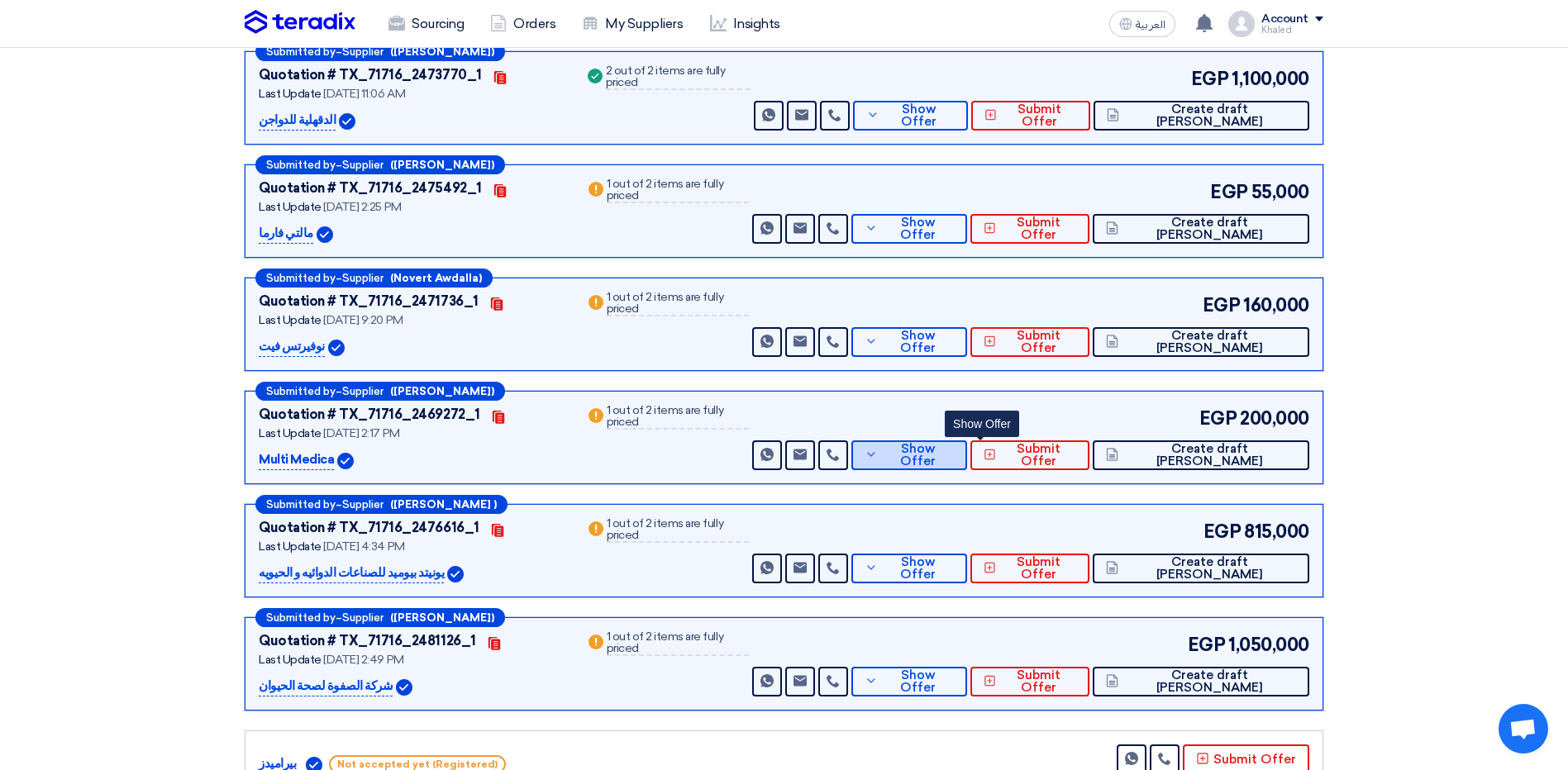
click at [954, 443] on span "Show Offer" at bounding box center [917, 455] width 72 height 25
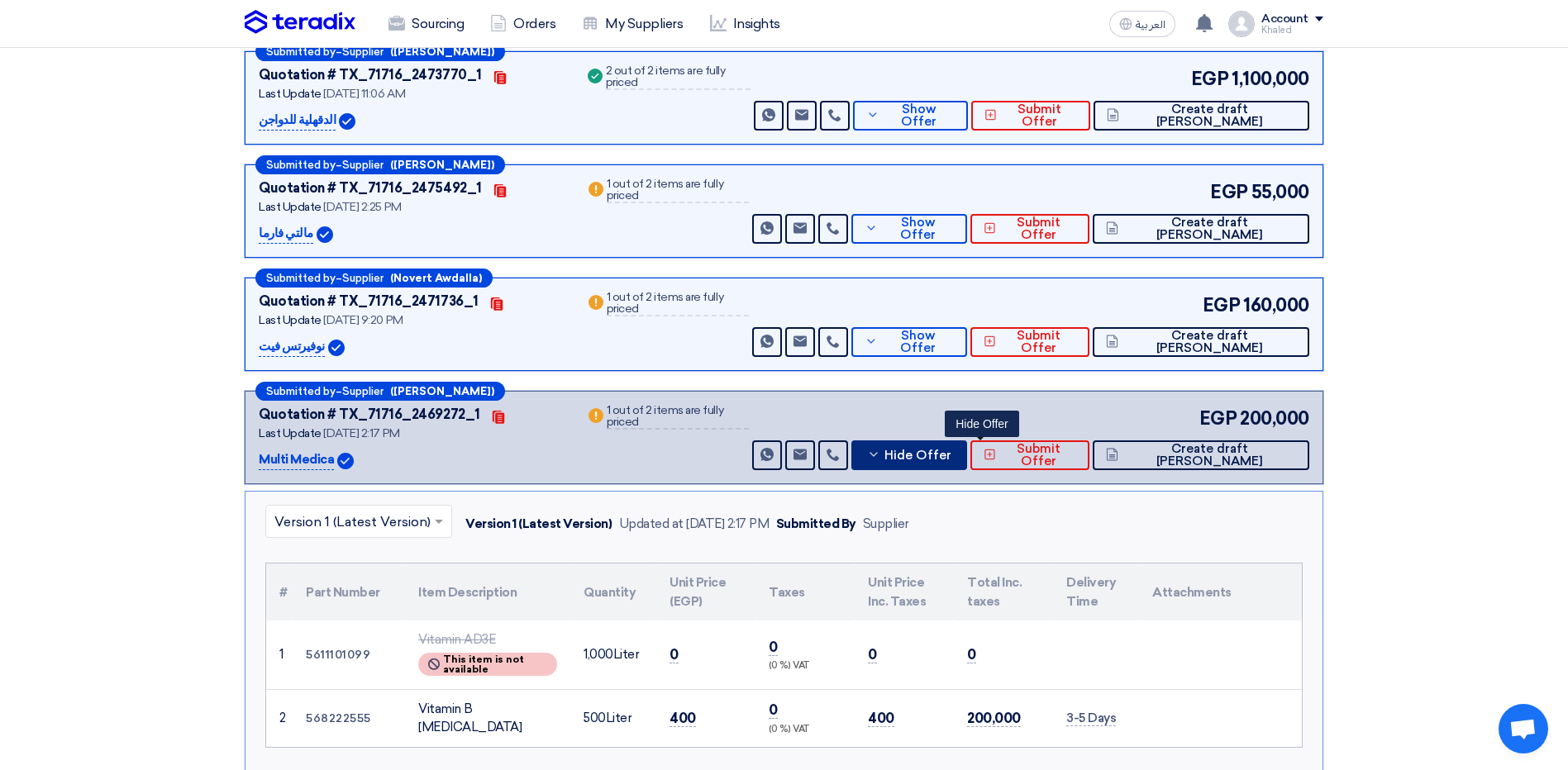
click at [952, 450] on span "Hide Offer" at bounding box center [918, 455] width 67 height 12
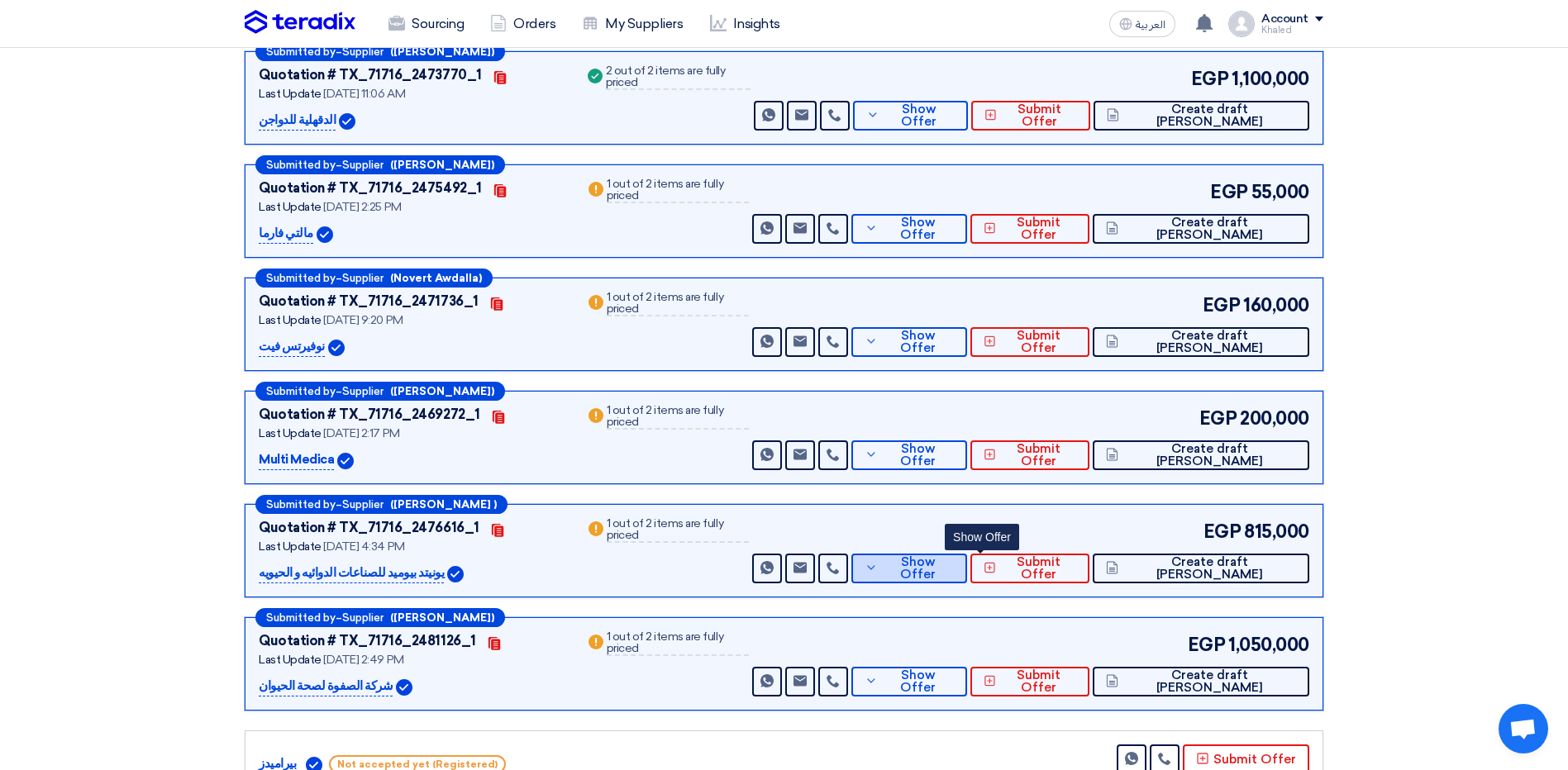
click at [967, 558] on button "Show Offer" at bounding box center [909, 568] width 116 height 30
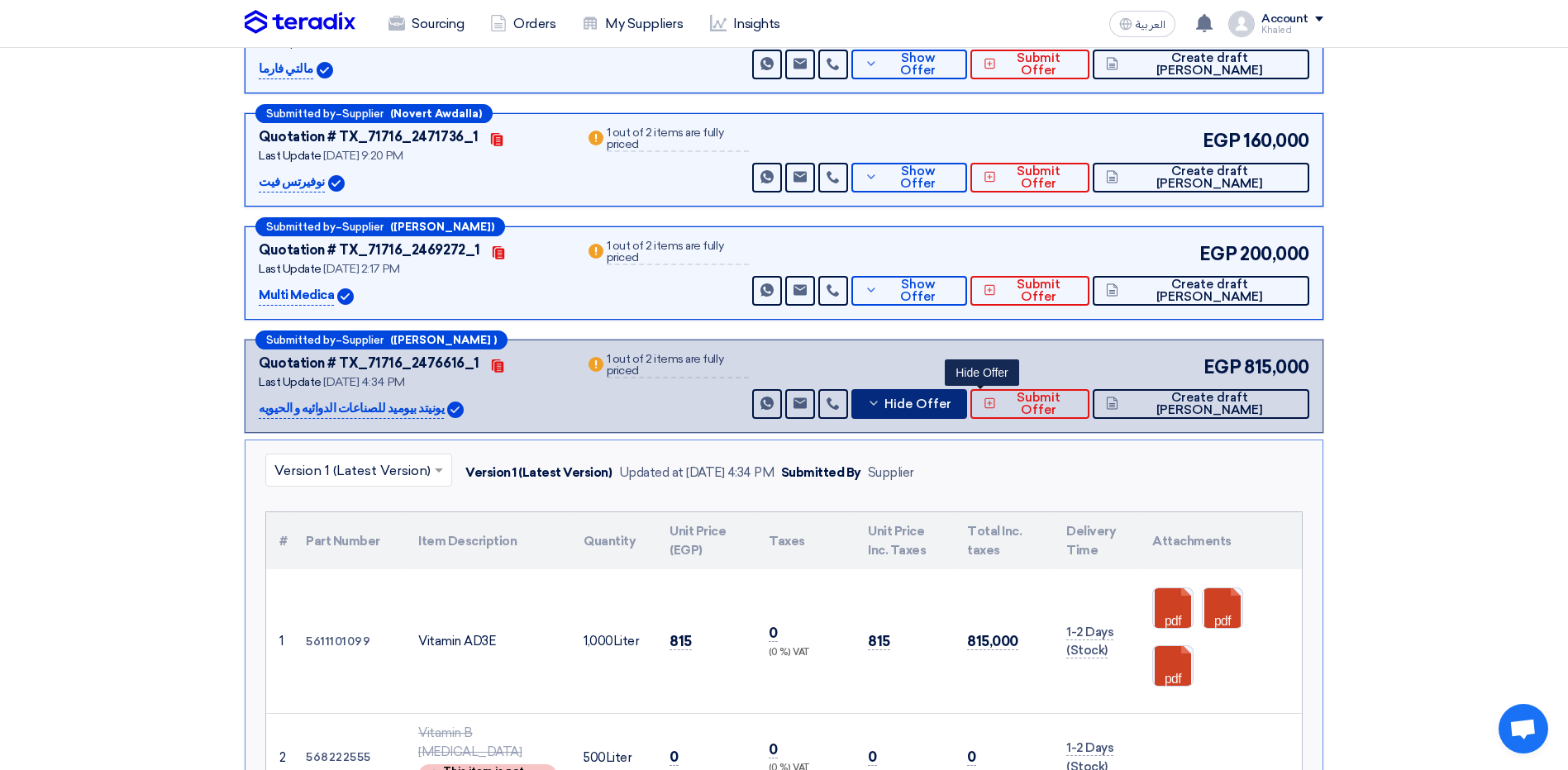
scroll to position [1405, 0]
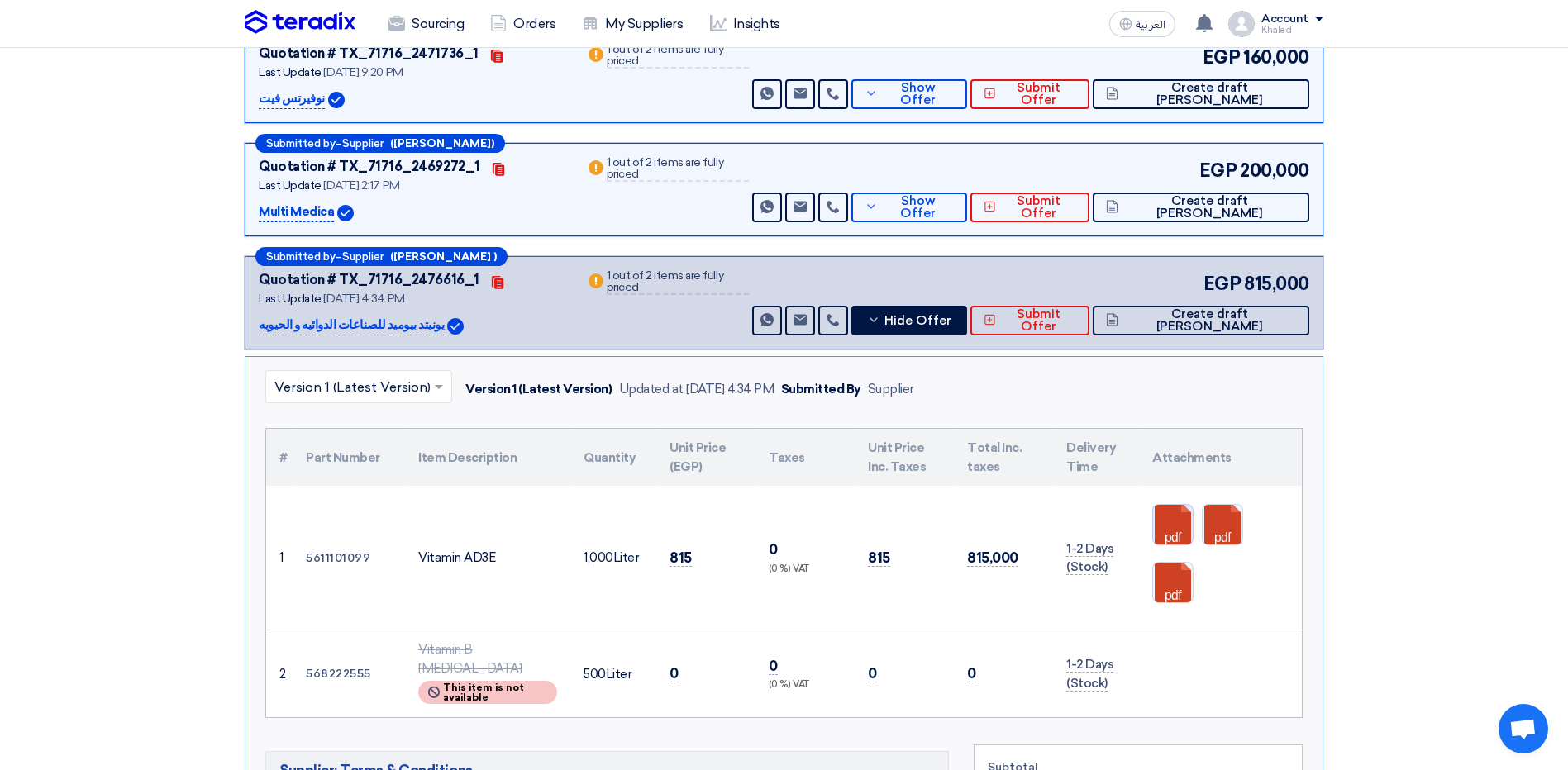
click at [1161, 513] on link at bounding box center [1219, 555] width 132 height 99
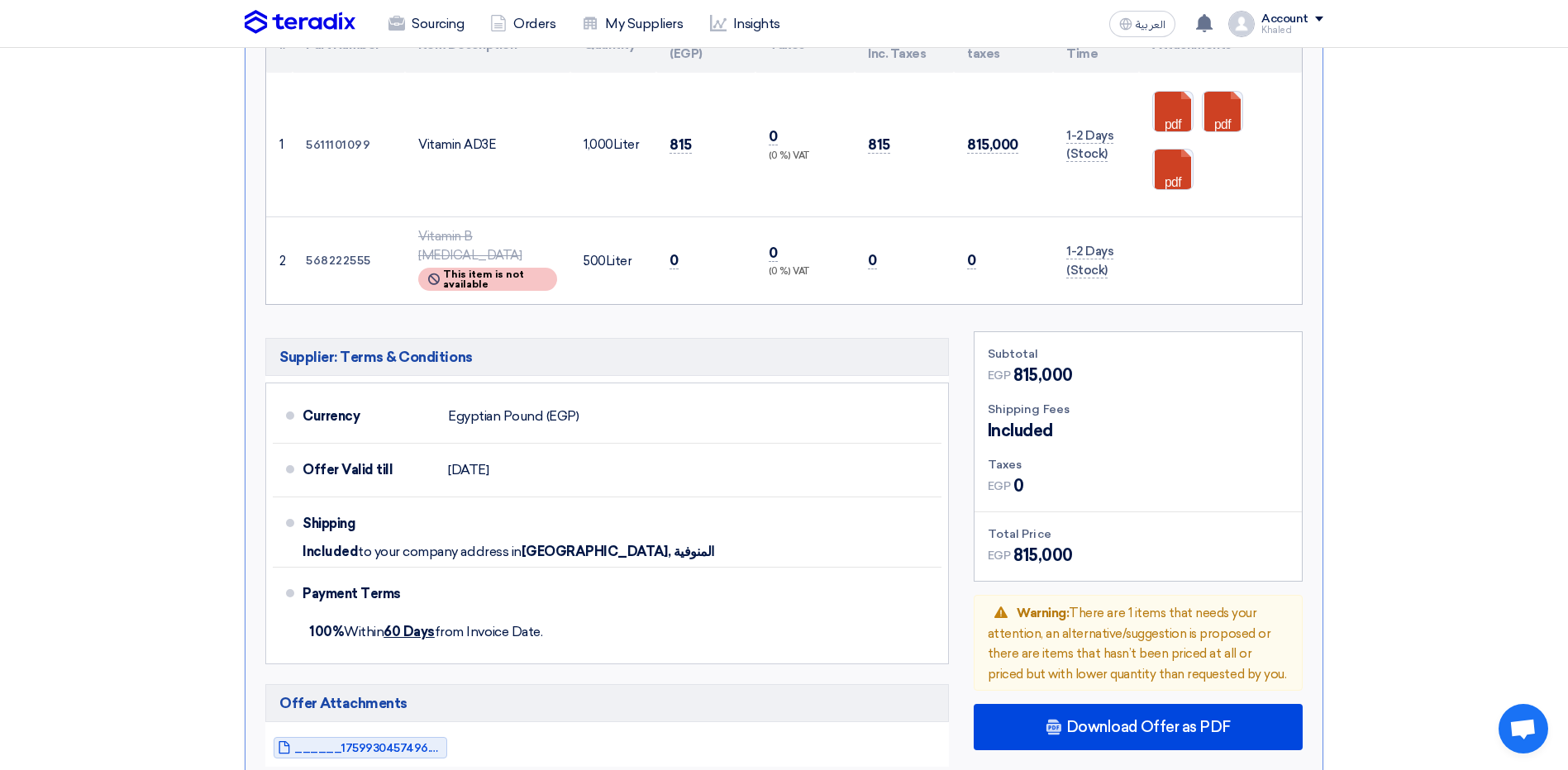
scroll to position [2149, 0]
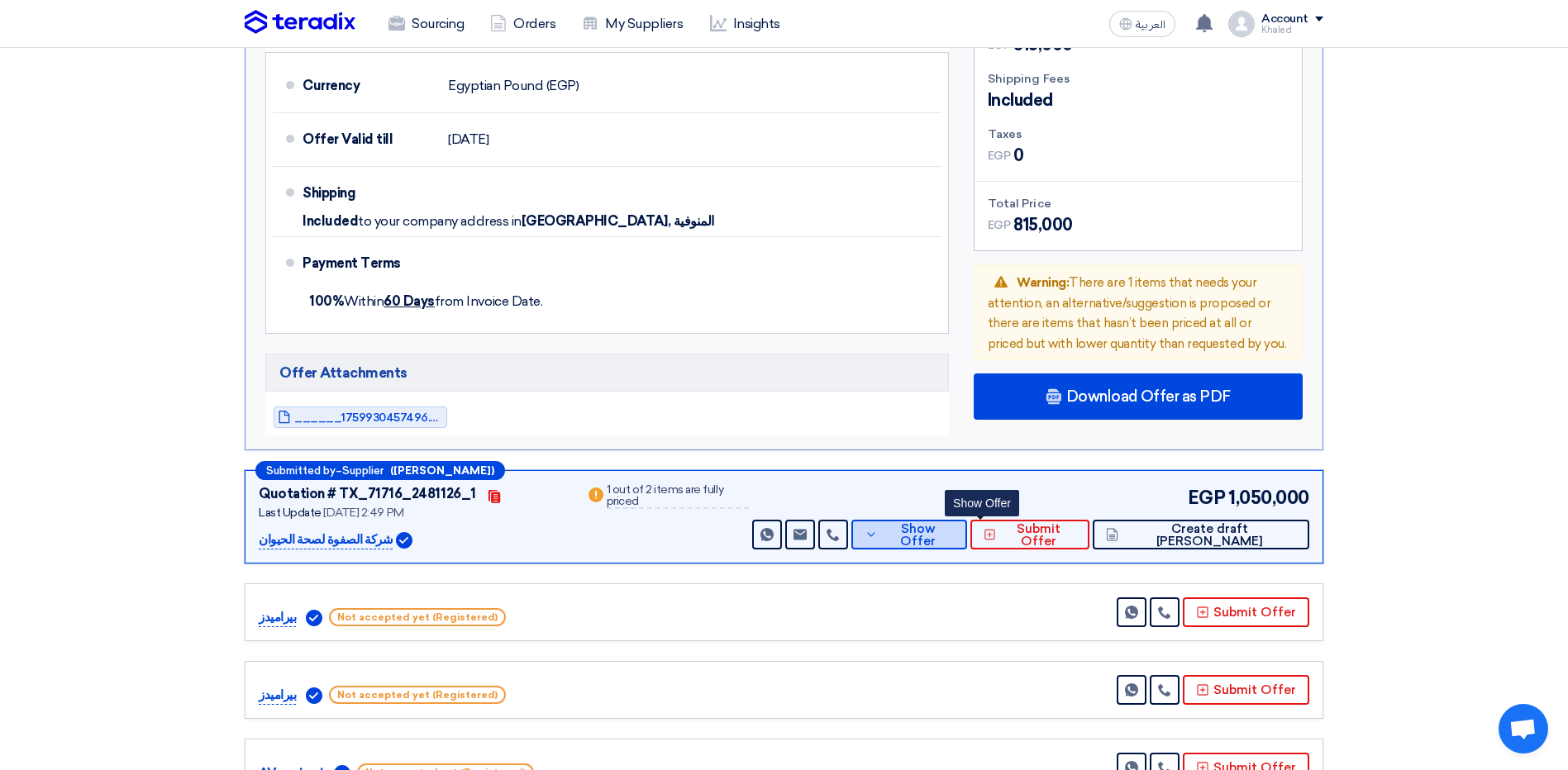
click at [878, 528] on icon at bounding box center [872, 535] width 13 height 13
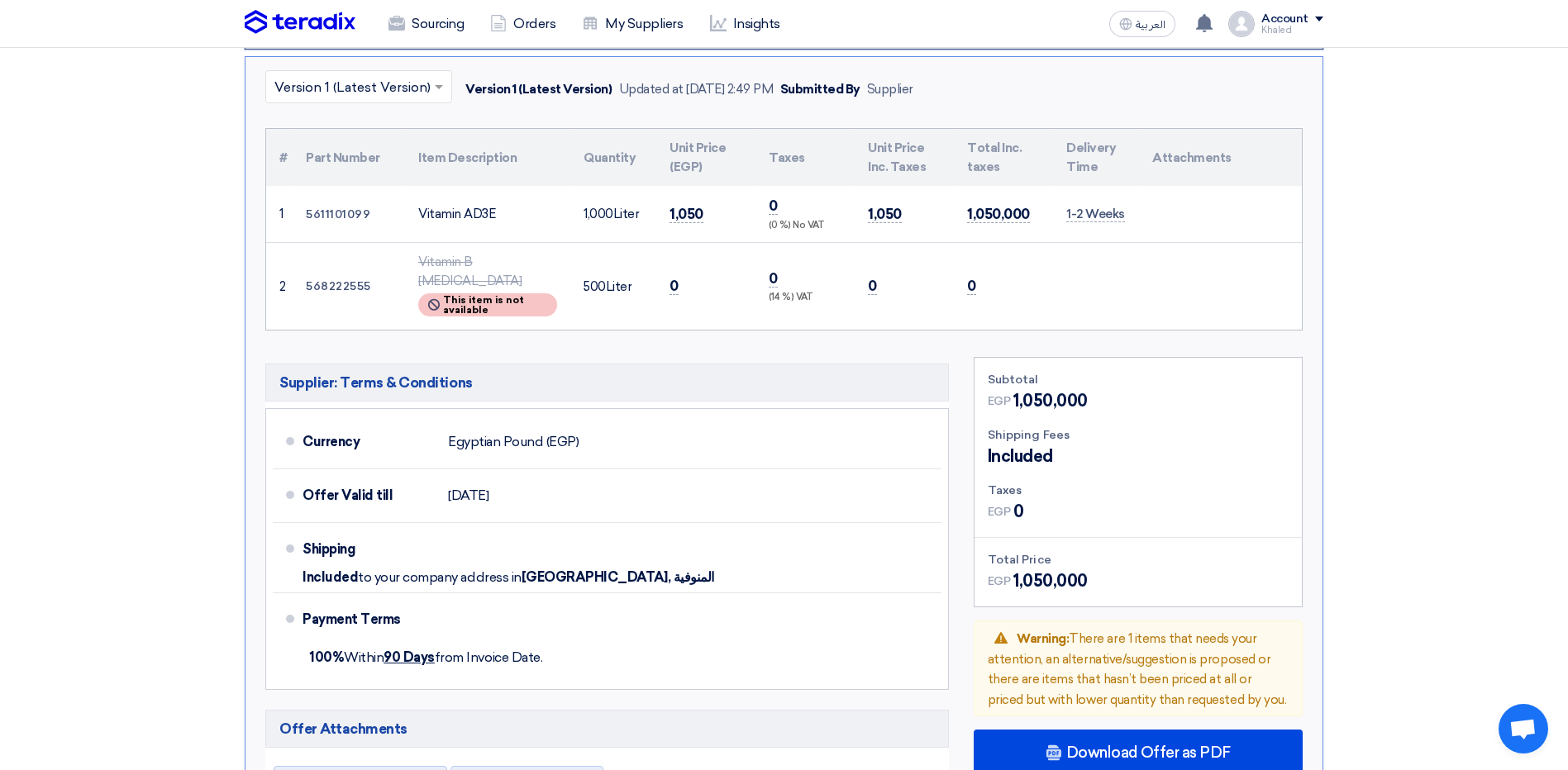
scroll to position [1984, 0]
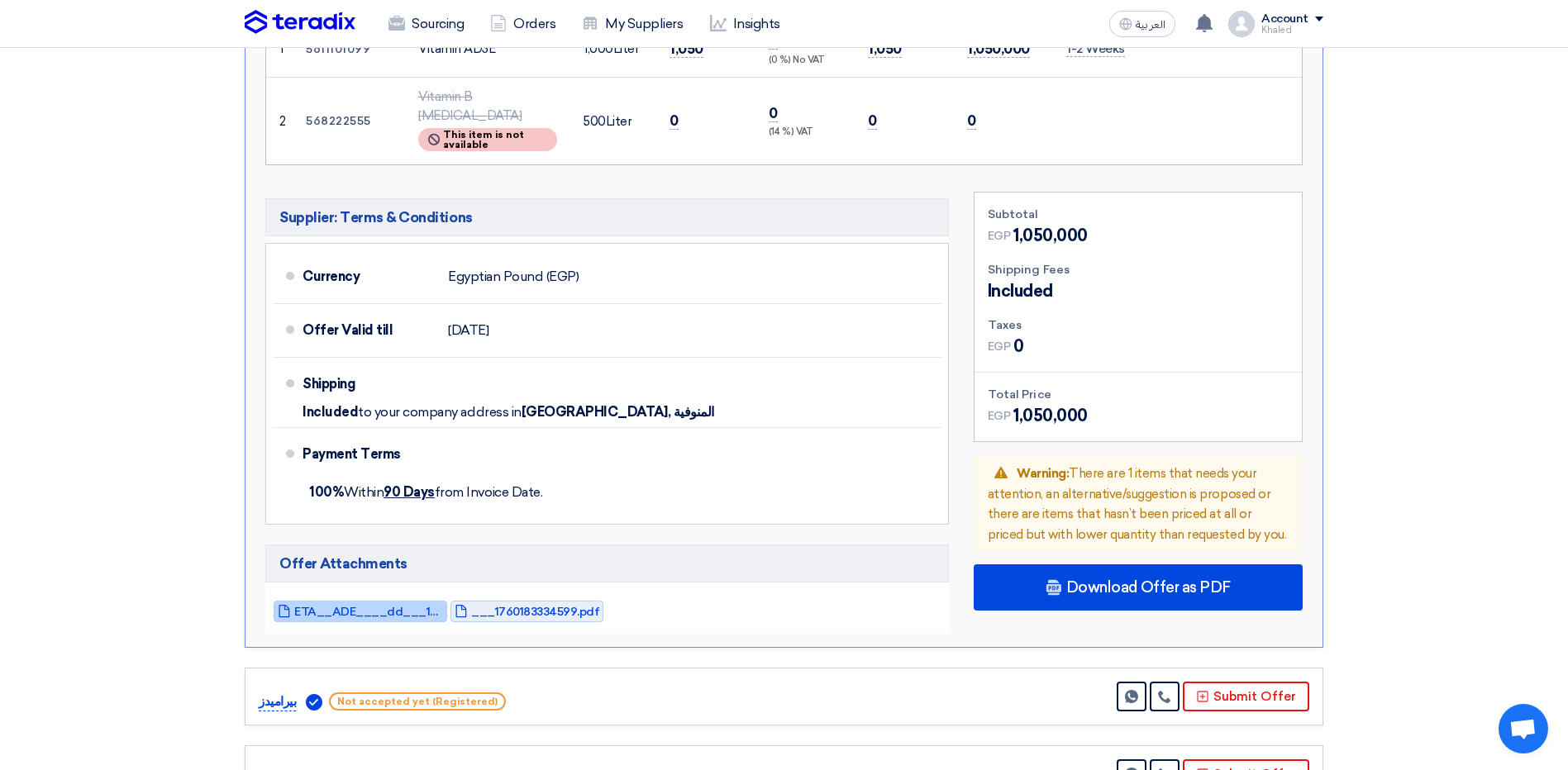
click at [410, 605] on span "ETA__ADE____dd___1760183310703.pdf" at bounding box center [369, 611] width 149 height 12
click at [538, 605] on span "___1760183334599.pdf" at bounding box center [536, 611] width 128 height 12
click at [381, 605] on span "ETA__ADE____dd___1760183310703.pdf" at bounding box center [369, 611] width 149 height 12
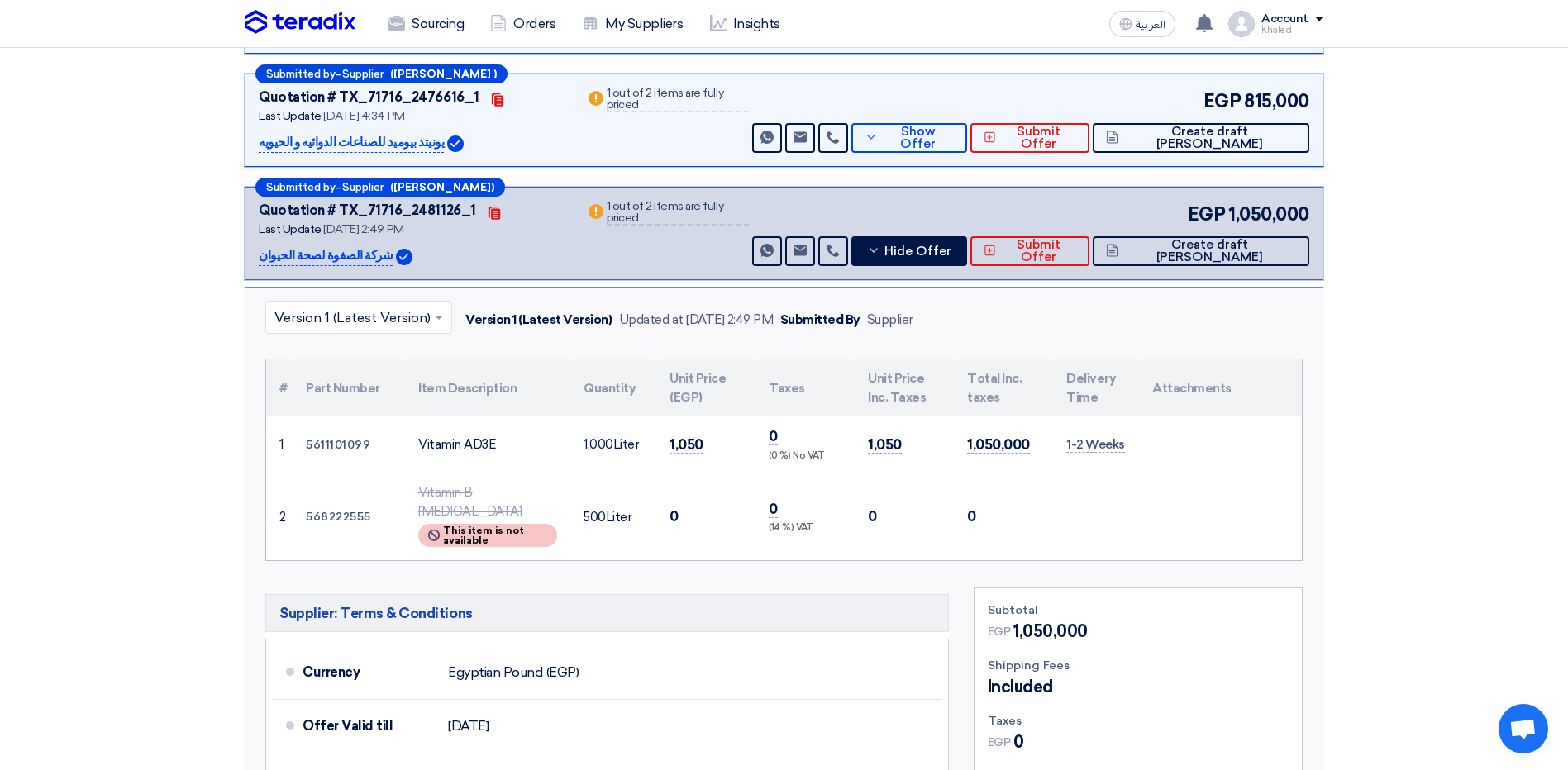
scroll to position [1571, 0]
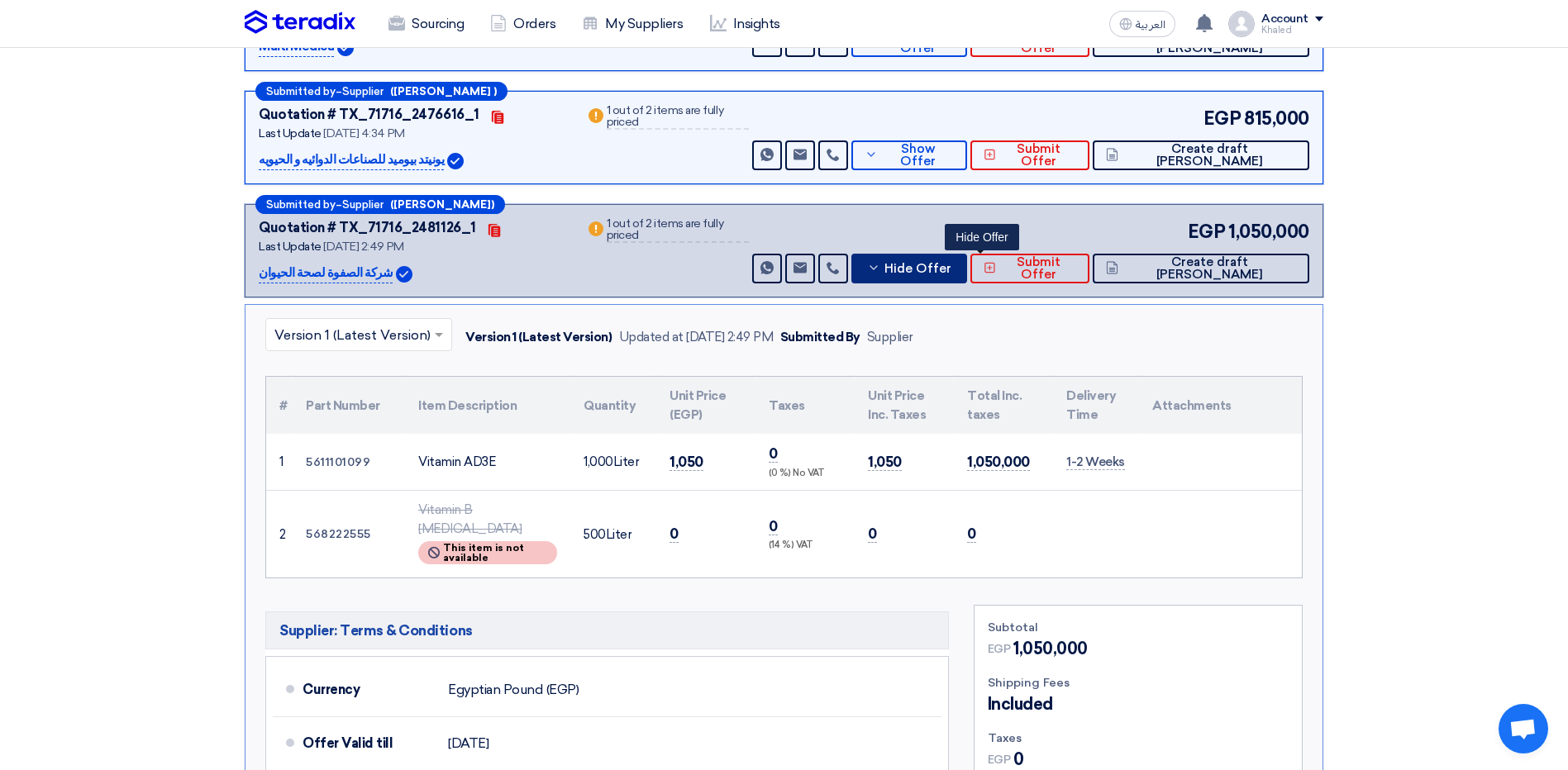
click at [952, 263] on span "Hide Offer" at bounding box center [918, 269] width 67 height 12
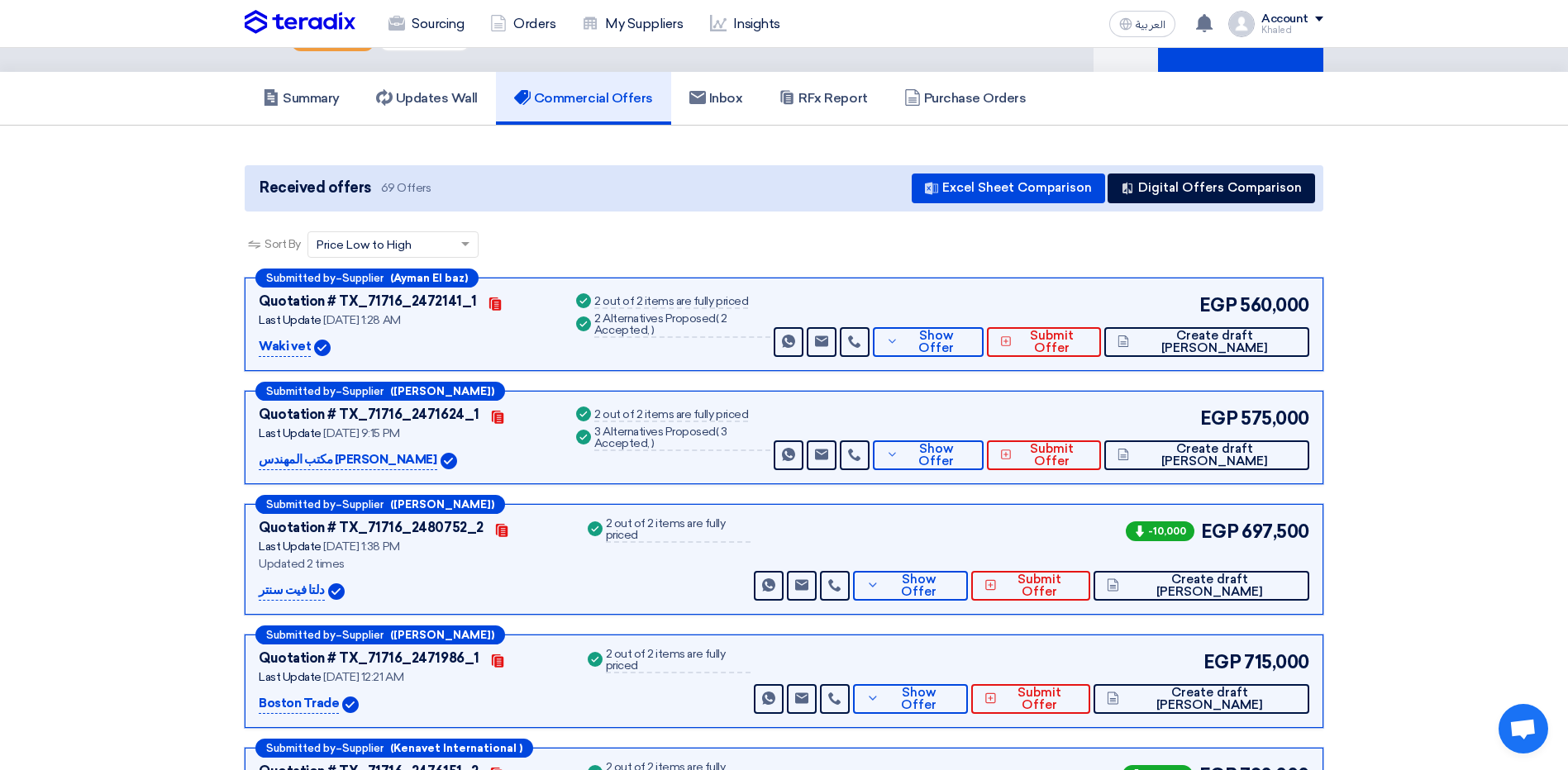
scroll to position [0, 0]
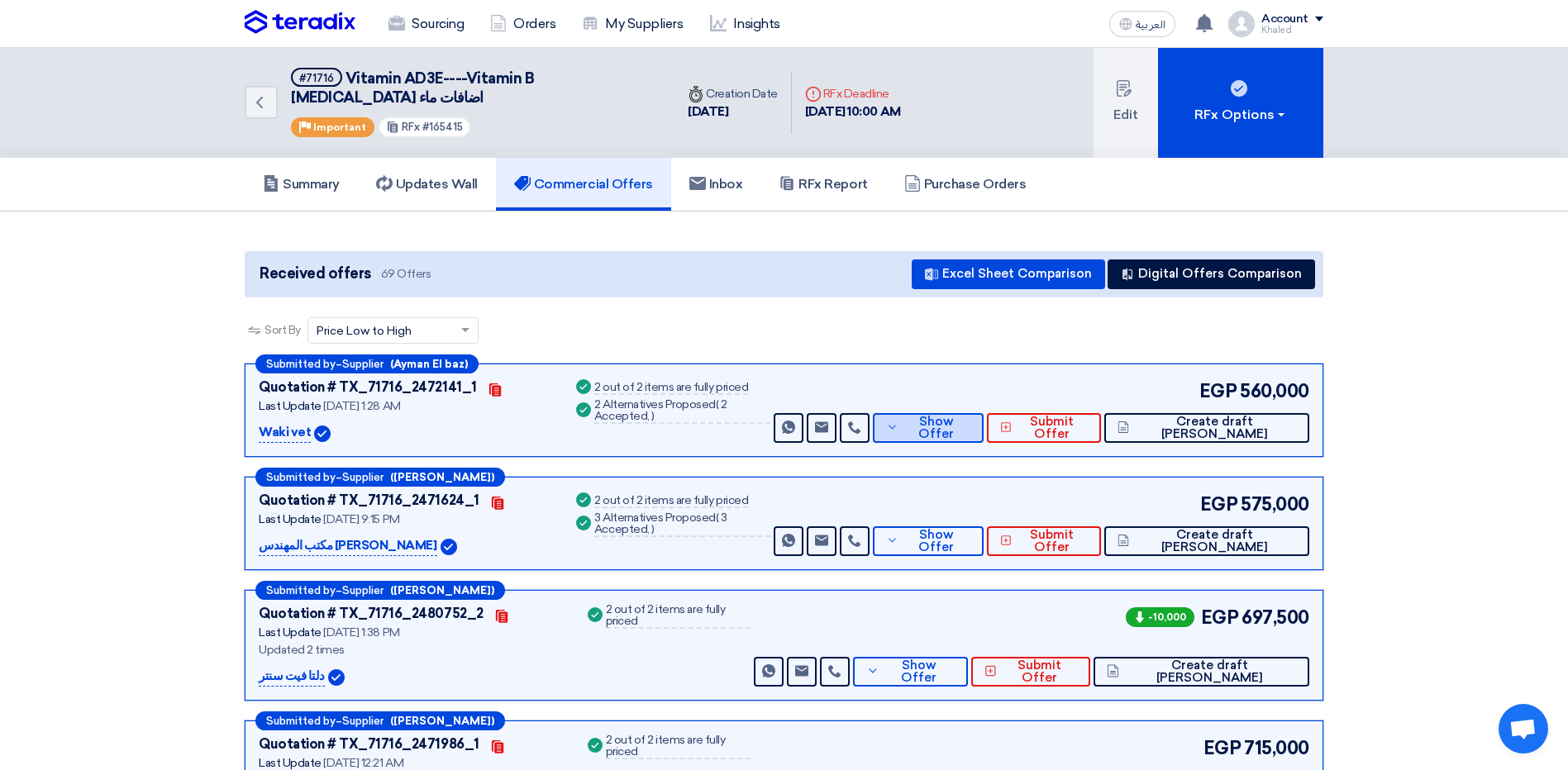
click at [898, 421] on icon at bounding box center [892, 428] width 12 height 13
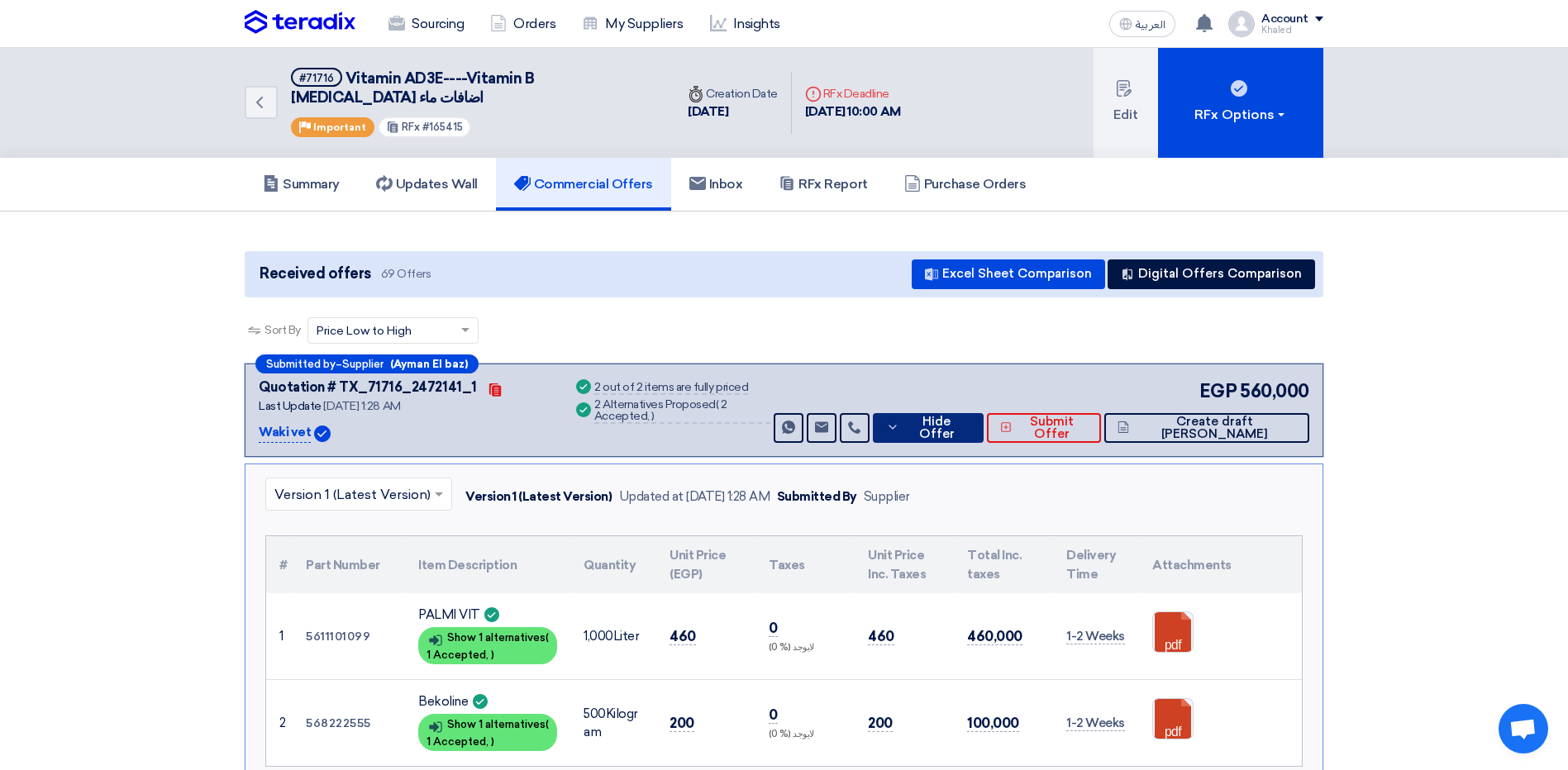
scroll to position [248, 0]
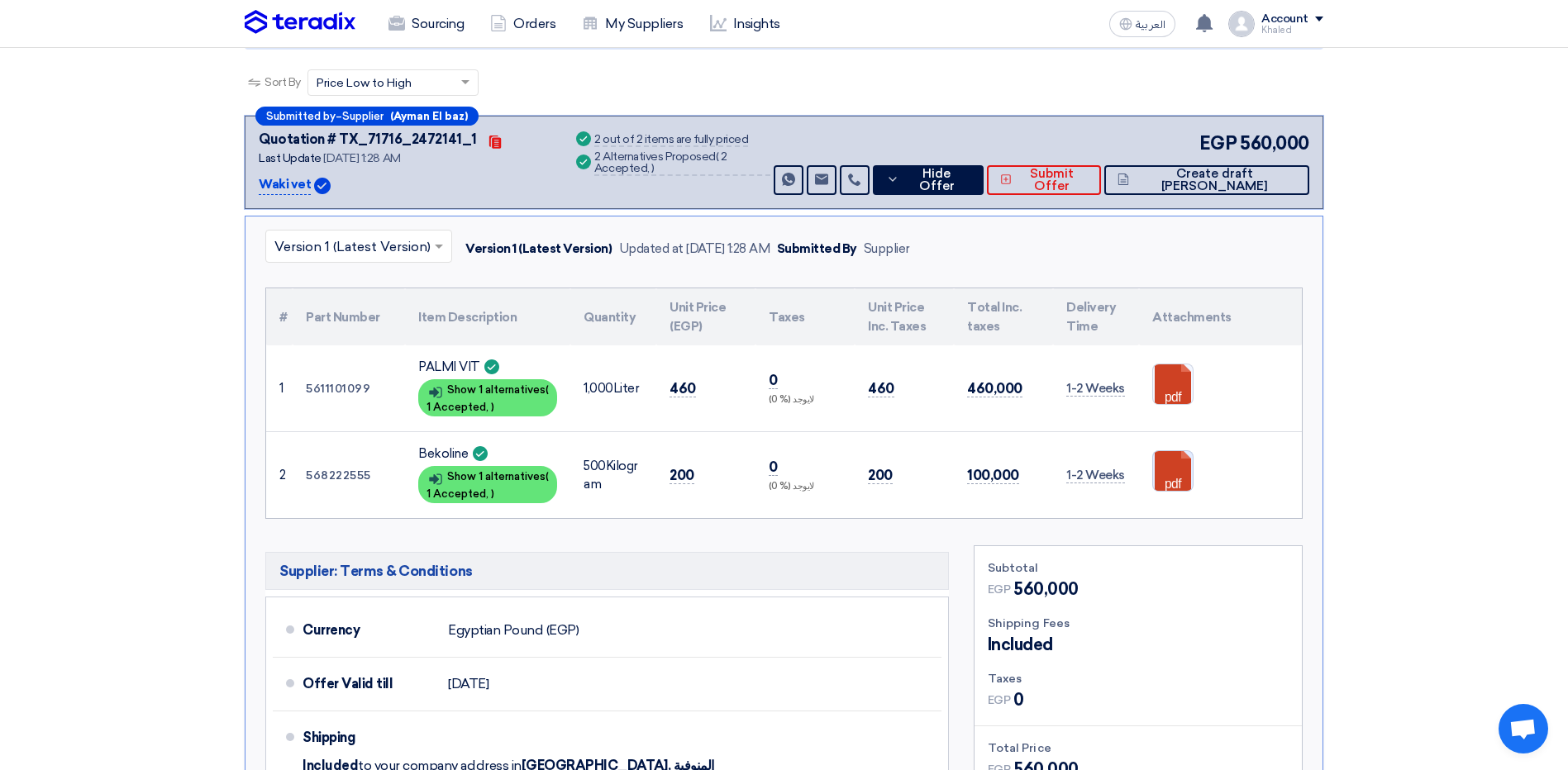
click at [1177, 456] on link at bounding box center [1219, 501] width 132 height 99
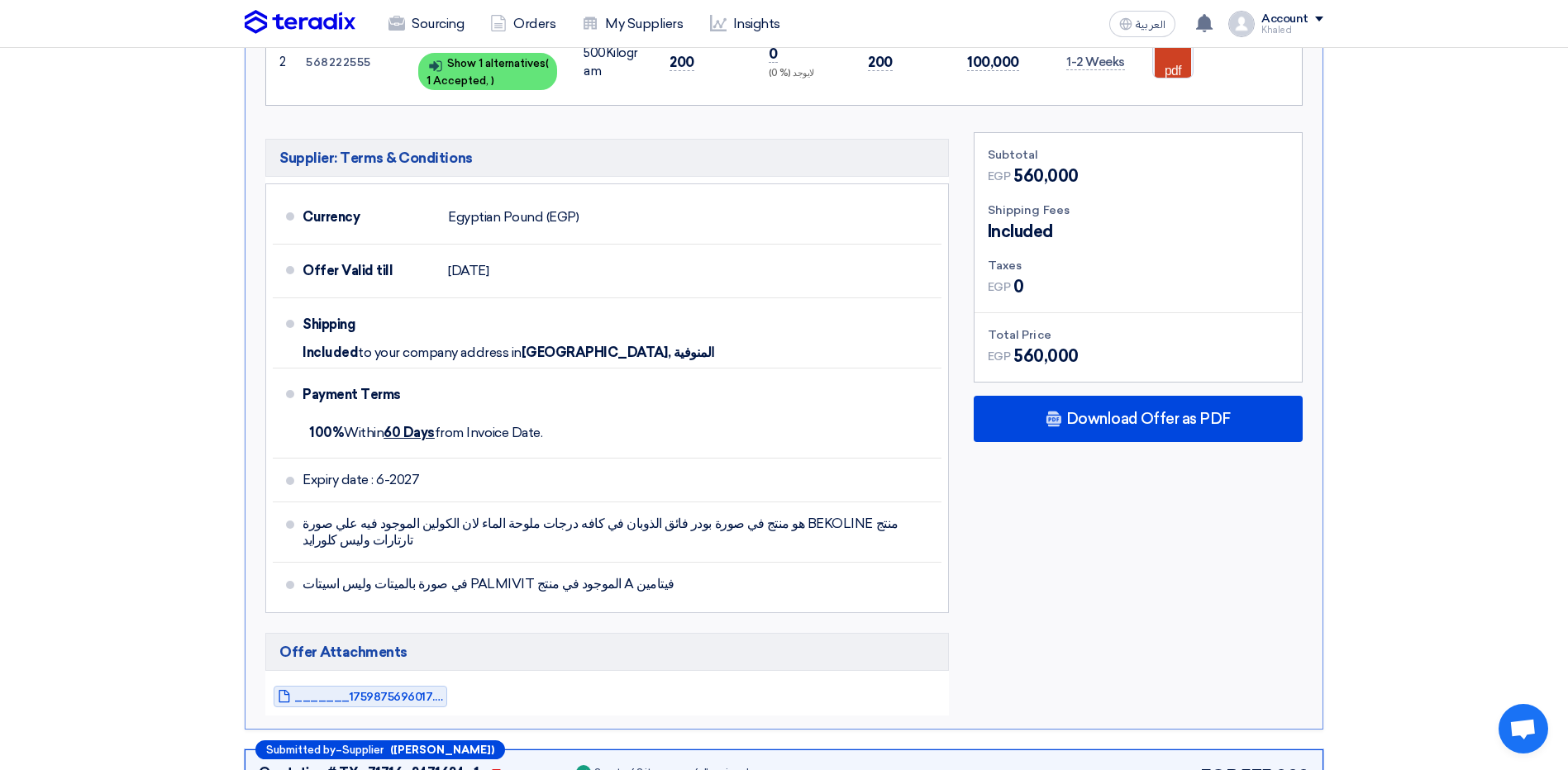
scroll to position [910, 0]
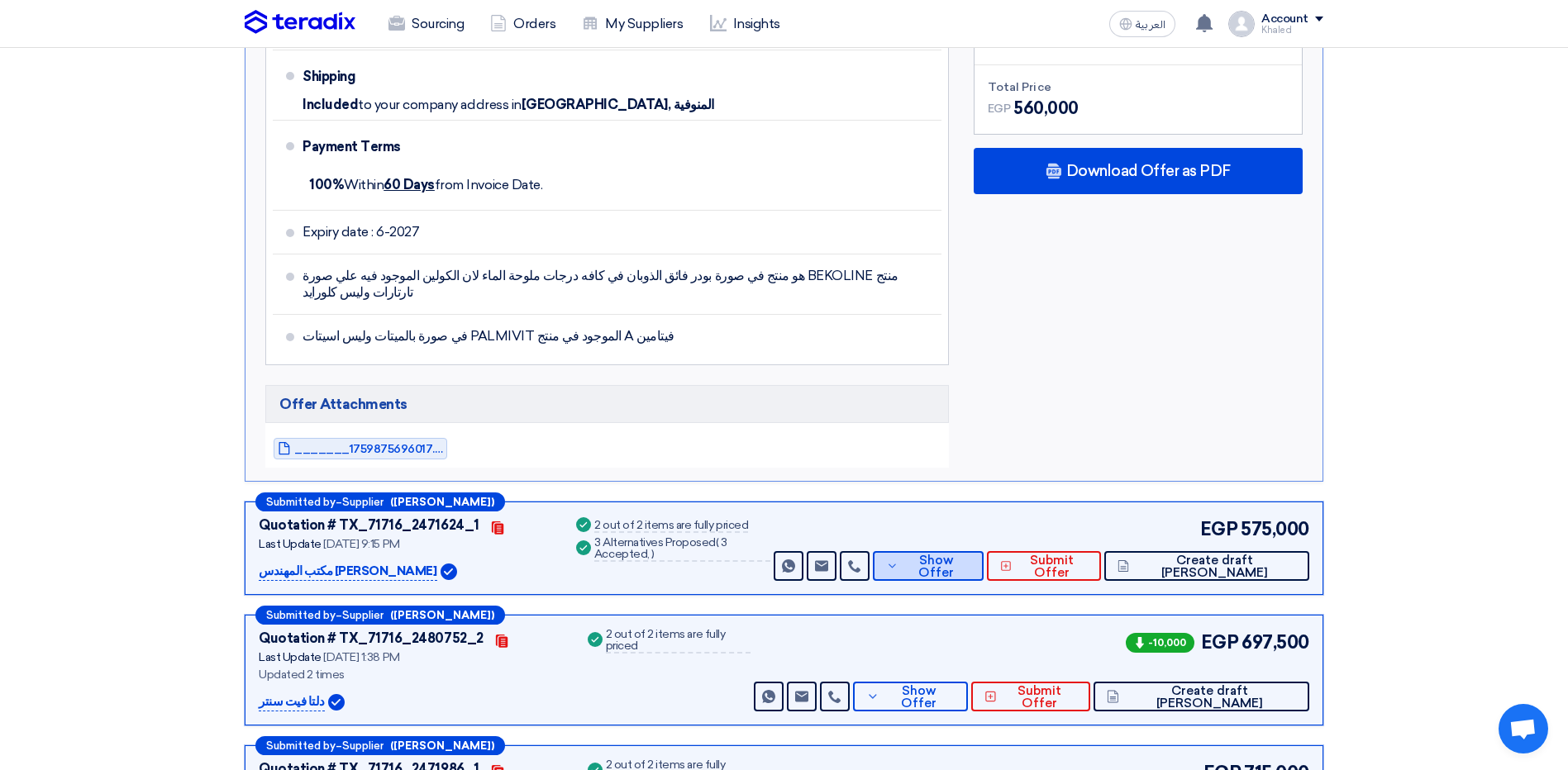
click at [970, 555] on span "Show Offer" at bounding box center [937, 567] width 68 height 25
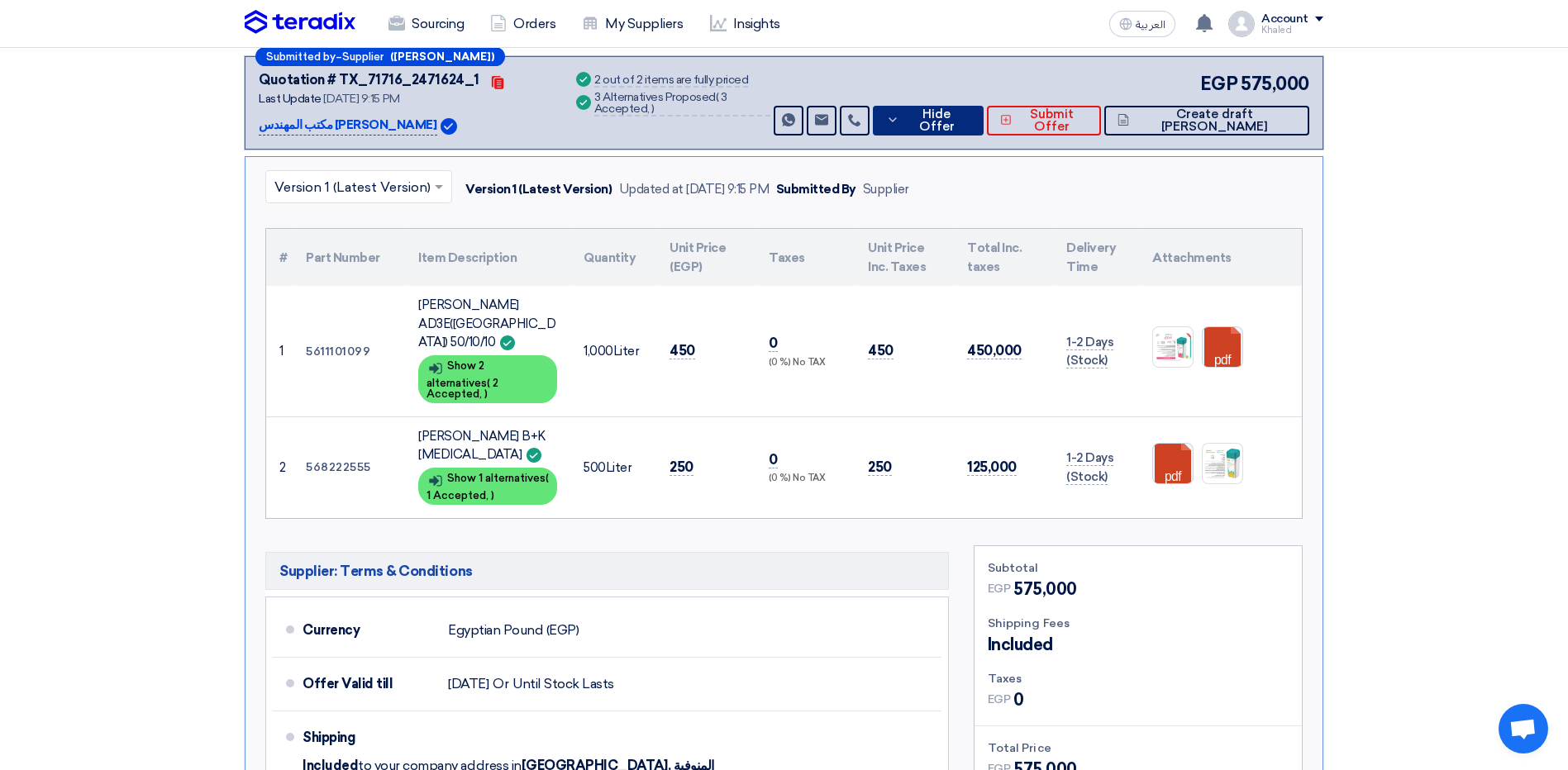
scroll to position [413, 0]
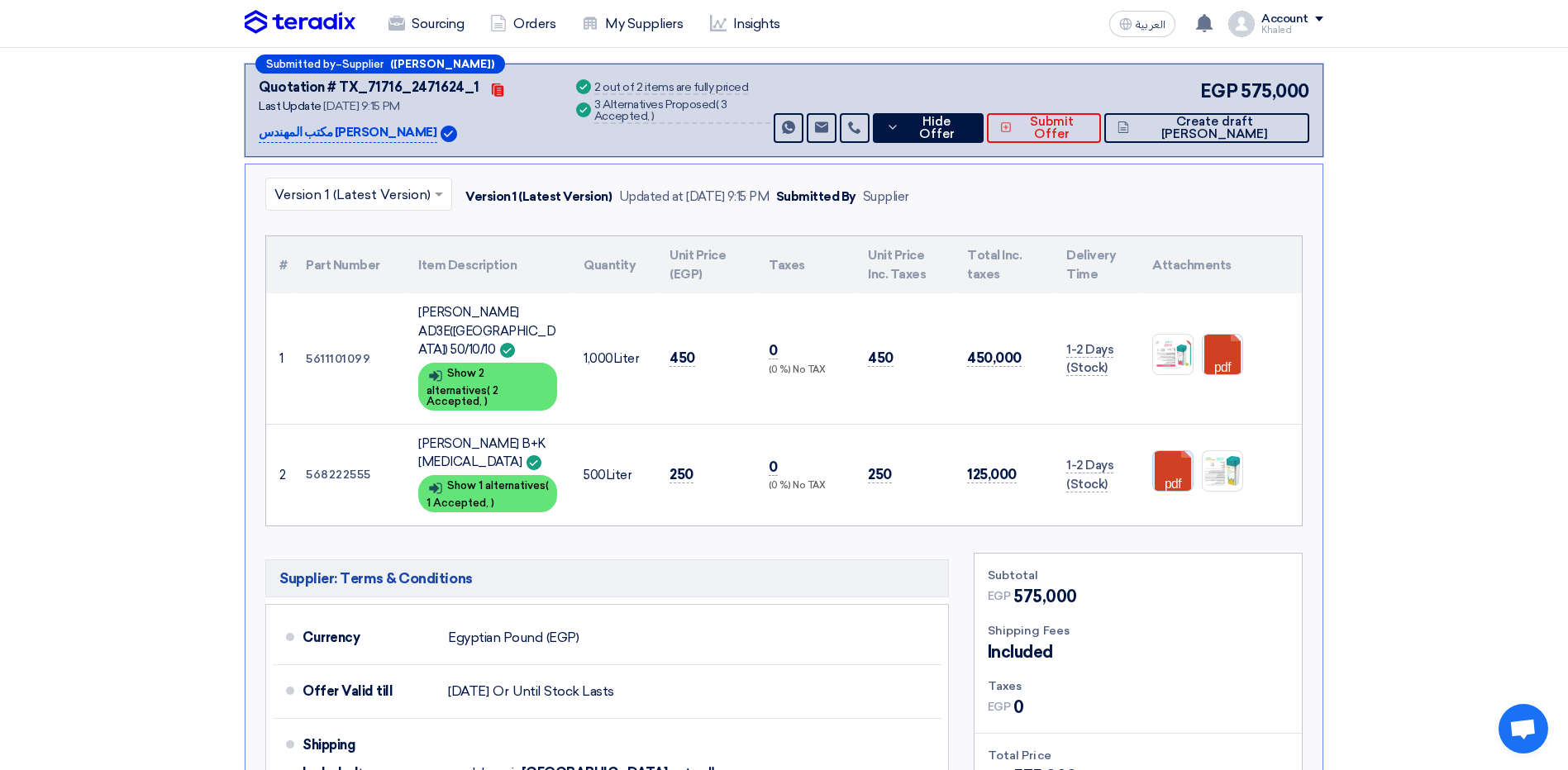
click at [1175, 451] on link at bounding box center [1219, 501] width 132 height 99
click at [957, 123] on button "Hide Offer" at bounding box center [928, 127] width 111 height 30
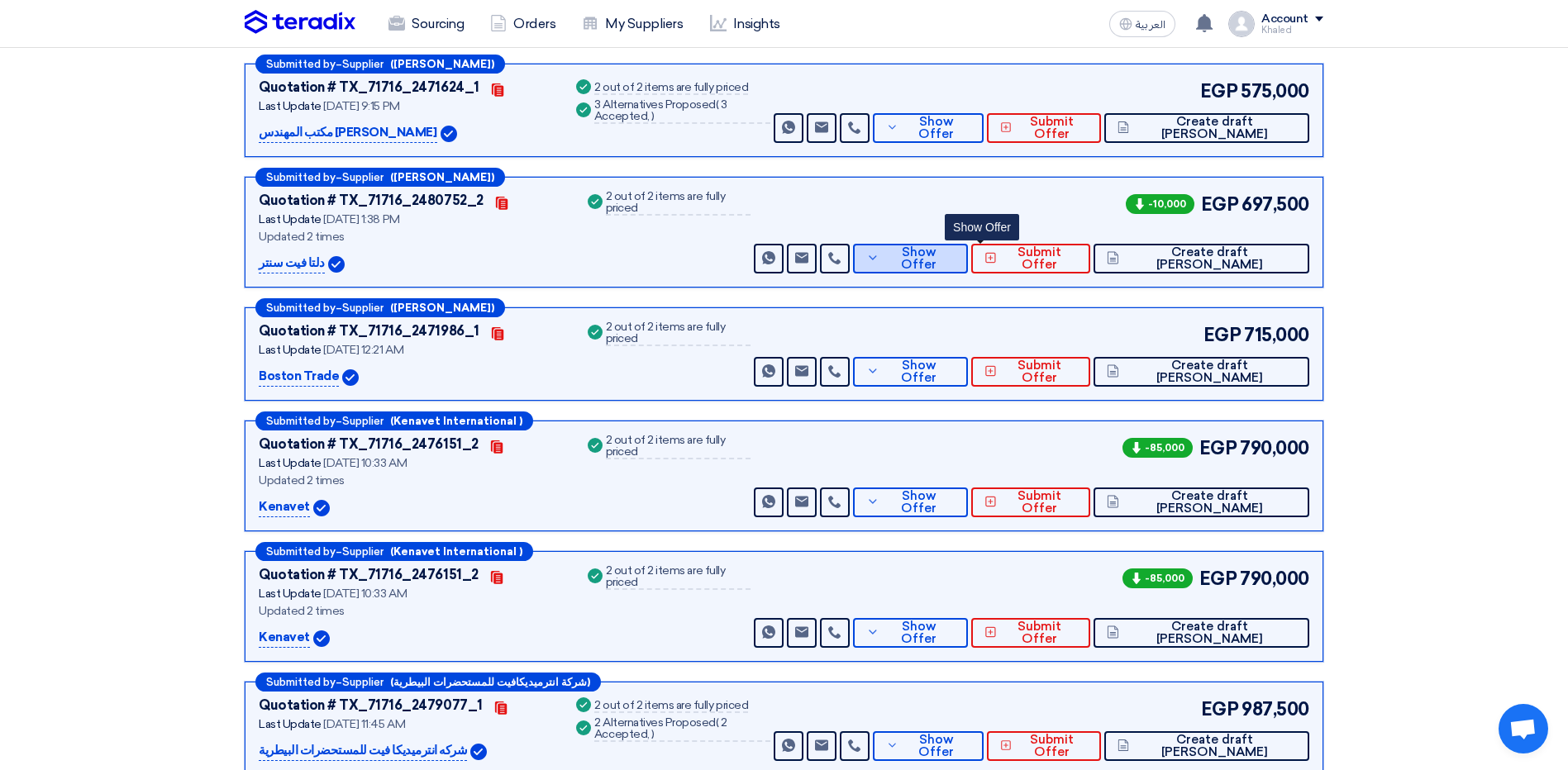
click at [968, 244] on button "Show Offer" at bounding box center [911, 258] width 115 height 30
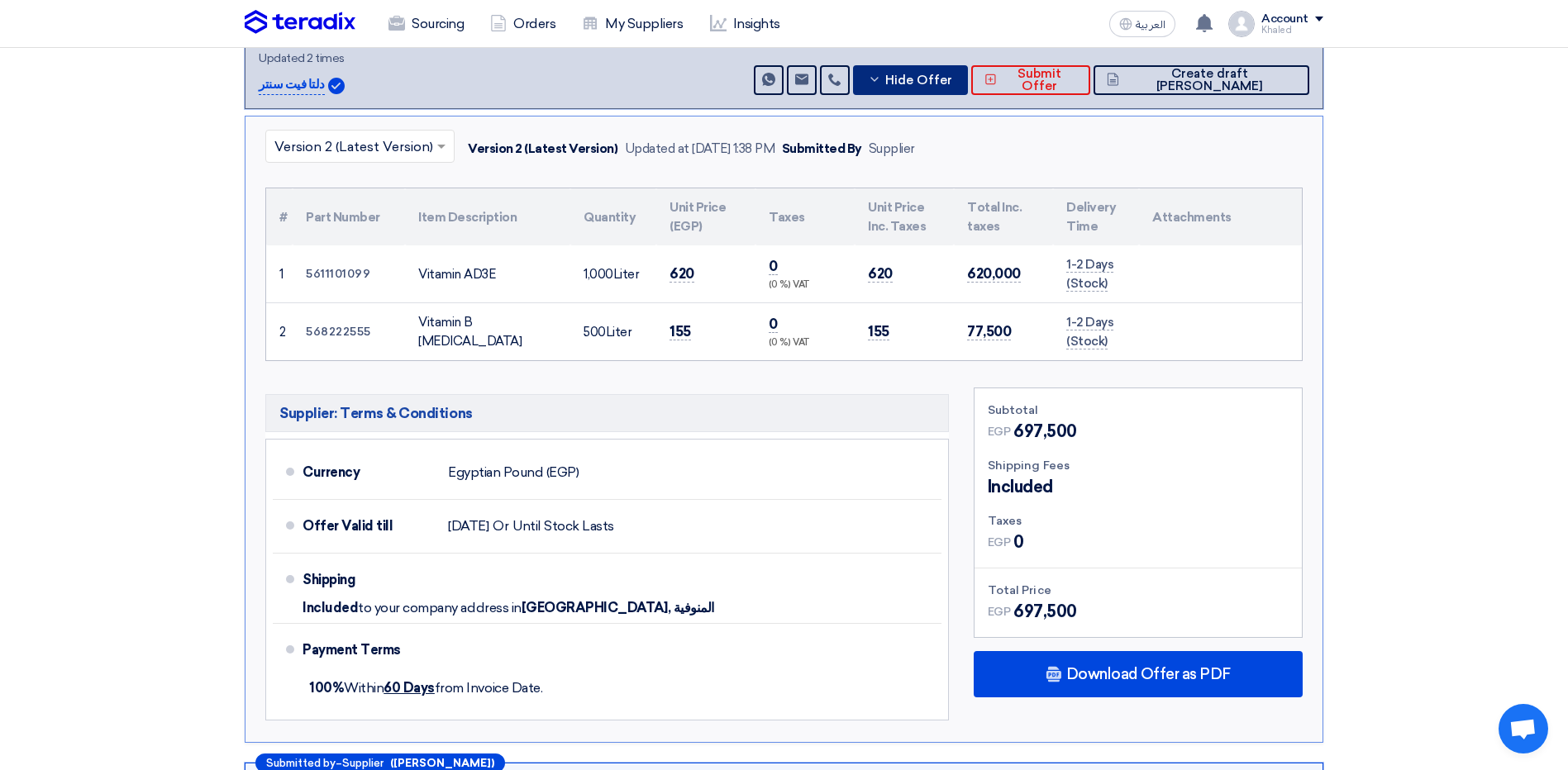
scroll to position [579, 0]
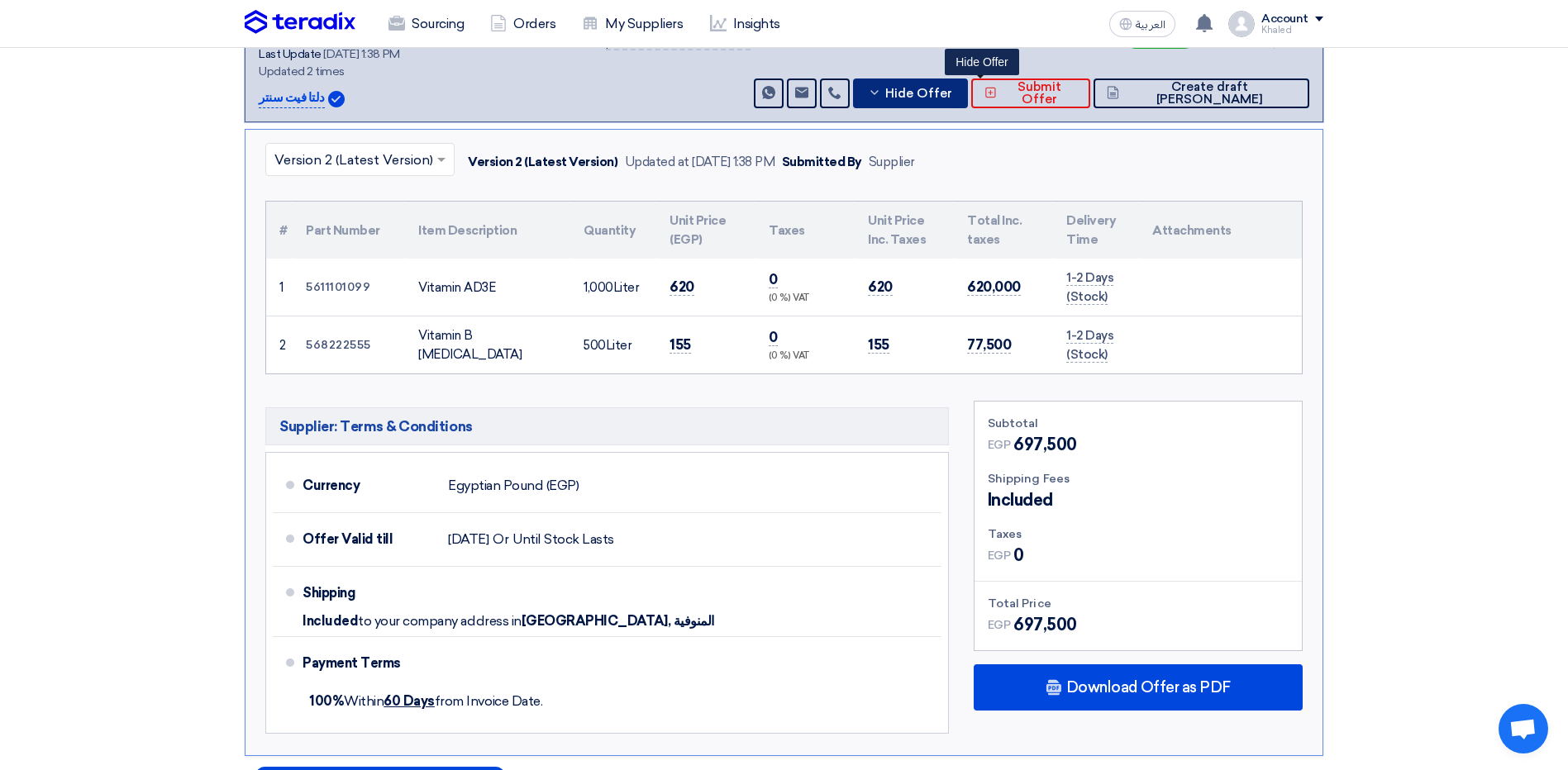
click at [935, 78] on button "Hide Offer" at bounding box center [911, 93] width 115 height 30
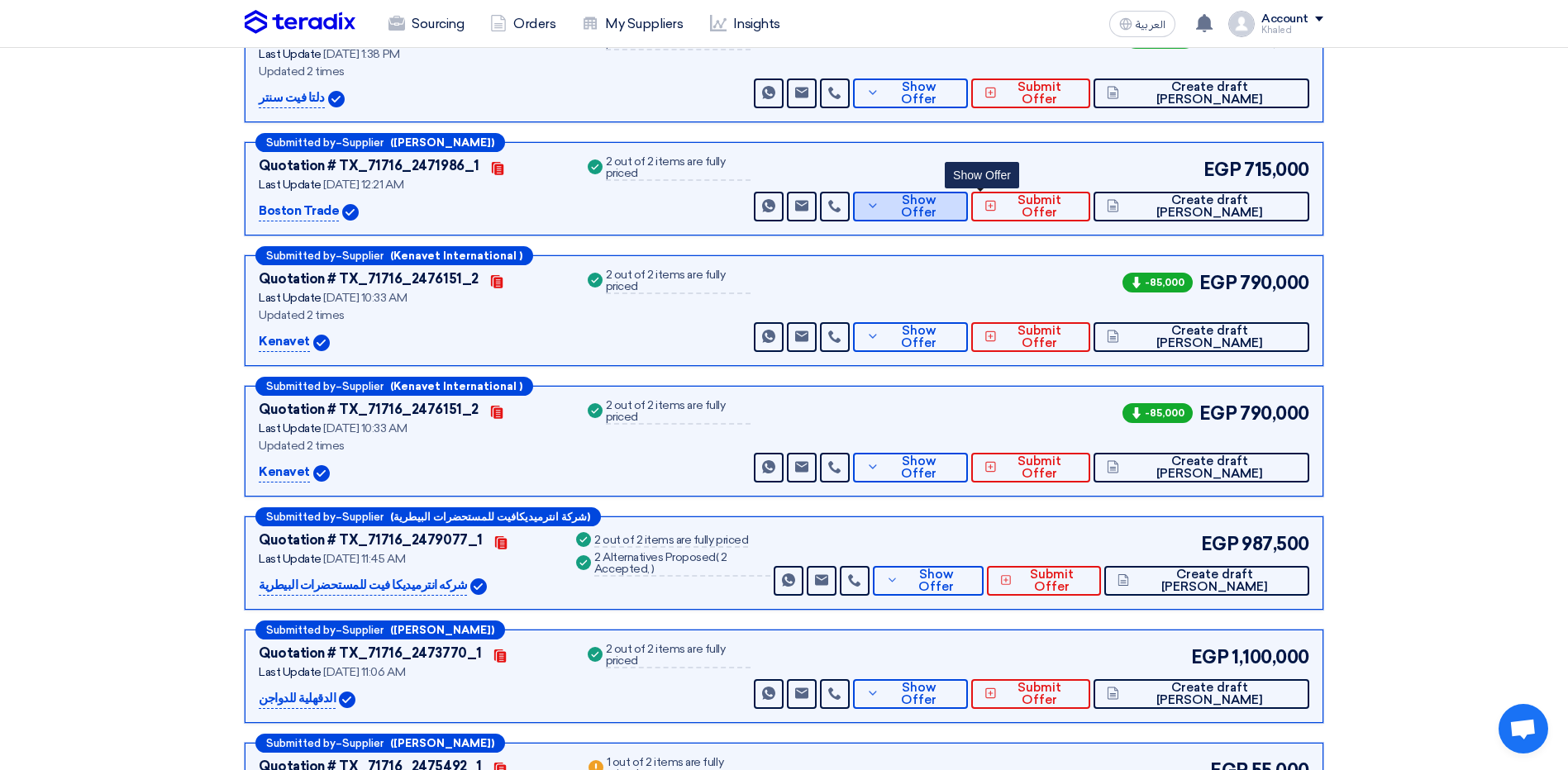
click at [968, 198] on button "Show Offer" at bounding box center [911, 206] width 115 height 30
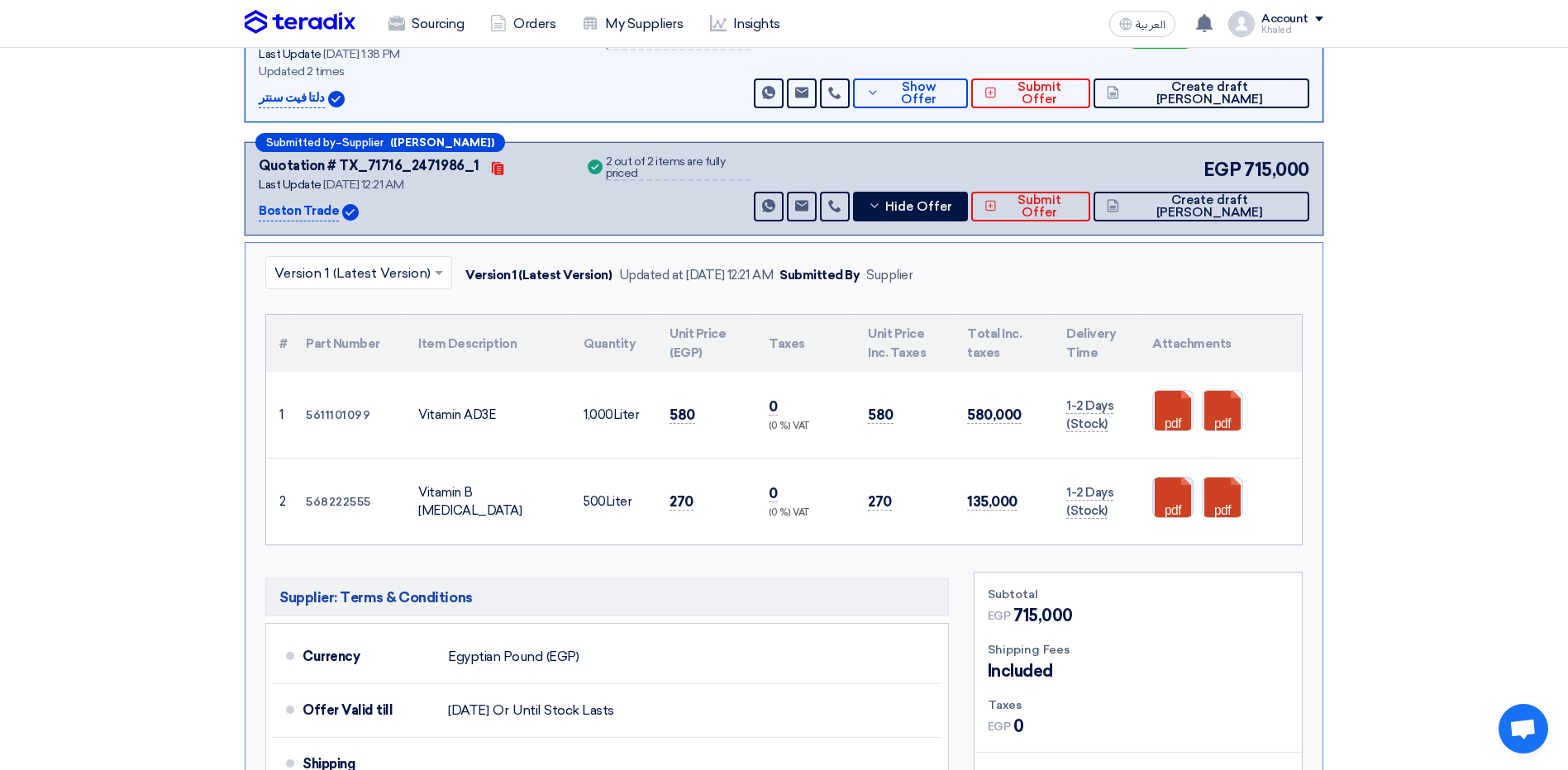
click at [1181, 490] on link at bounding box center [1219, 527] width 132 height 99
click at [1217, 480] on link at bounding box center [1269, 527] width 132 height 99
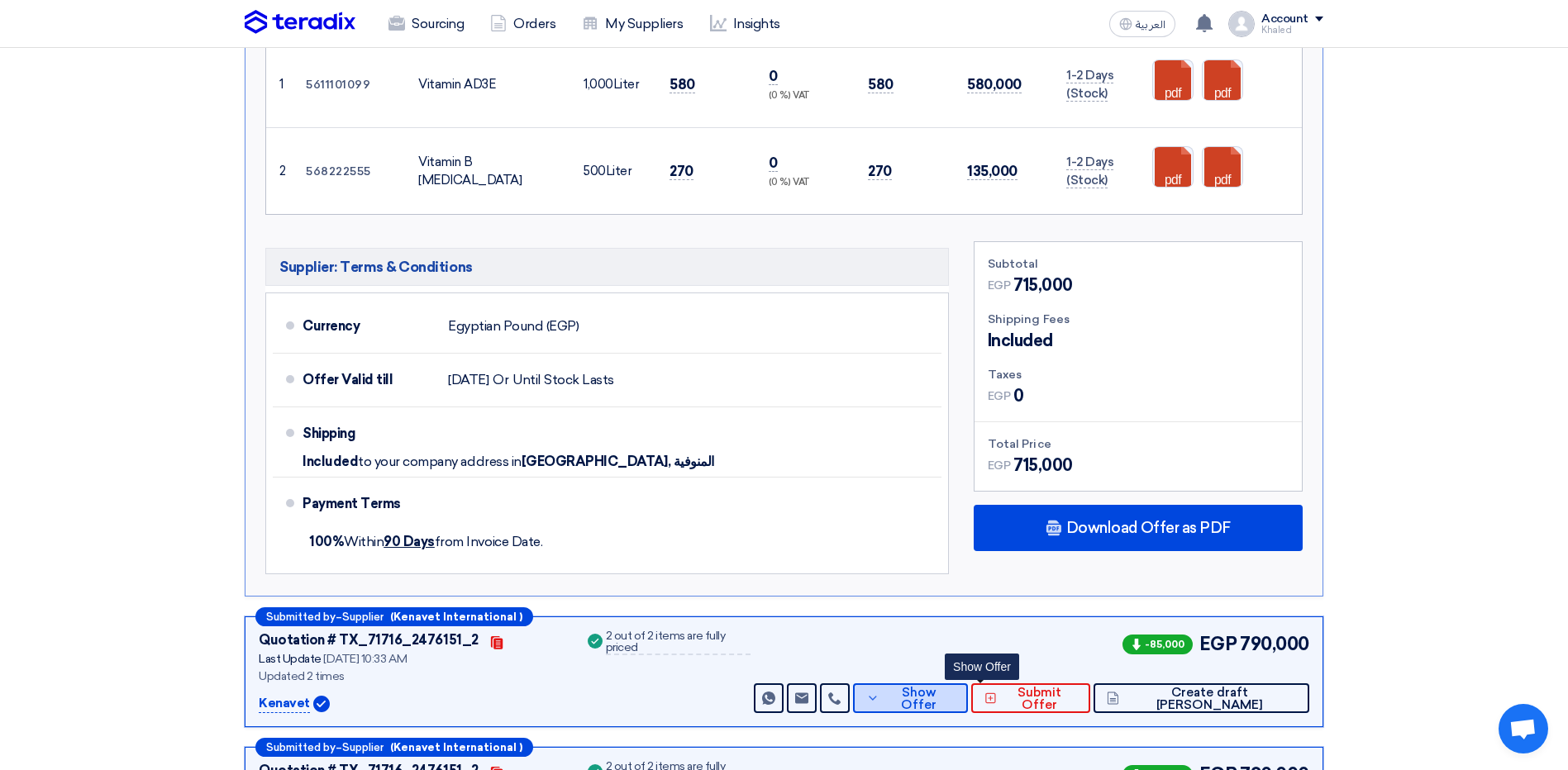
click at [965, 684] on button "Show Offer" at bounding box center [911, 698] width 115 height 30
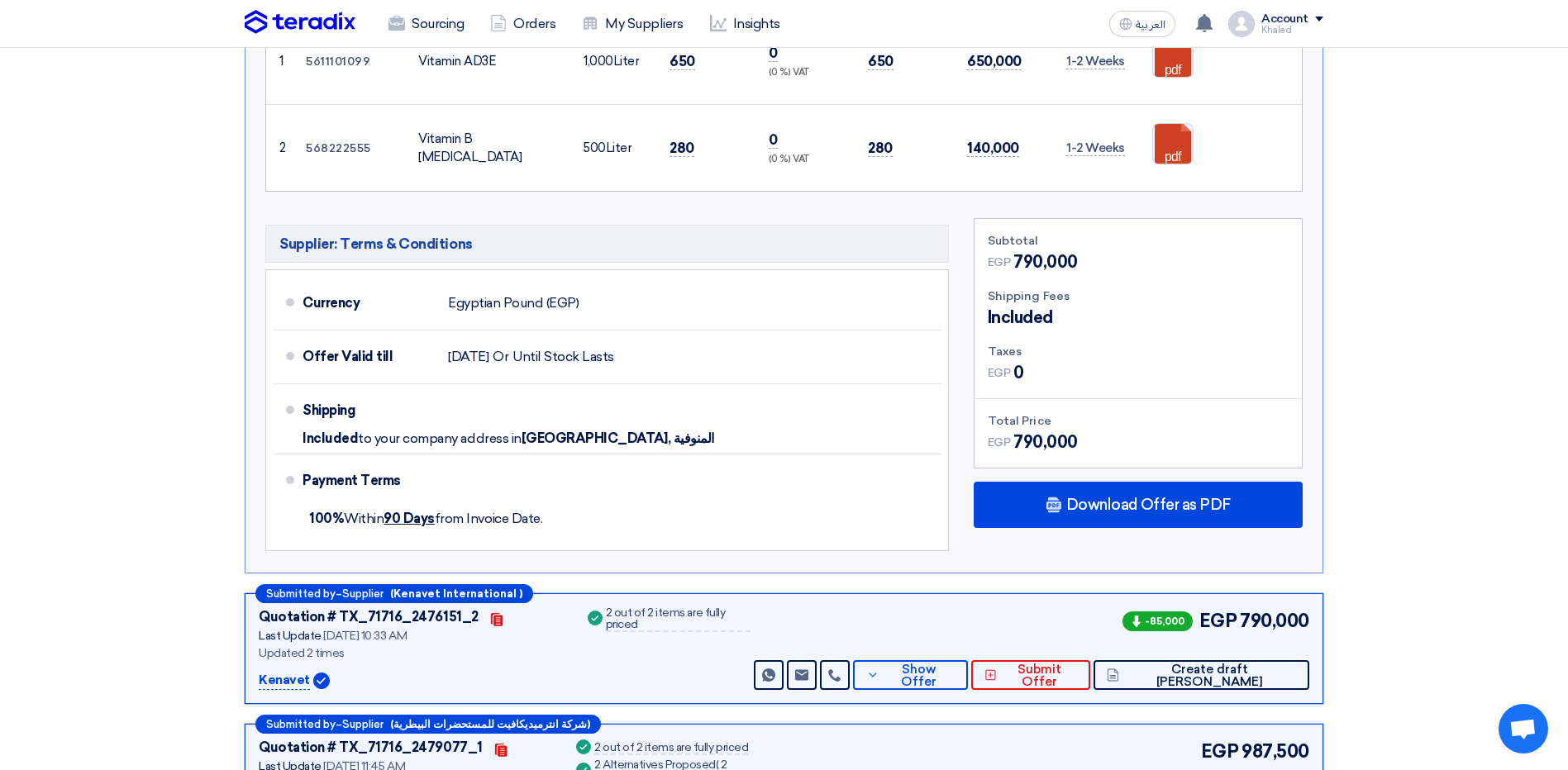
scroll to position [826, 0]
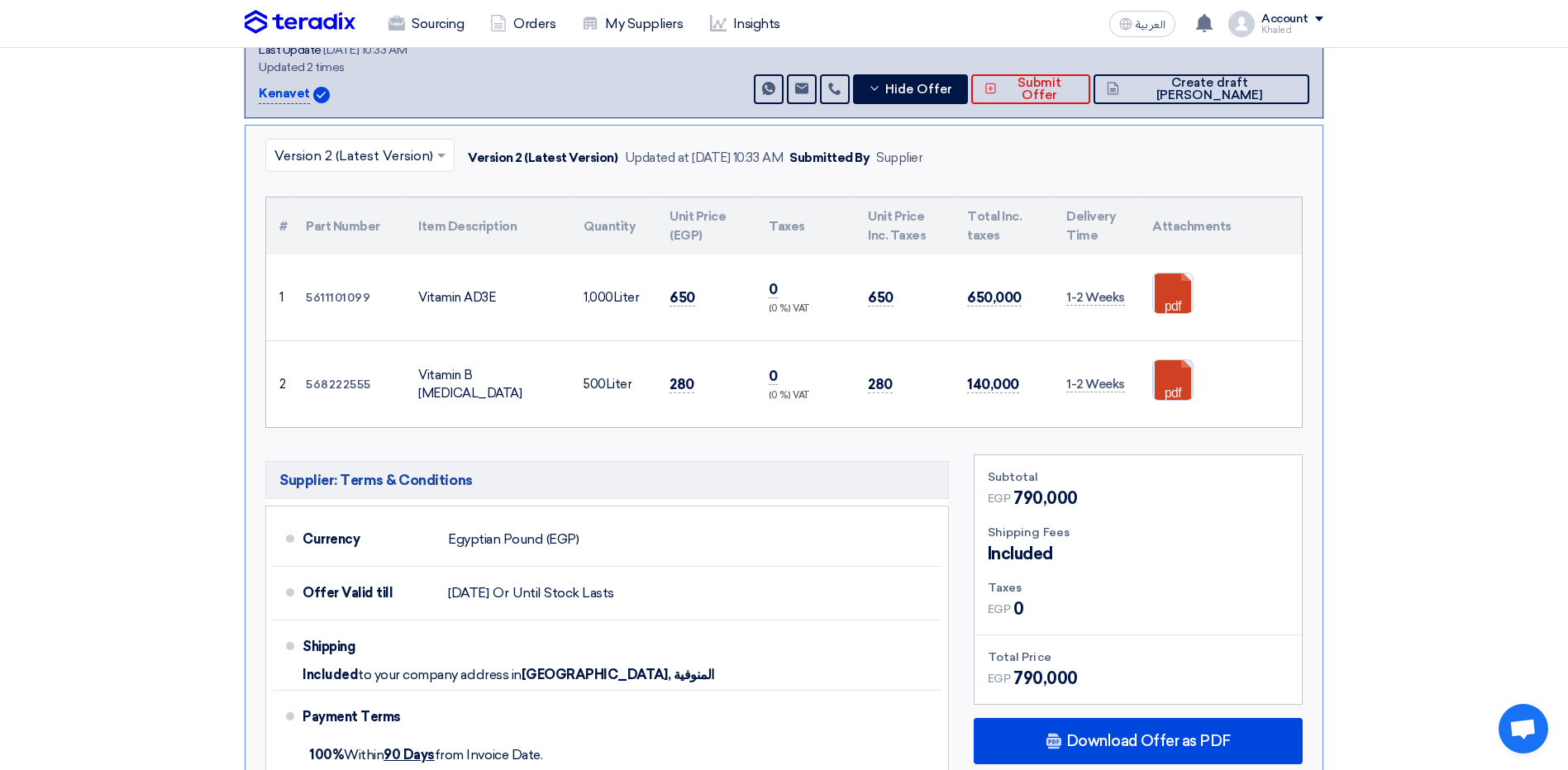
click at [1168, 369] on link at bounding box center [1219, 410] width 132 height 99
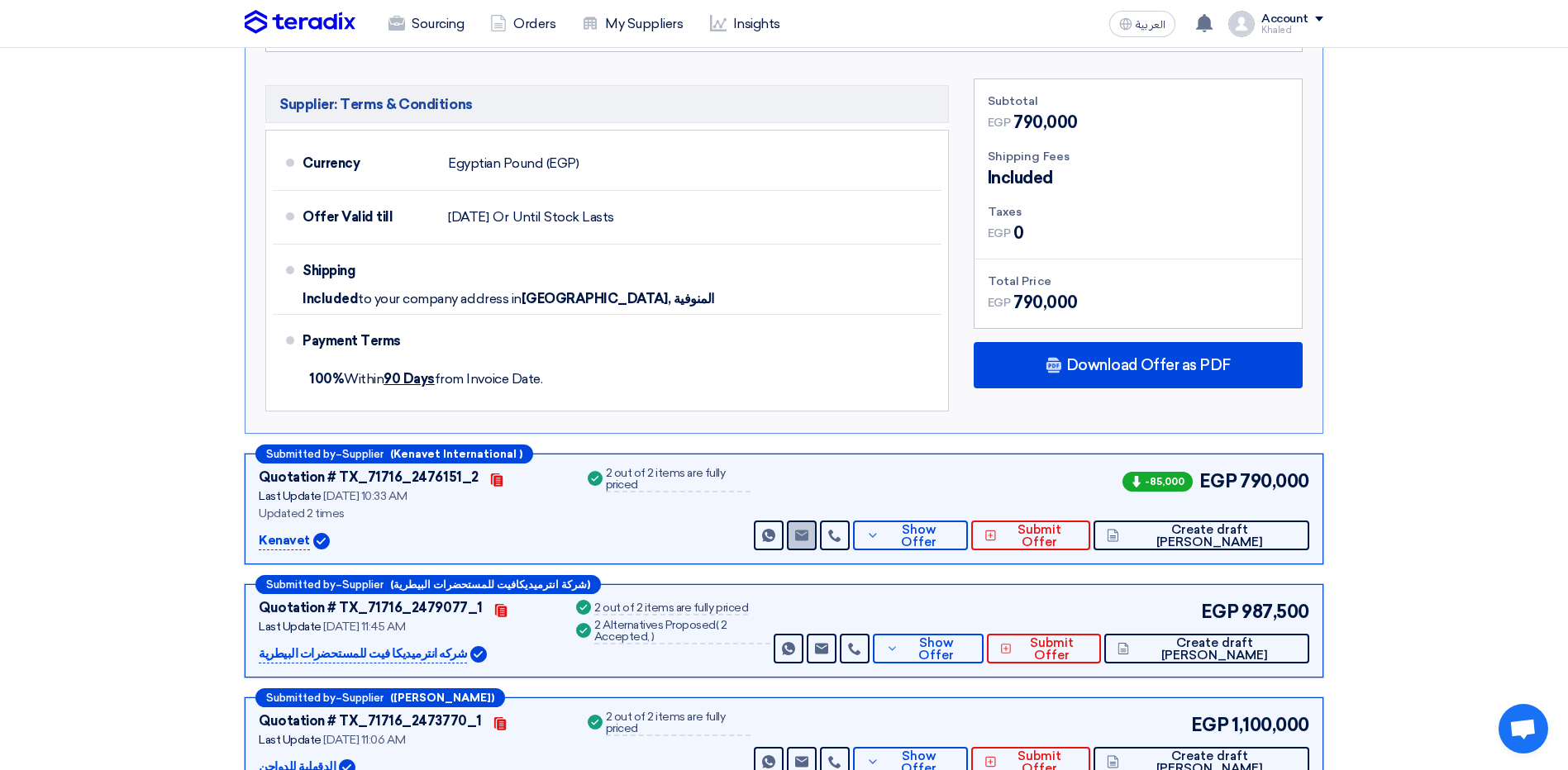
scroll to position [1240, 0]
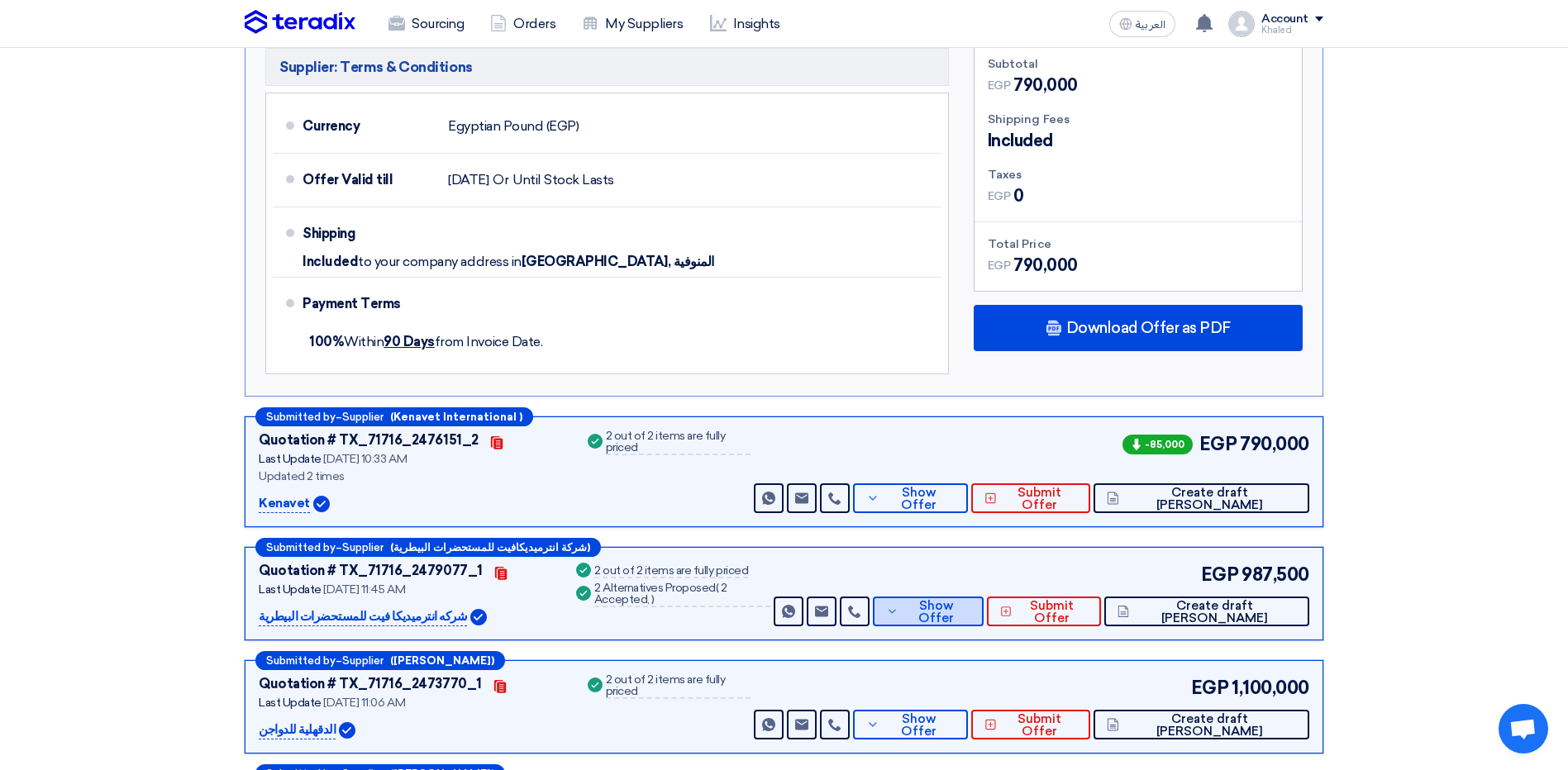
click at [956, 597] on button "Show Offer" at bounding box center [928, 611] width 111 height 30
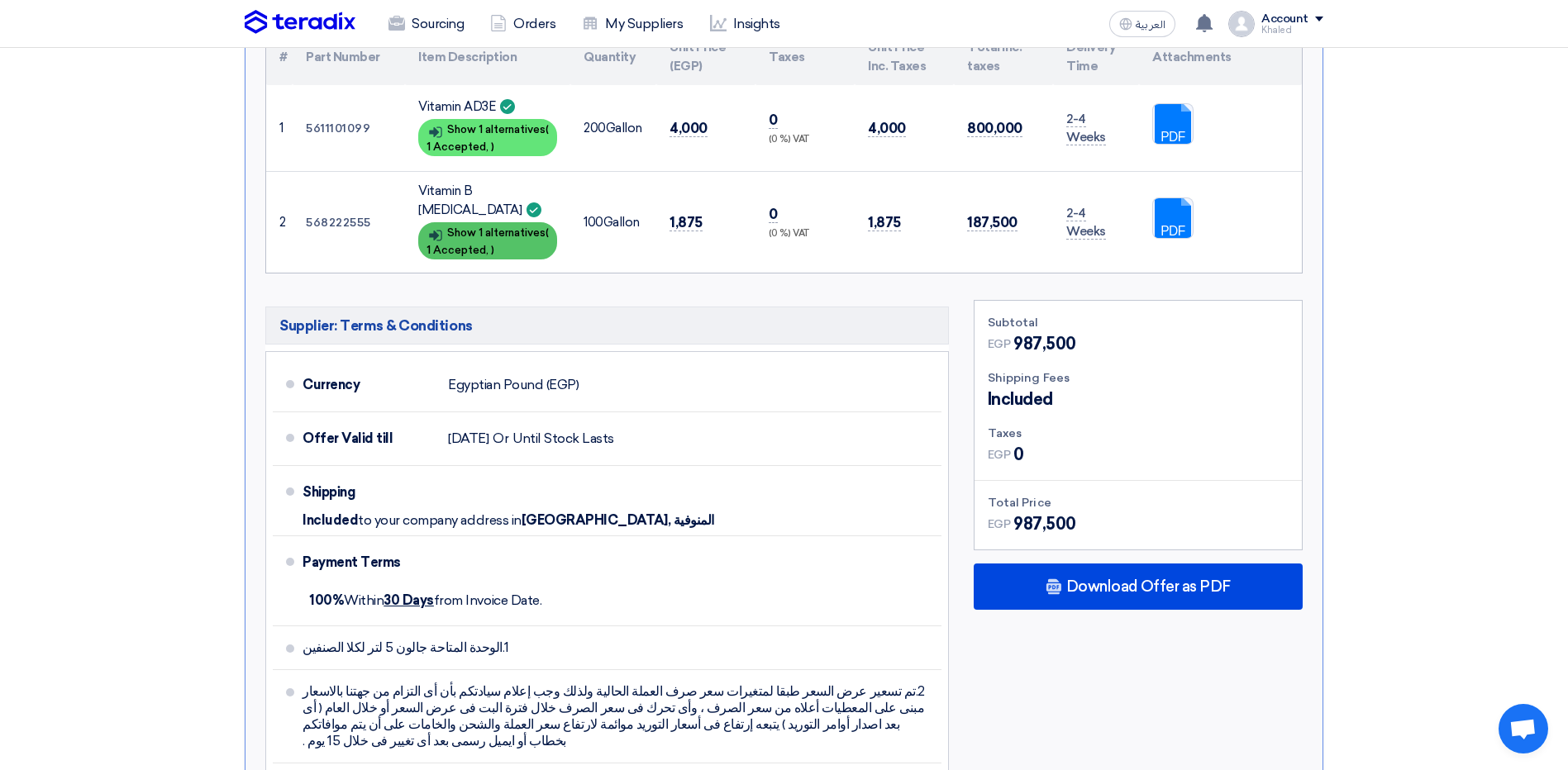
click at [507, 222] on div "Show details Show 1 alternatives ( 1 Accepted, )" at bounding box center [487, 240] width 139 height 37
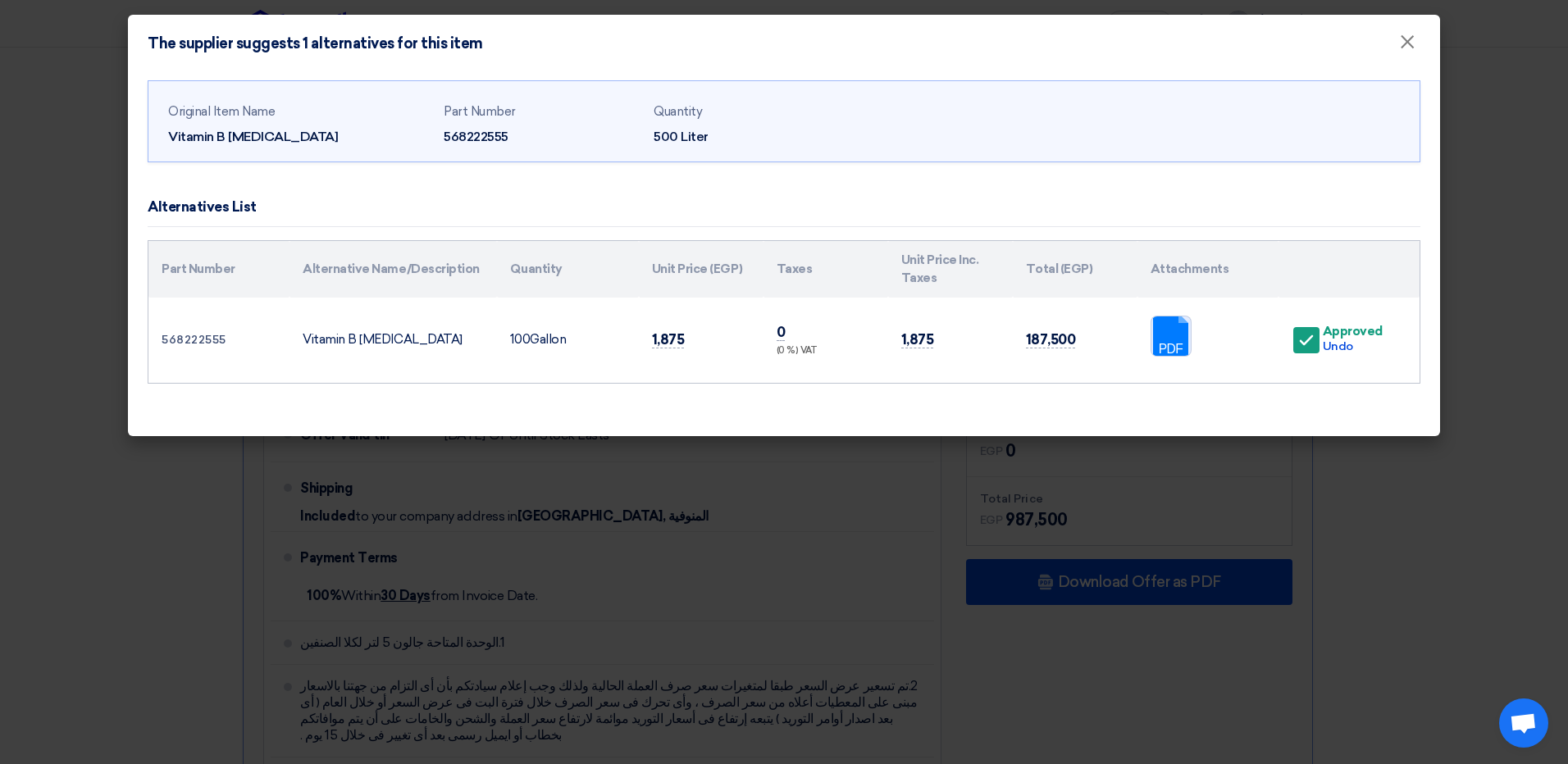
click at [1180, 326] on link at bounding box center [1217, 366] width 131 height 99
drag, startPoint x: 1391, startPoint y: 49, endPoint x: 1400, endPoint y: 46, distance: 9.5
click at [1392, 49] on button "×" at bounding box center [1407, 43] width 43 height 33
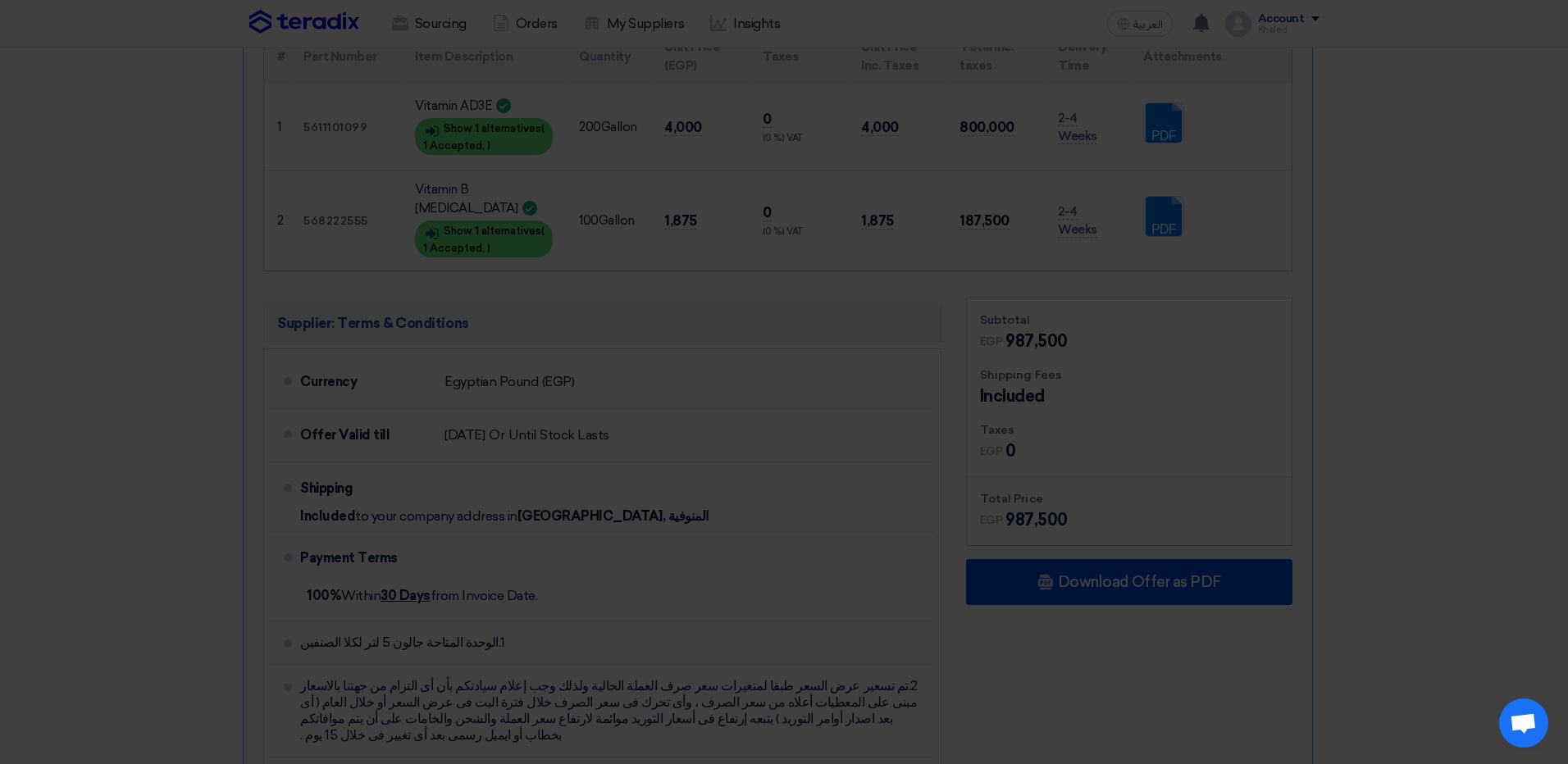
click at [1400, 21] on span "×" at bounding box center [1407, 5] width 16 height 33
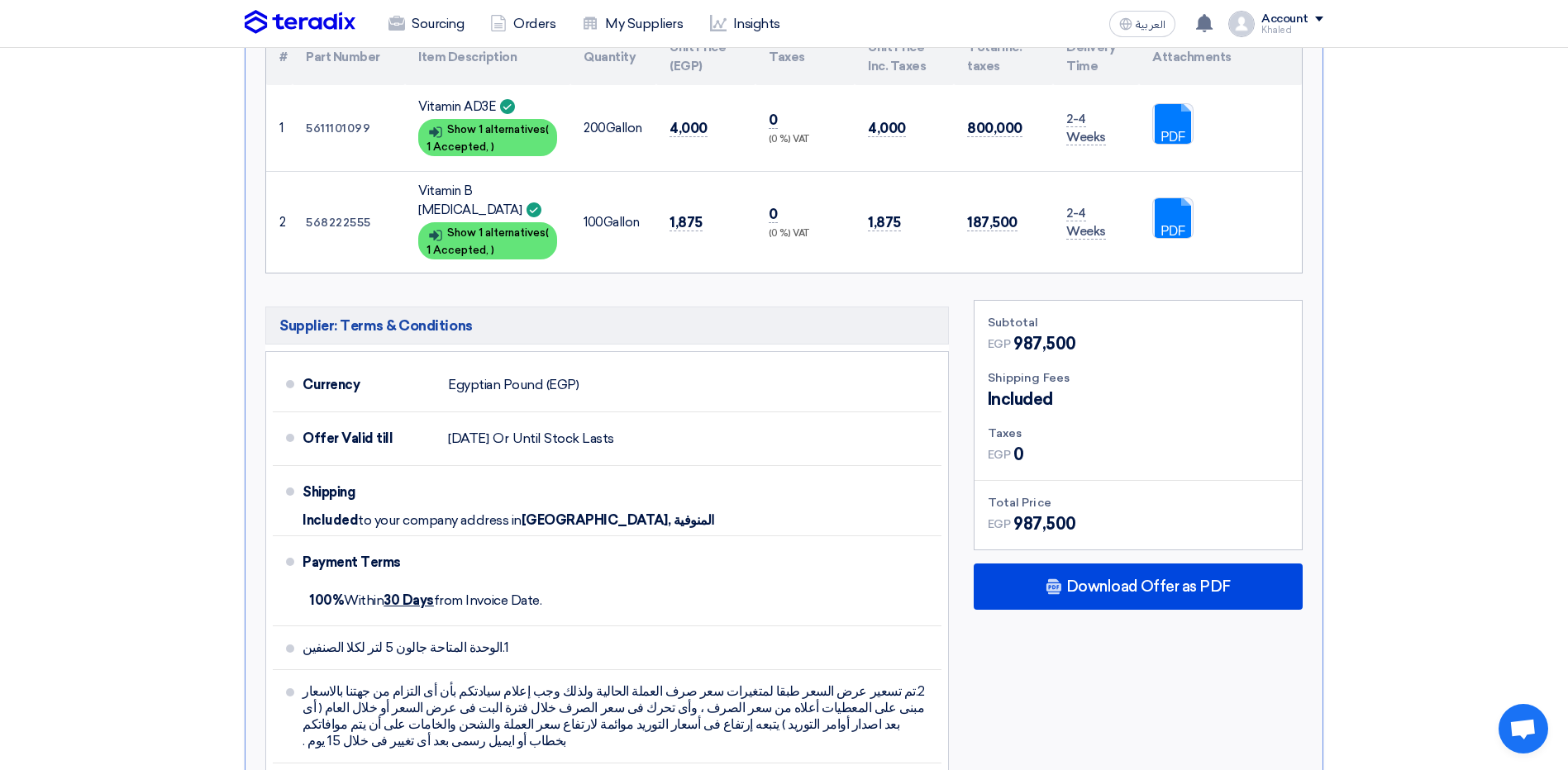
scroll to position [992, 0]
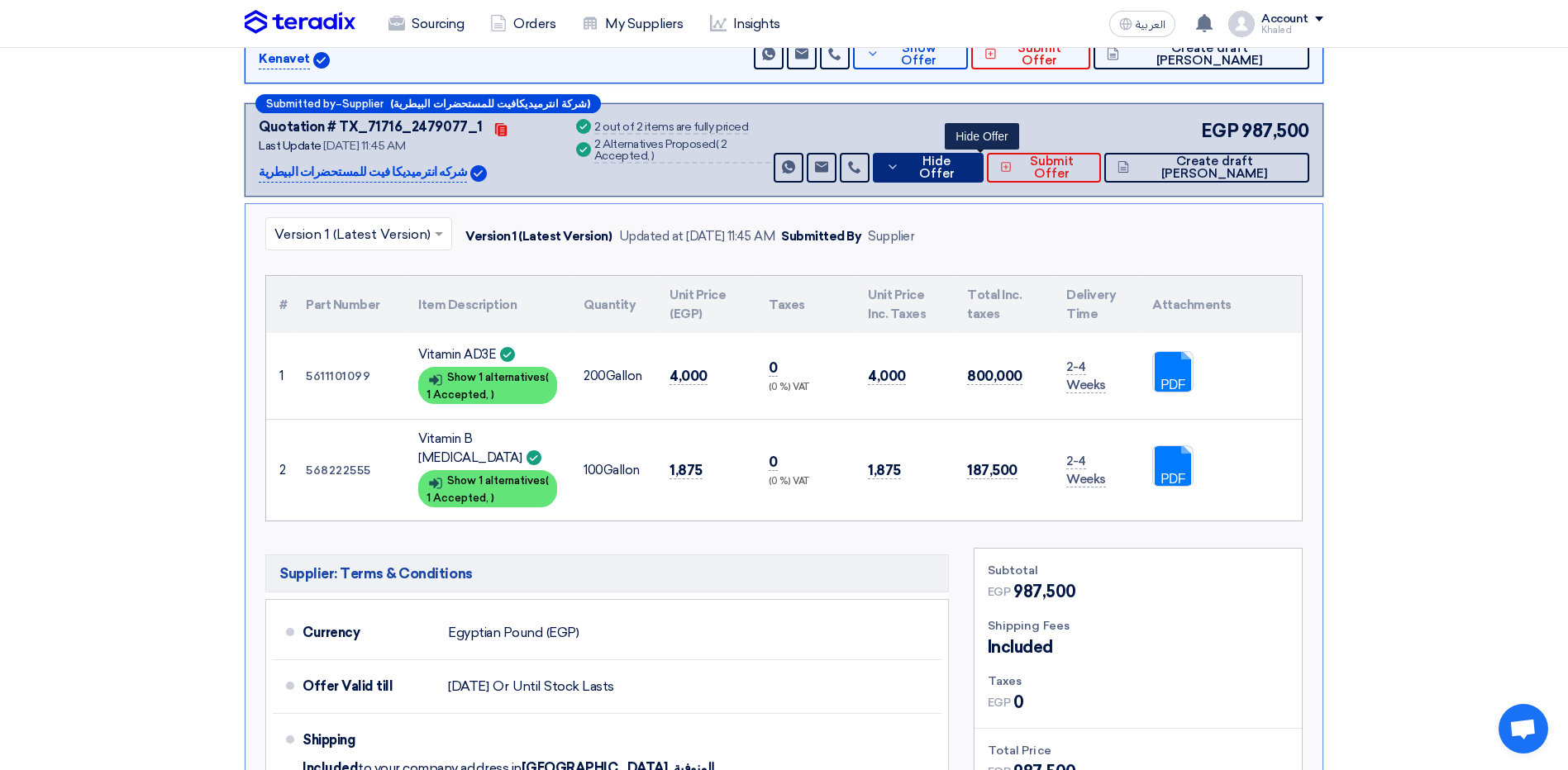
click at [963, 157] on button "Hide Offer" at bounding box center [928, 167] width 111 height 30
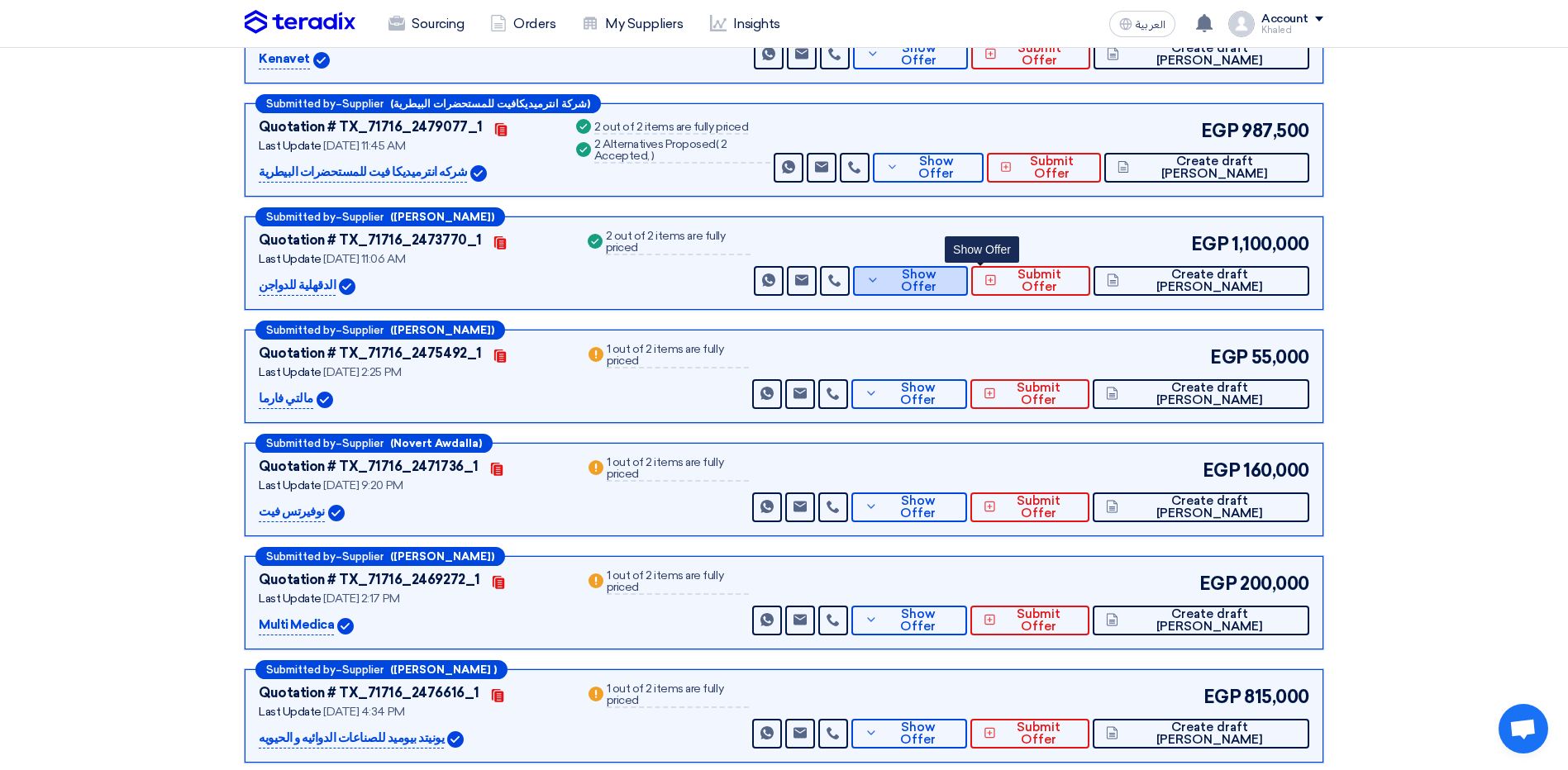
click at [956, 269] on span "Show Offer" at bounding box center [919, 281] width 72 height 25
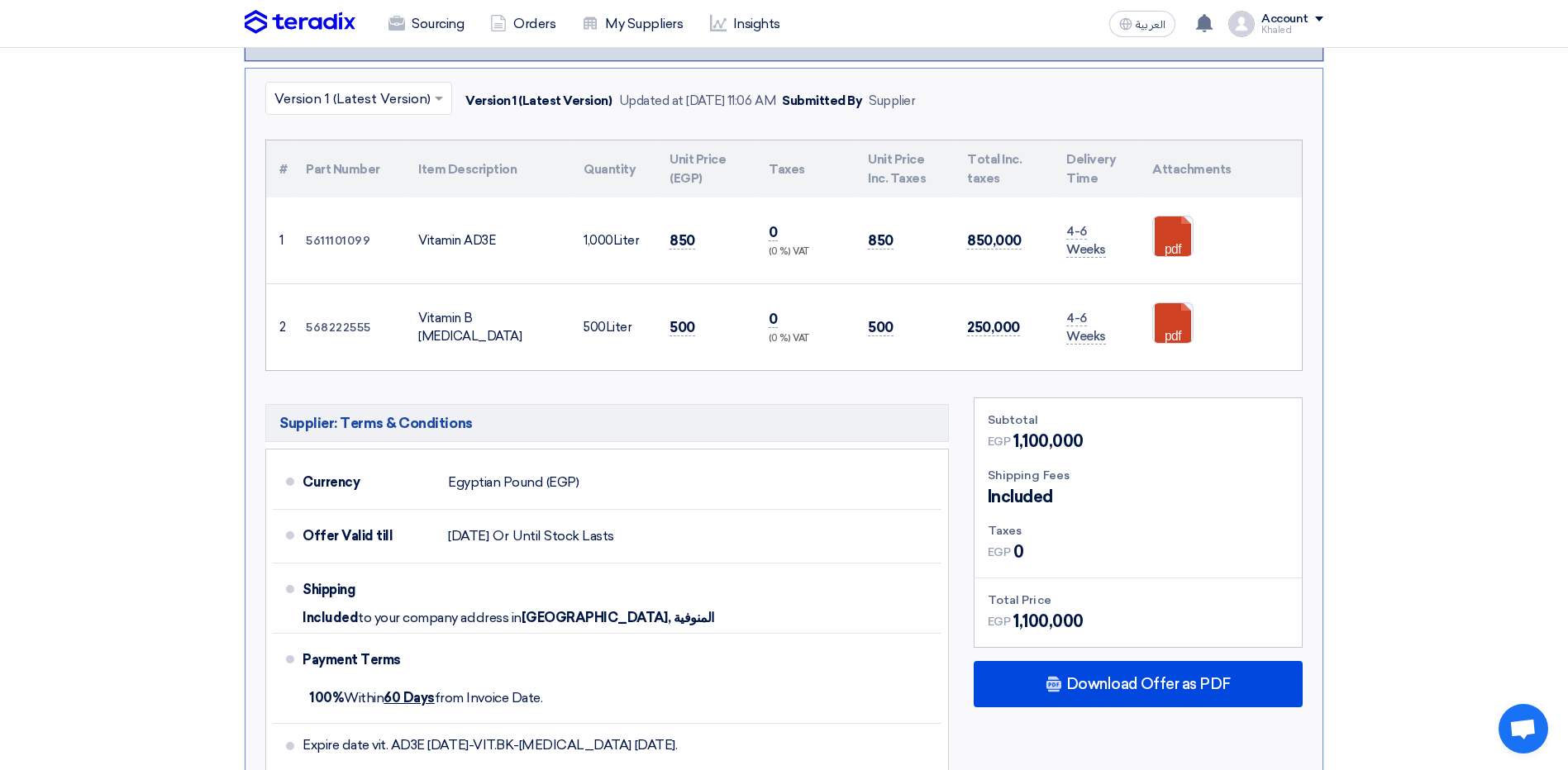
scroll to position [1074, 0]
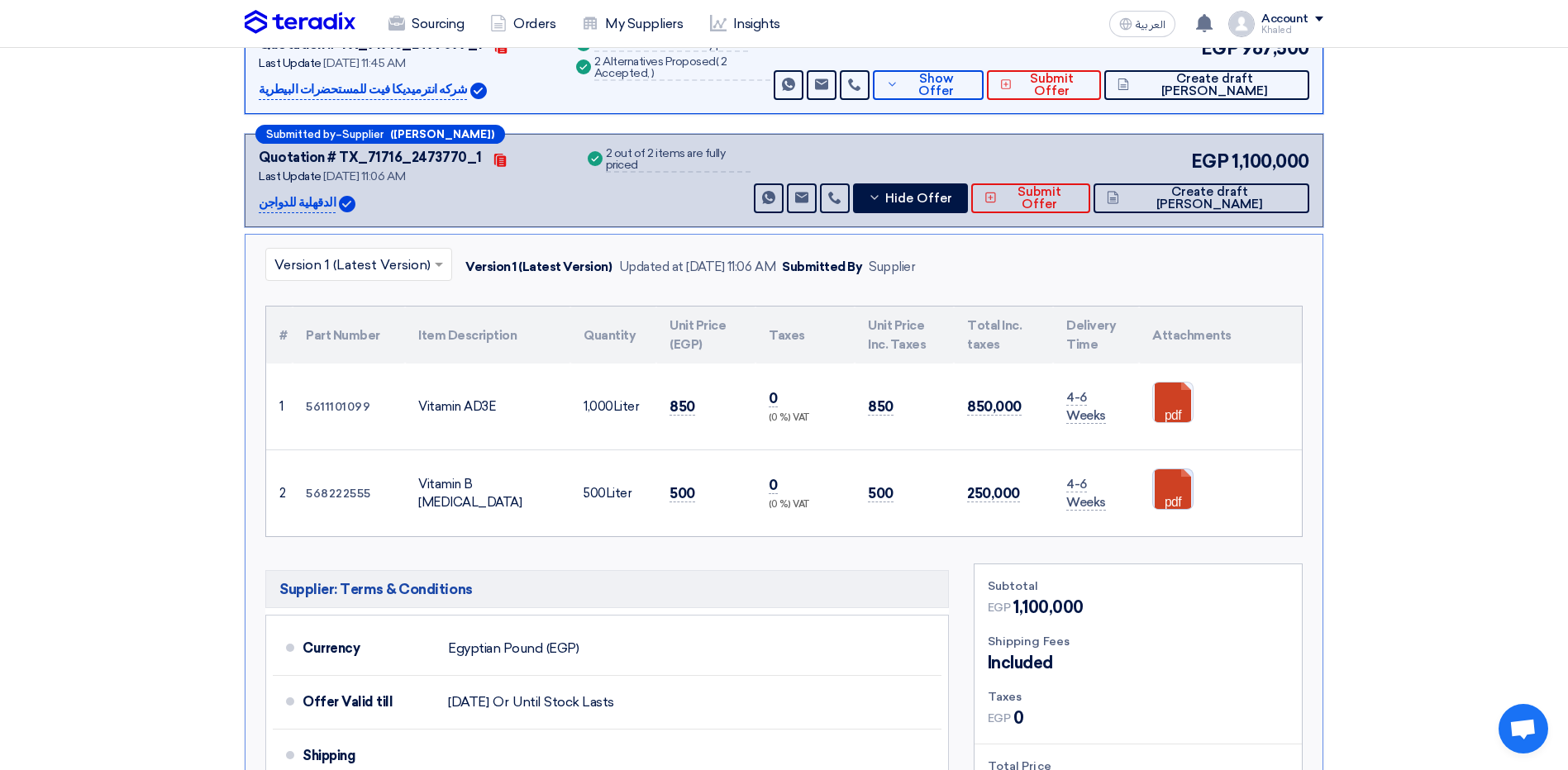
click at [1178, 478] on link at bounding box center [1219, 519] width 132 height 99
click at [950, 184] on button "Hide Offer" at bounding box center [911, 198] width 115 height 30
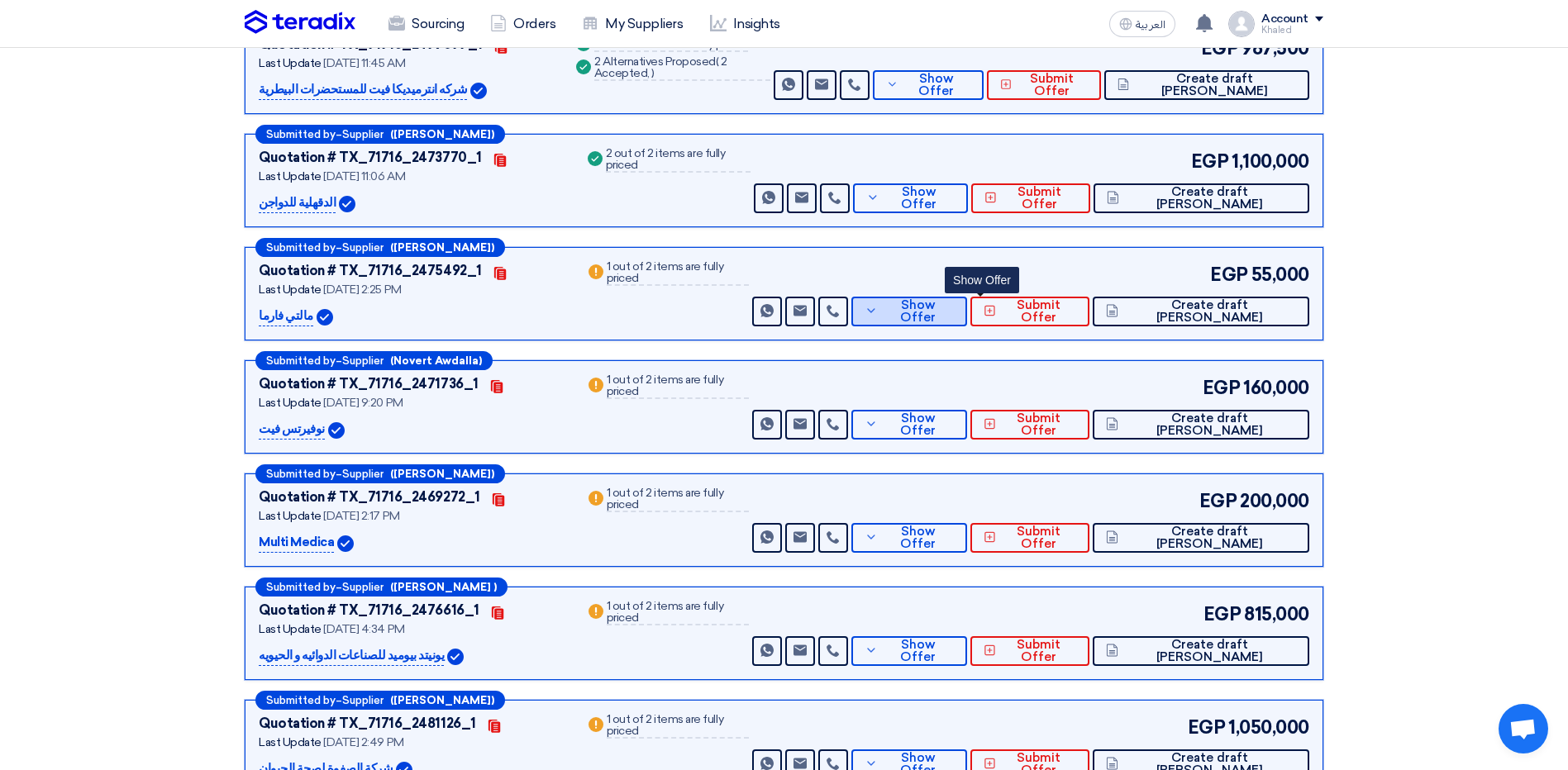
click at [954, 299] on span "Show Offer" at bounding box center [917, 312] width 72 height 25
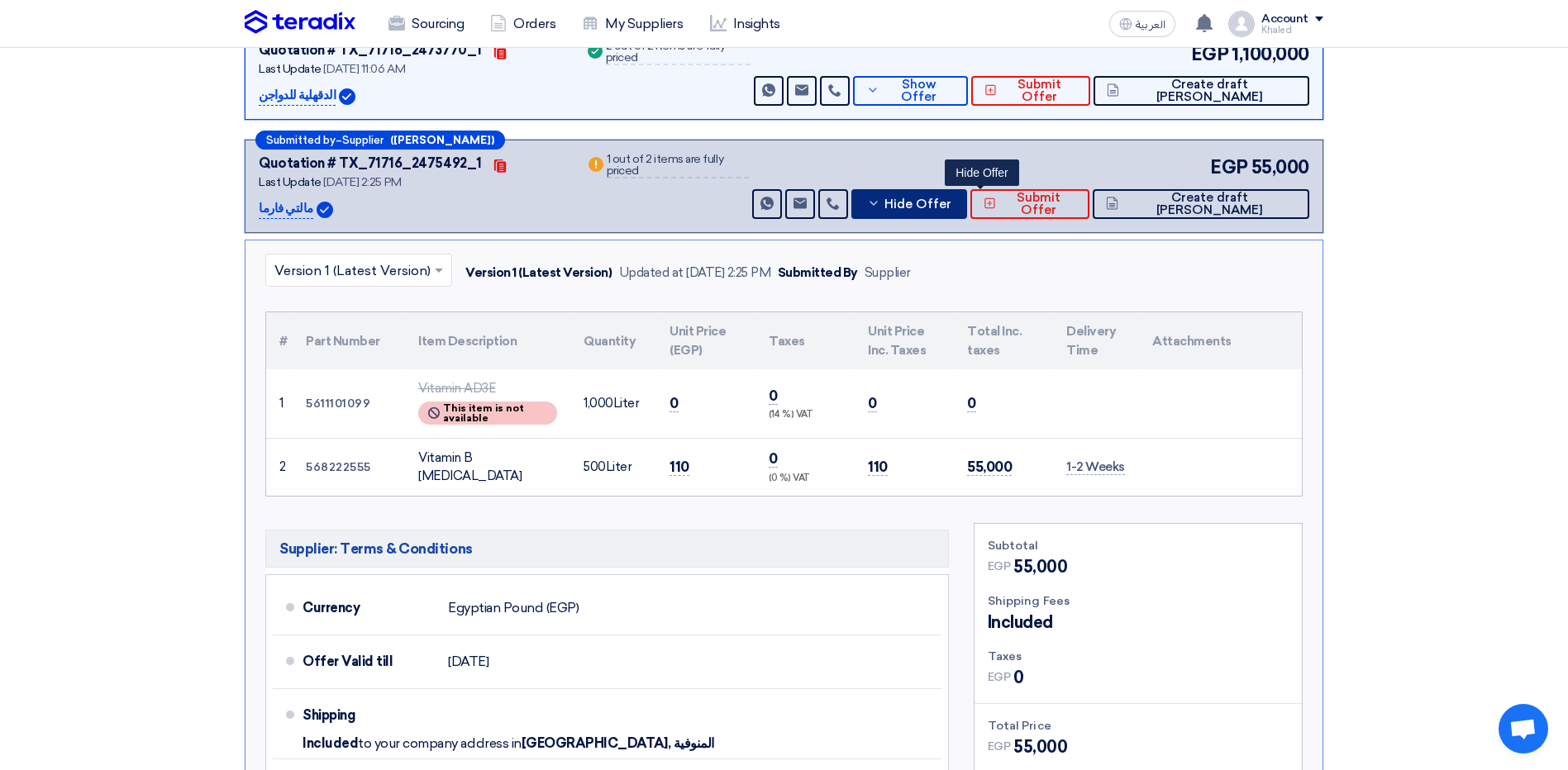
scroll to position [1405, 0]
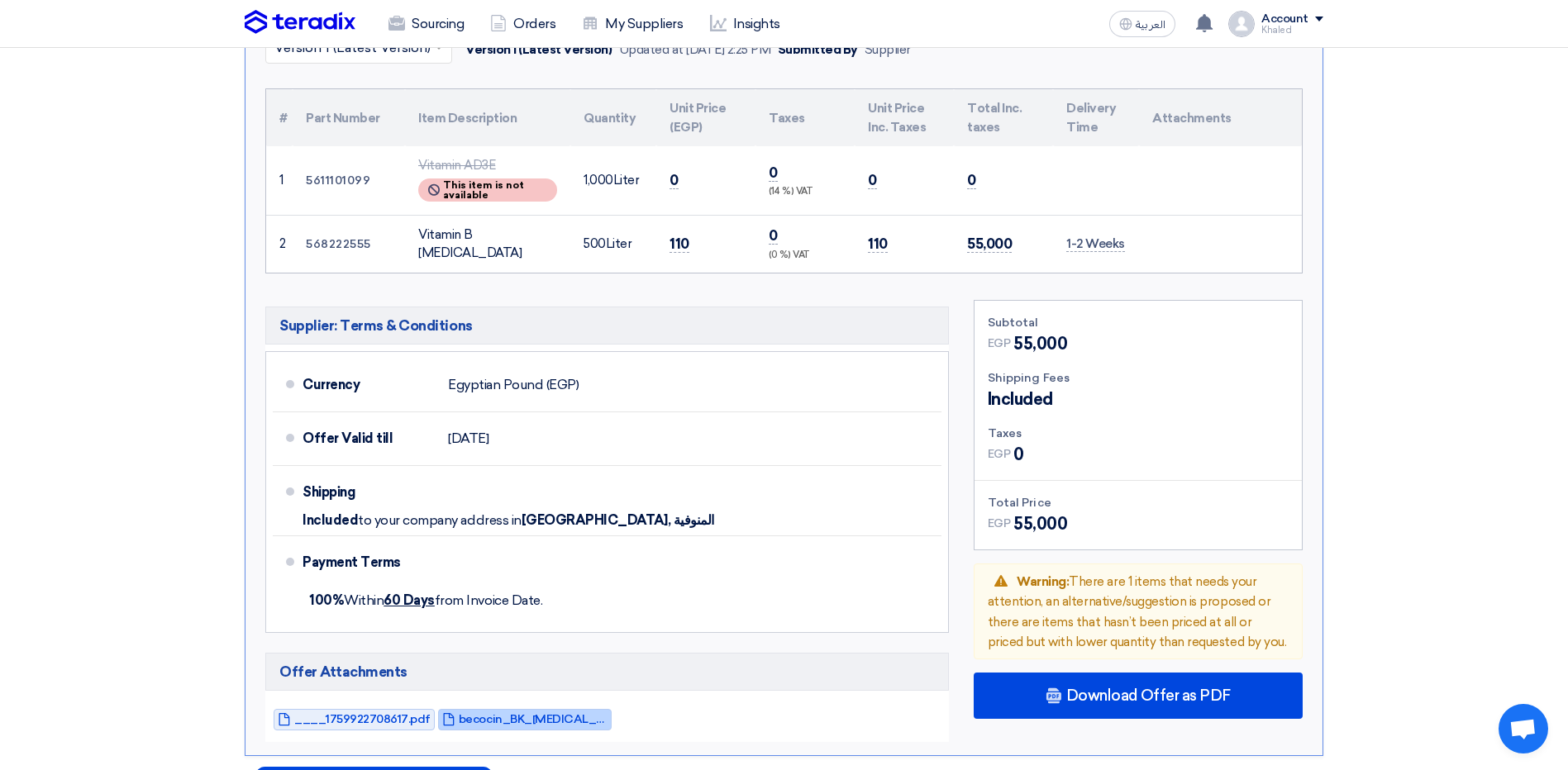
click at [559, 714] on span "becocin_BK_[MEDICAL_DATA]_vet_liquid__1759922708983.pdf" at bounding box center [534, 719] width 149 height 12
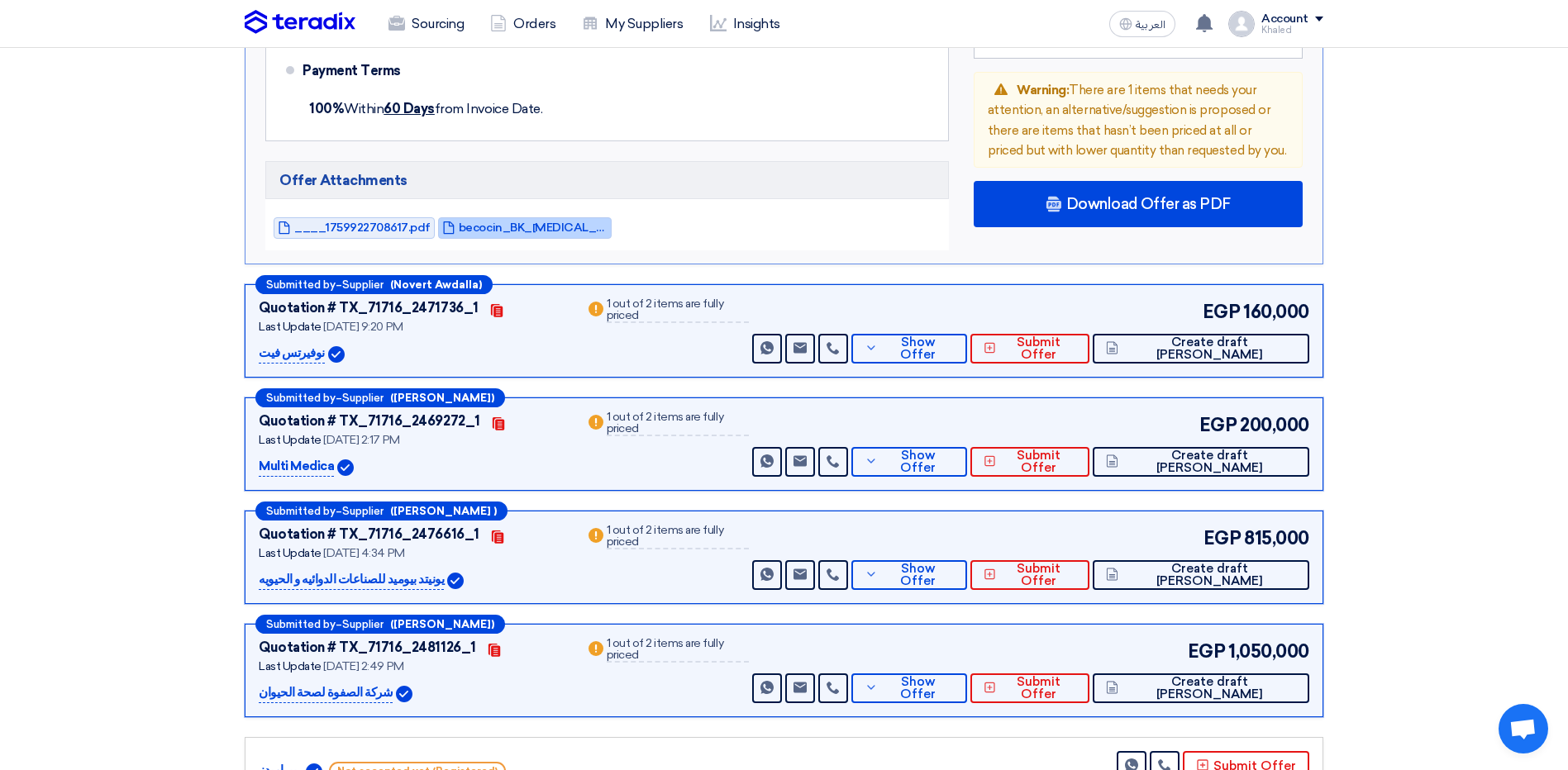
scroll to position [1901, 0]
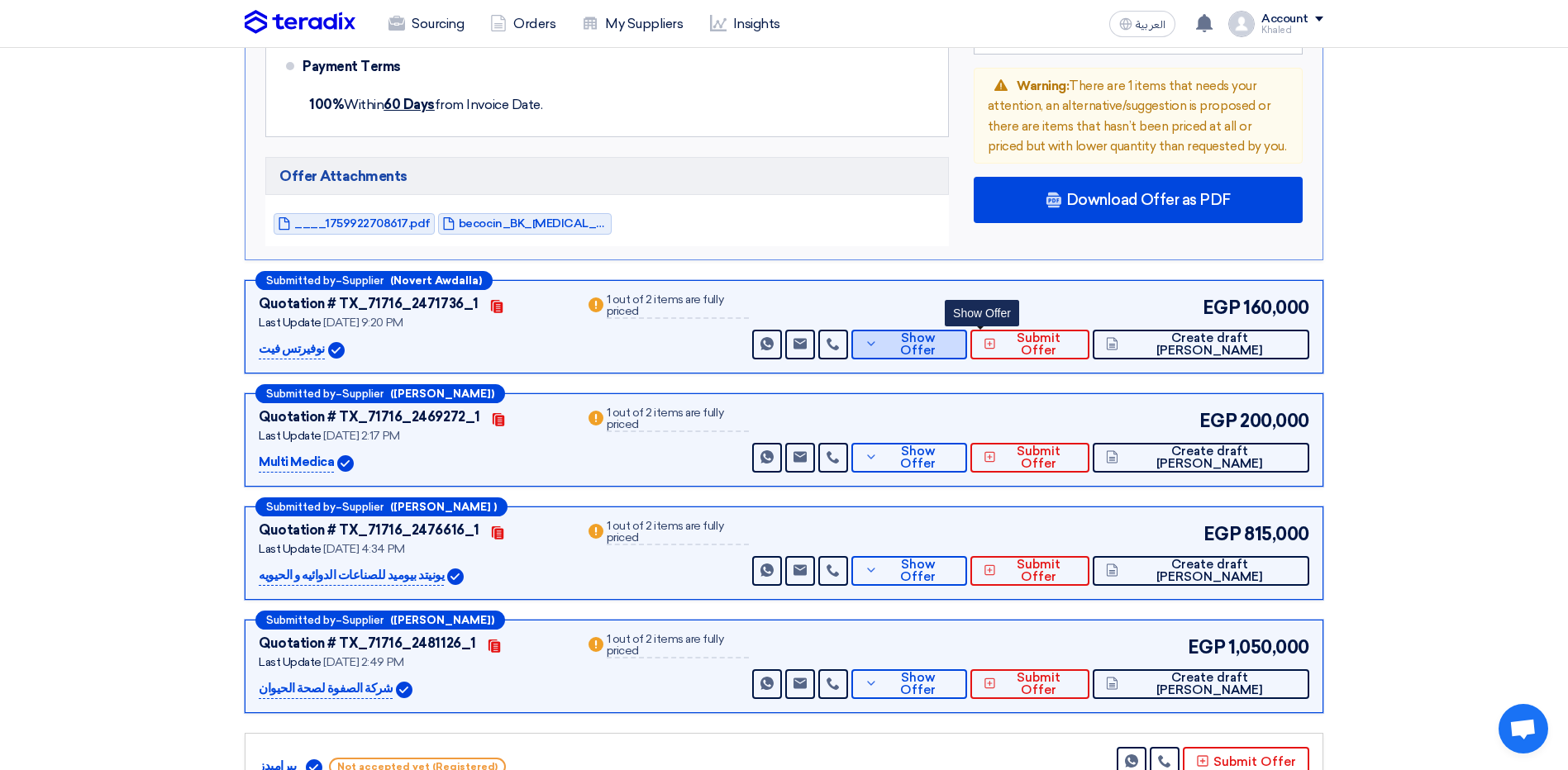
click at [958, 330] on button "Show Offer" at bounding box center [909, 344] width 116 height 30
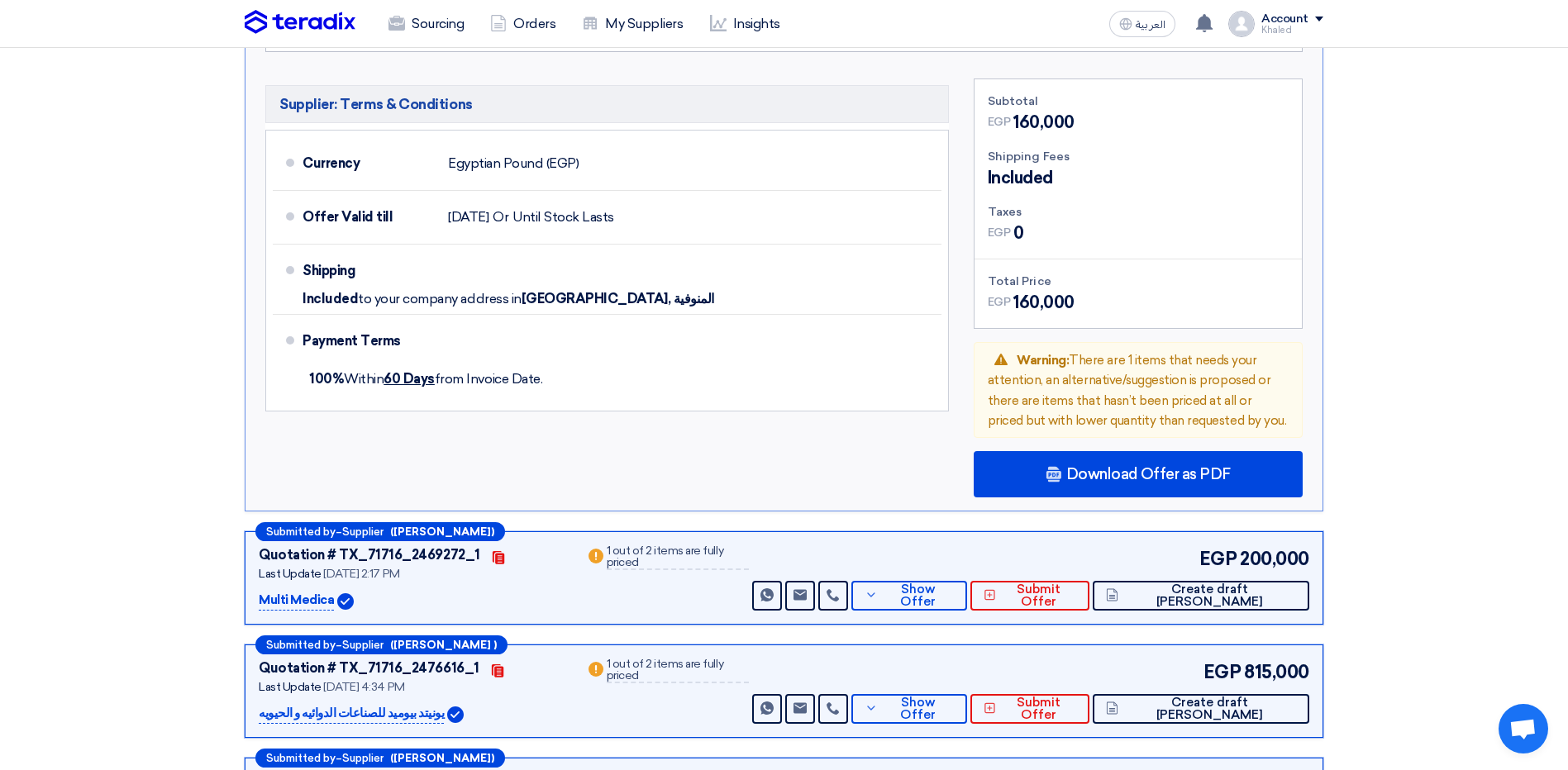
scroll to position [1571, 0]
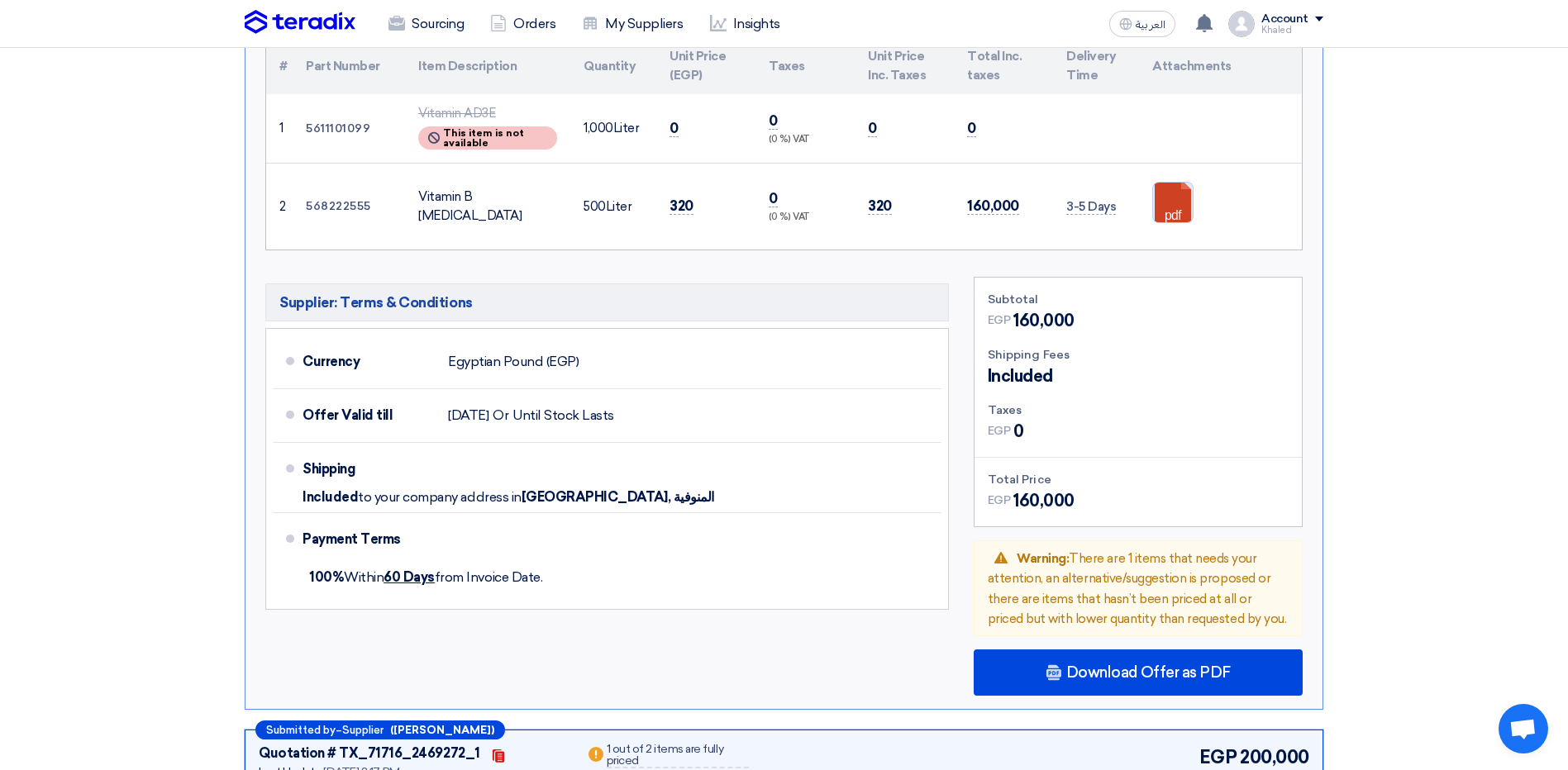
click at [1176, 183] on link at bounding box center [1219, 232] width 132 height 99
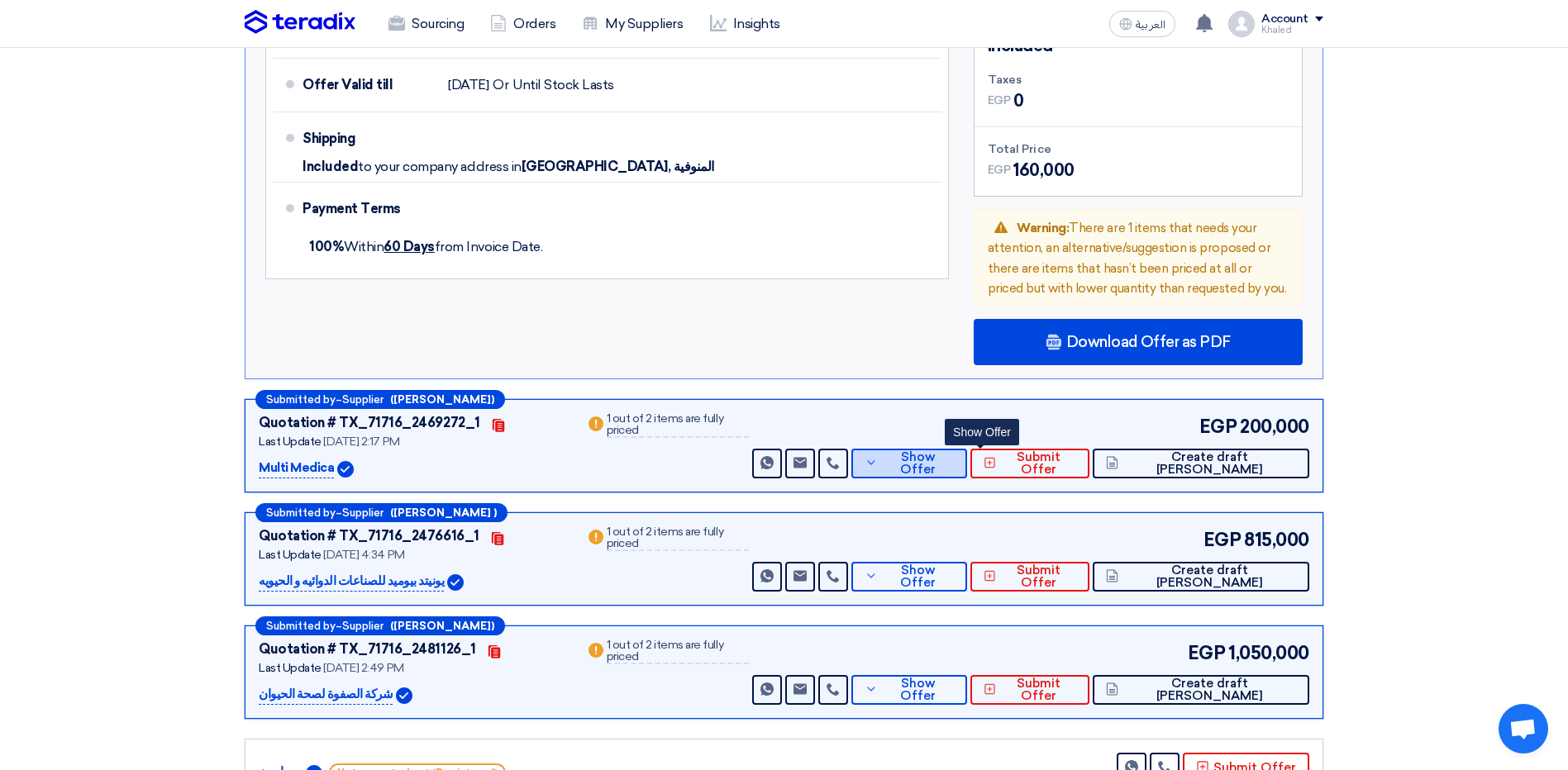
click at [954, 451] on span "Show Offer" at bounding box center [917, 464] width 72 height 25
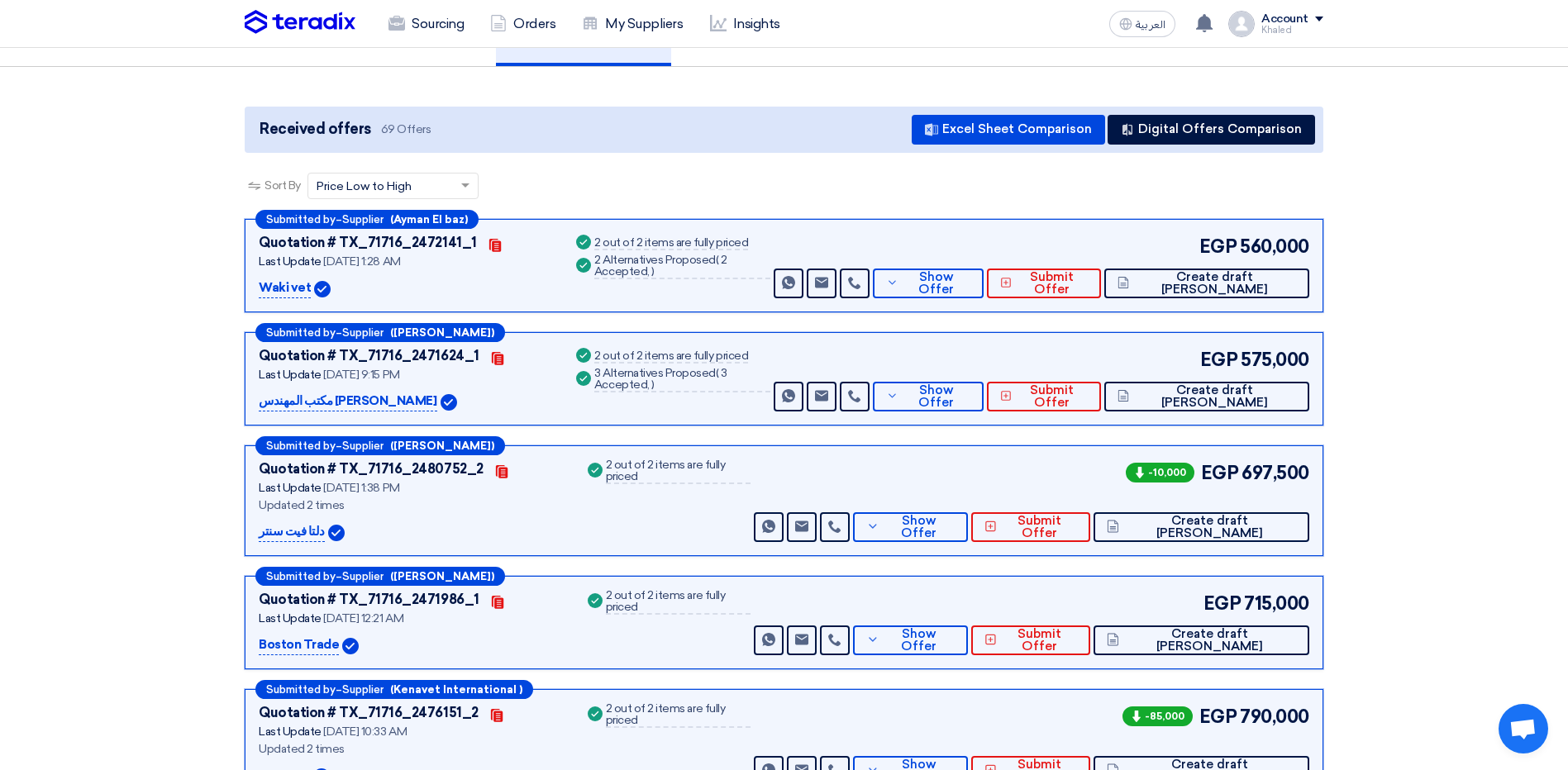
scroll to position [248, 0]
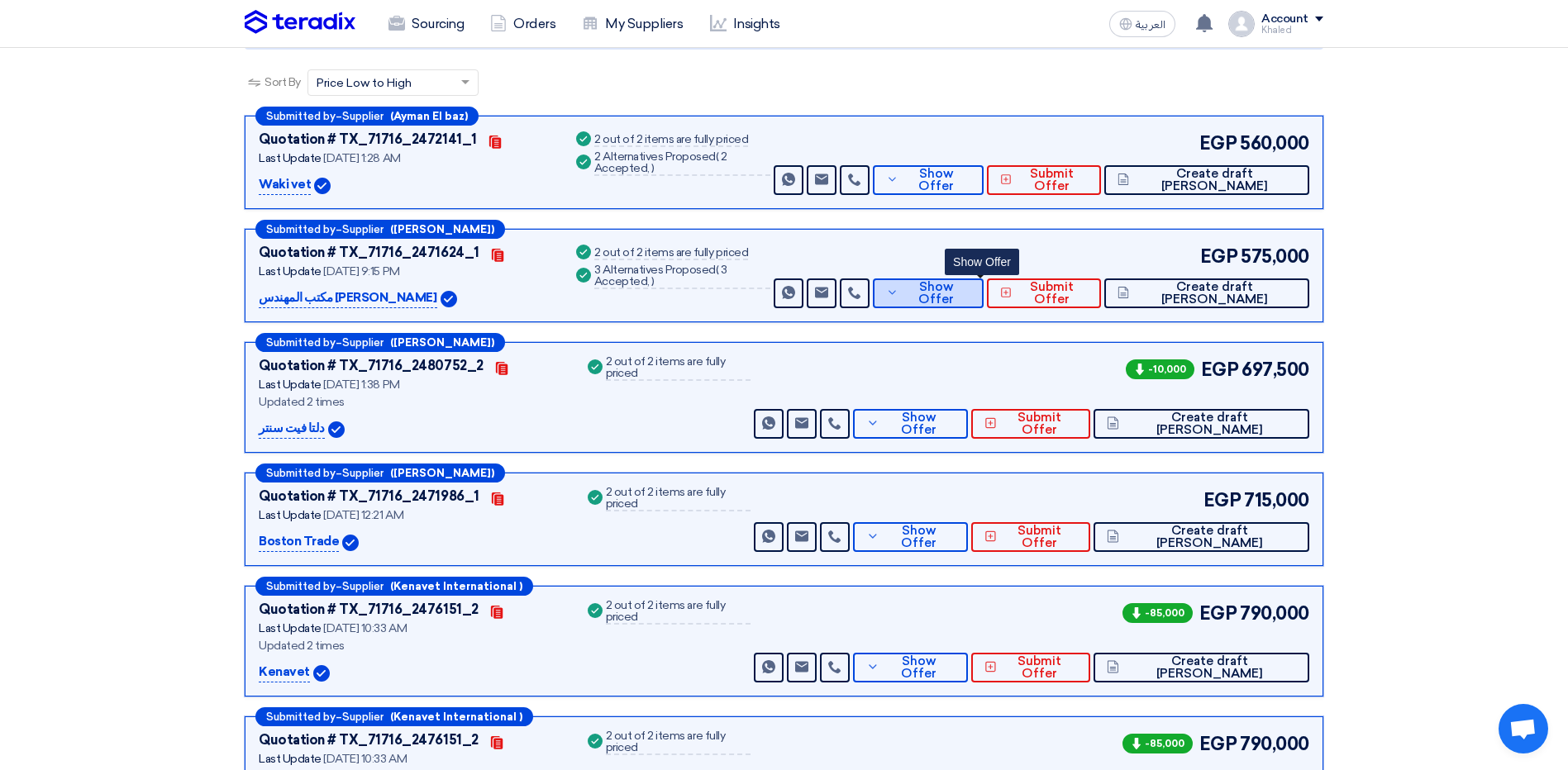
click at [969, 282] on button "Show Offer" at bounding box center [928, 293] width 111 height 30
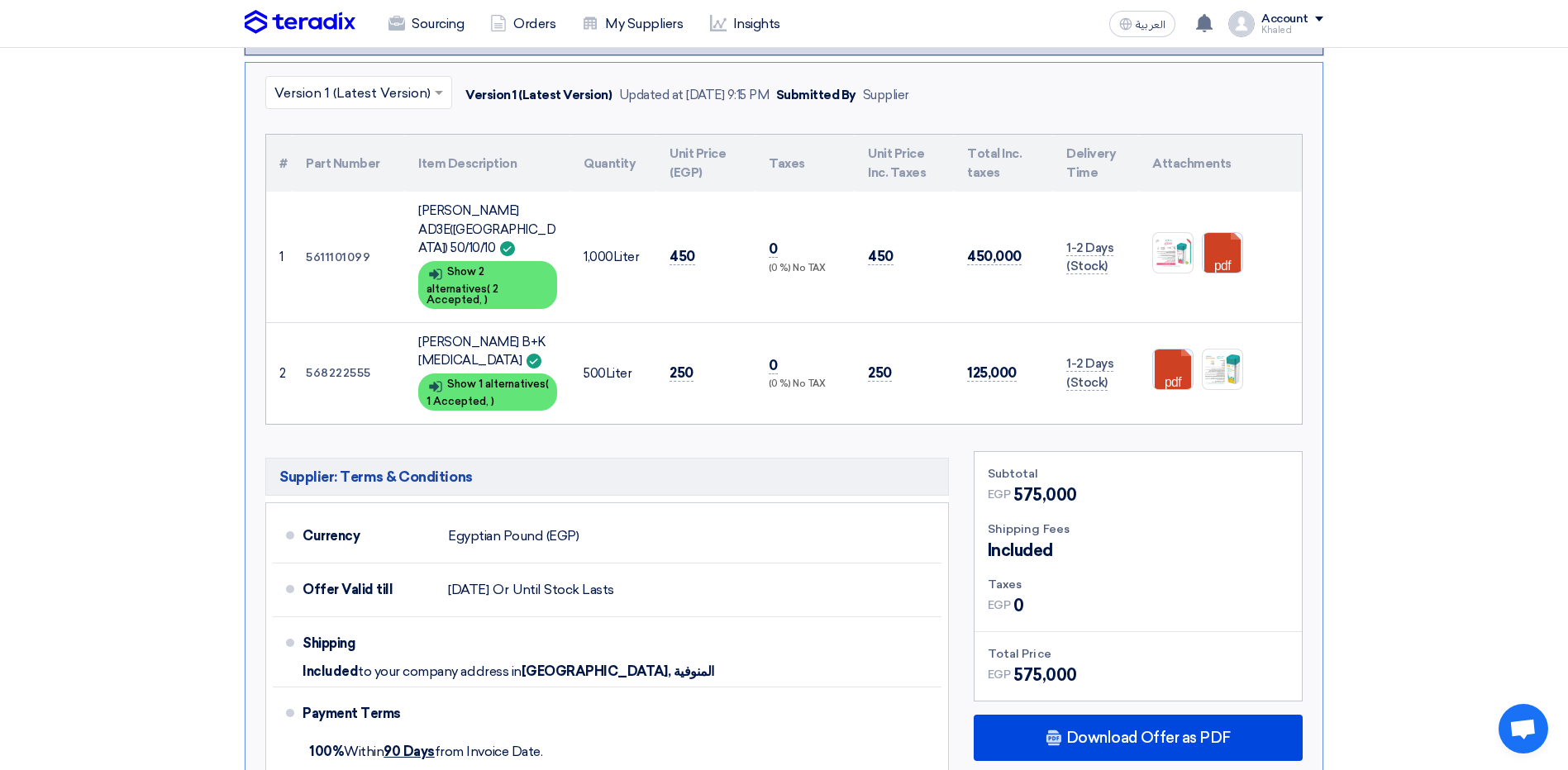
scroll to position [579, 0]
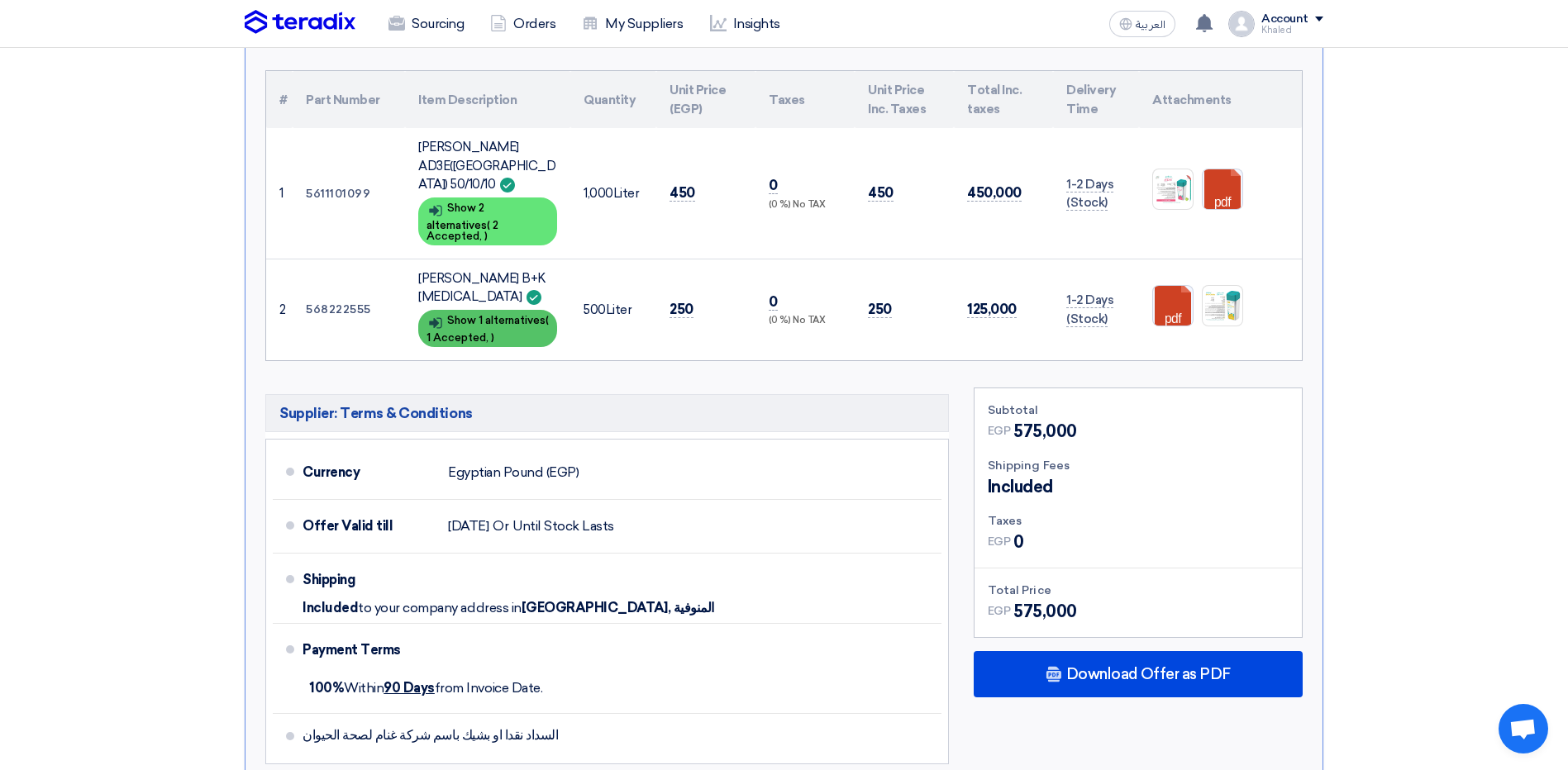
click at [485, 332] on span "1 Accepted," at bounding box center [457, 338] width 62 height 12
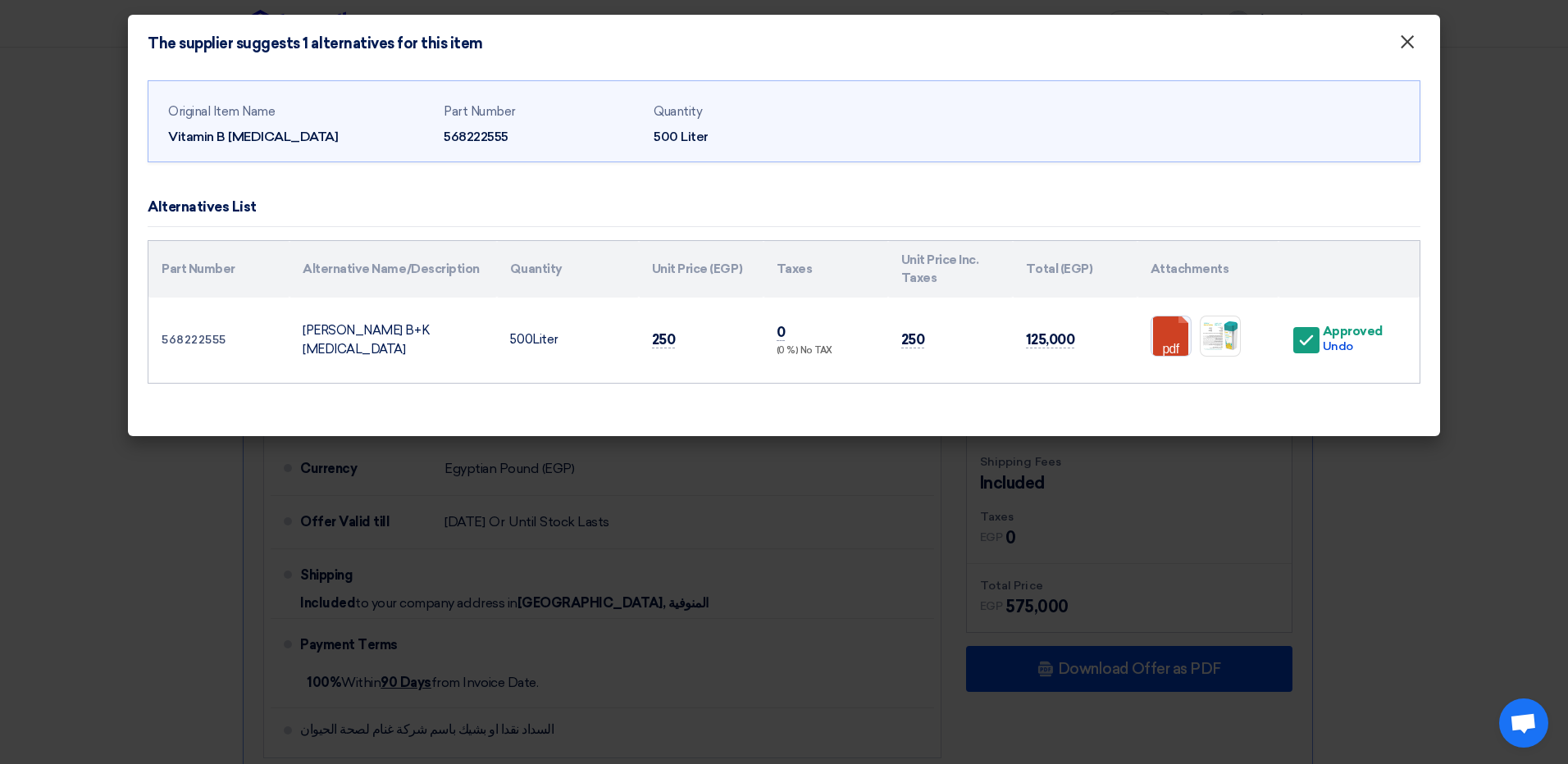
click at [1409, 54] on span "×" at bounding box center [1407, 46] width 16 height 33
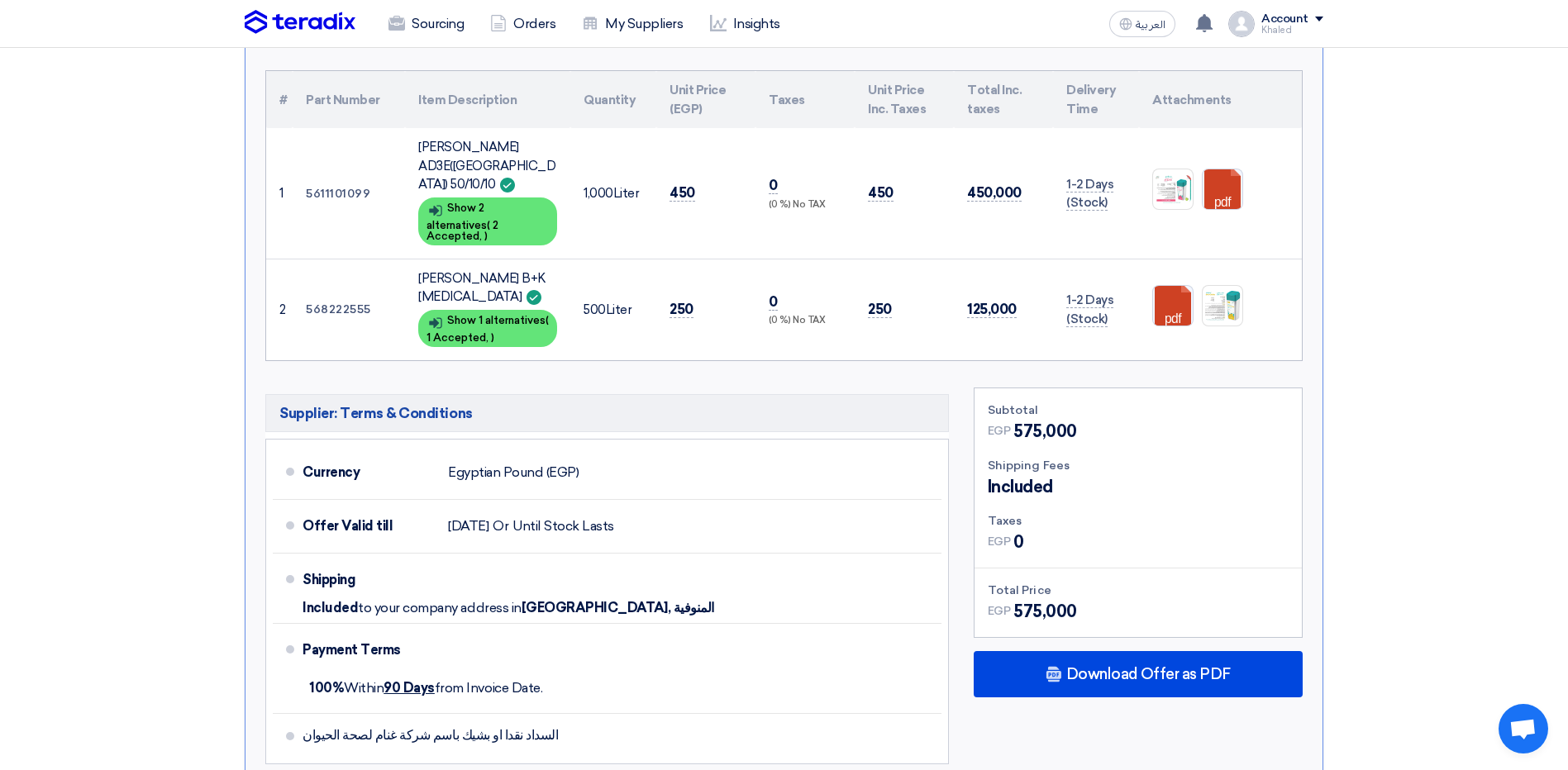
scroll to position [495, 0]
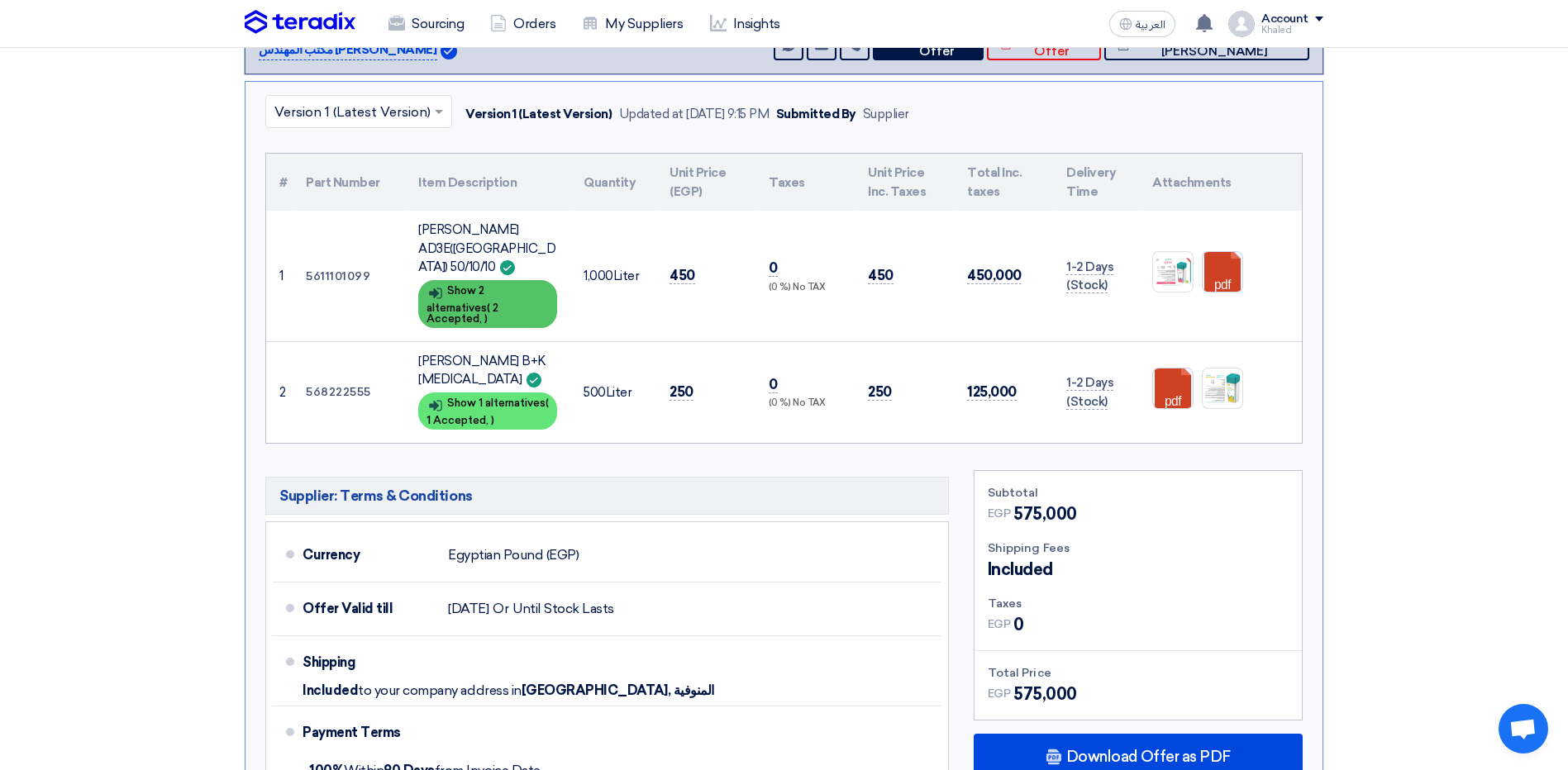
click at [495, 301] on span "2 Accepted," at bounding box center [462, 313] width 72 height 23
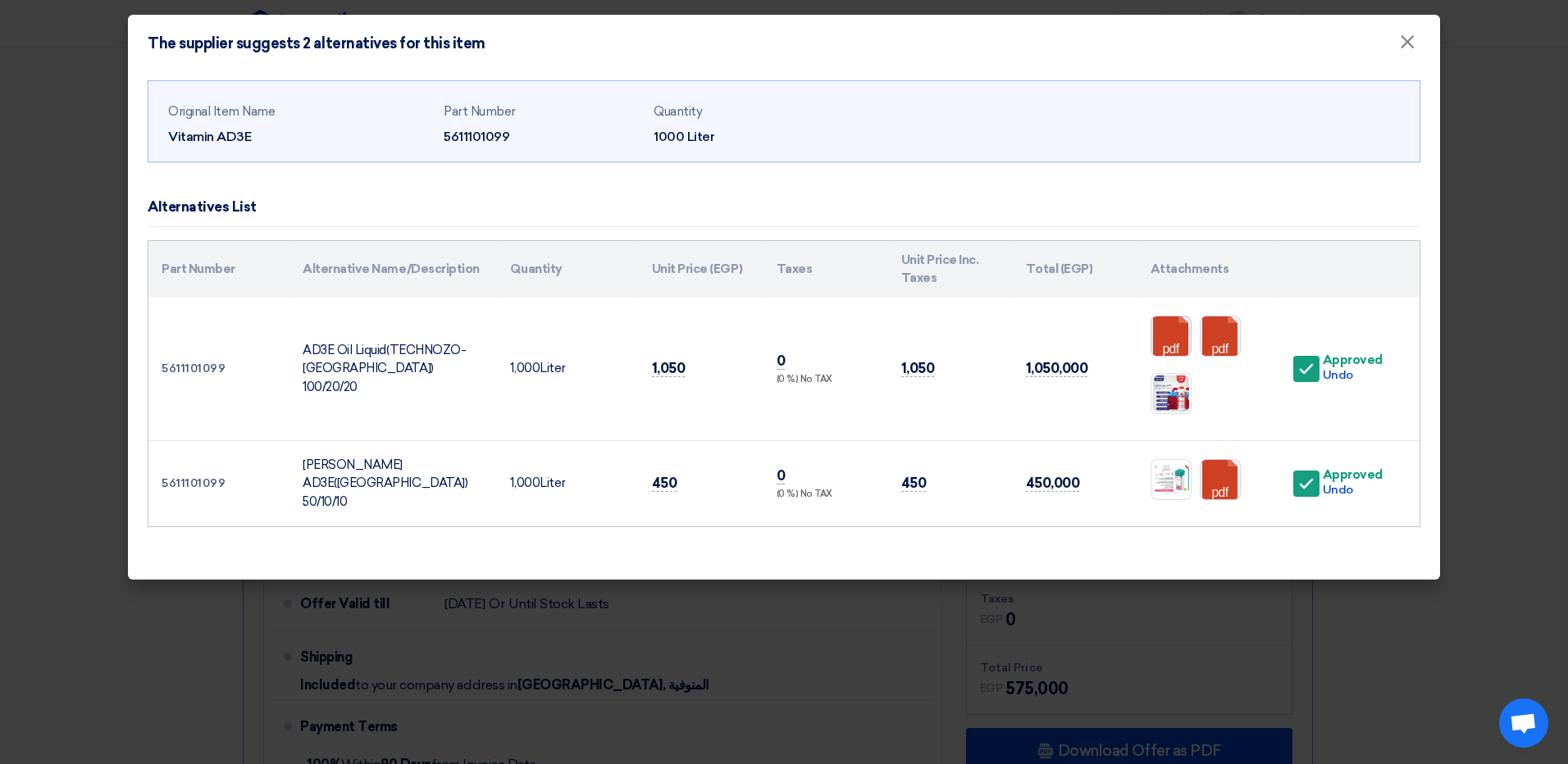
click at [1181, 341] on link at bounding box center [1217, 366] width 131 height 99
click at [1215, 336] on link at bounding box center [1266, 366] width 131 height 99
click at [1409, 42] on span "×" at bounding box center [1407, 46] width 16 height 33
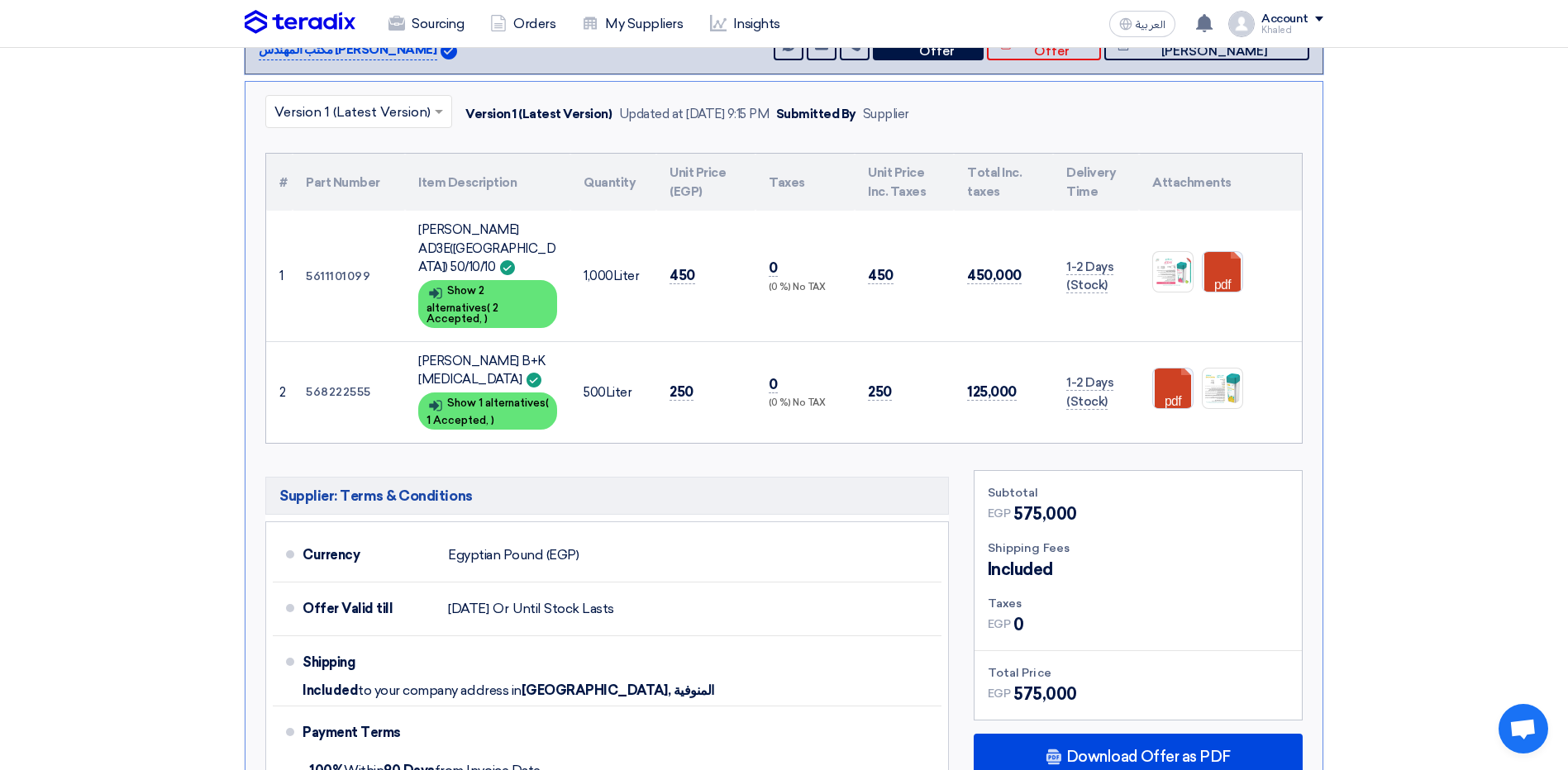
scroll to position [0, 0]
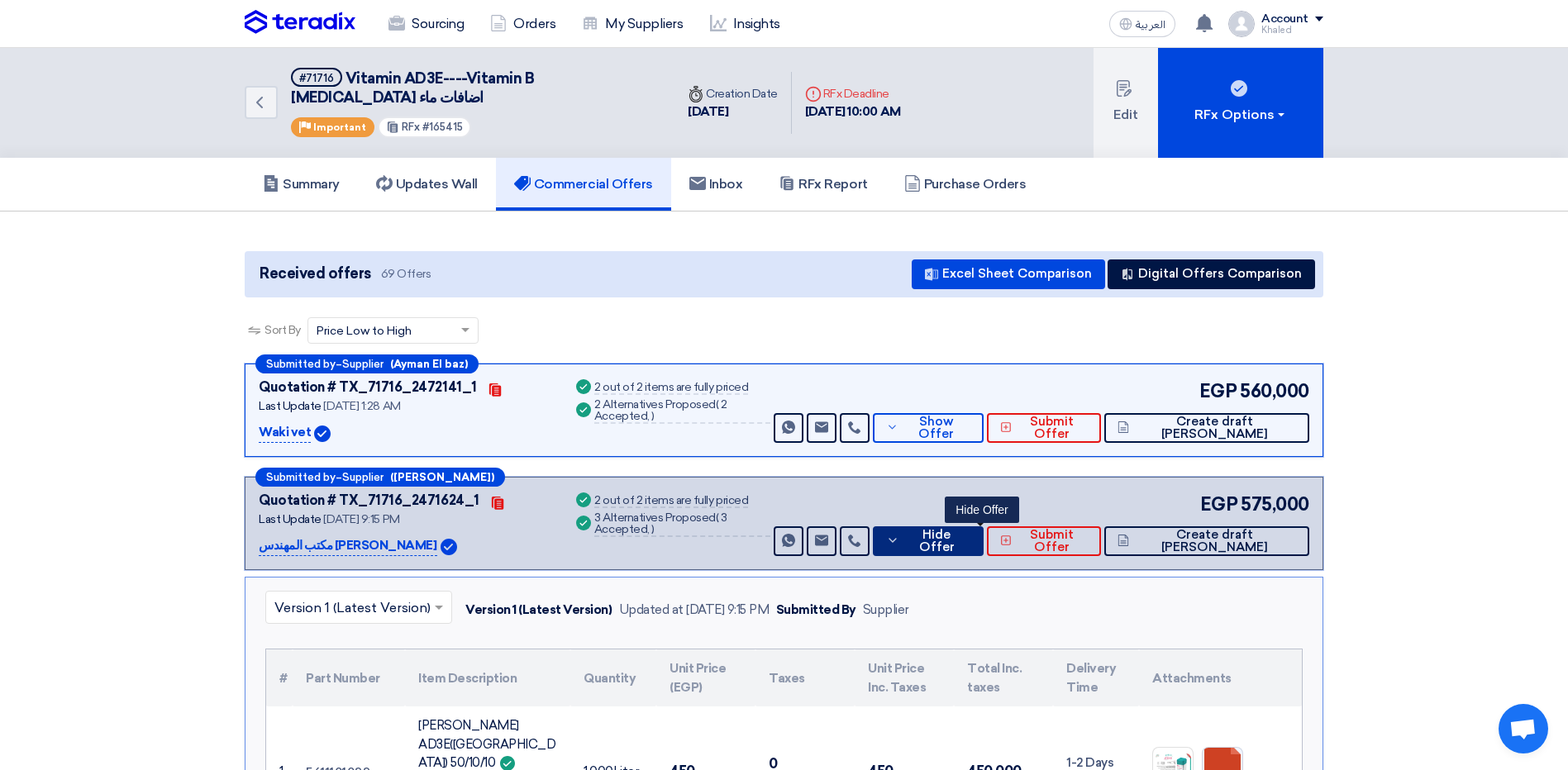
click at [896, 539] on use at bounding box center [893, 540] width 8 height 4
